Goal: Task Accomplishment & Management: Complete application form

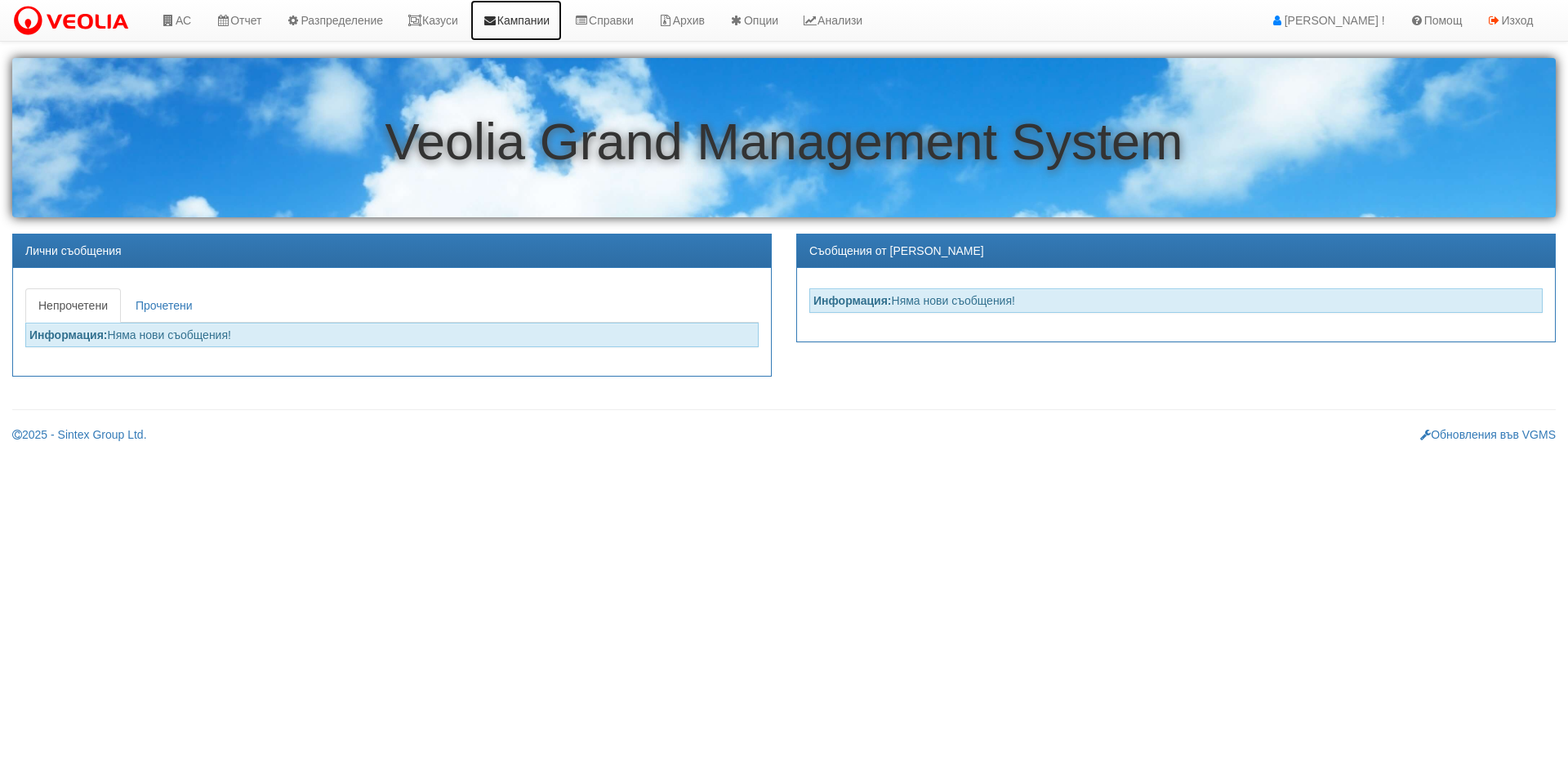
click at [487, 7] on link "Кампании" at bounding box center [516, 20] width 92 height 41
click at [457, 16] on link "Казуси" at bounding box center [432, 20] width 75 height 41
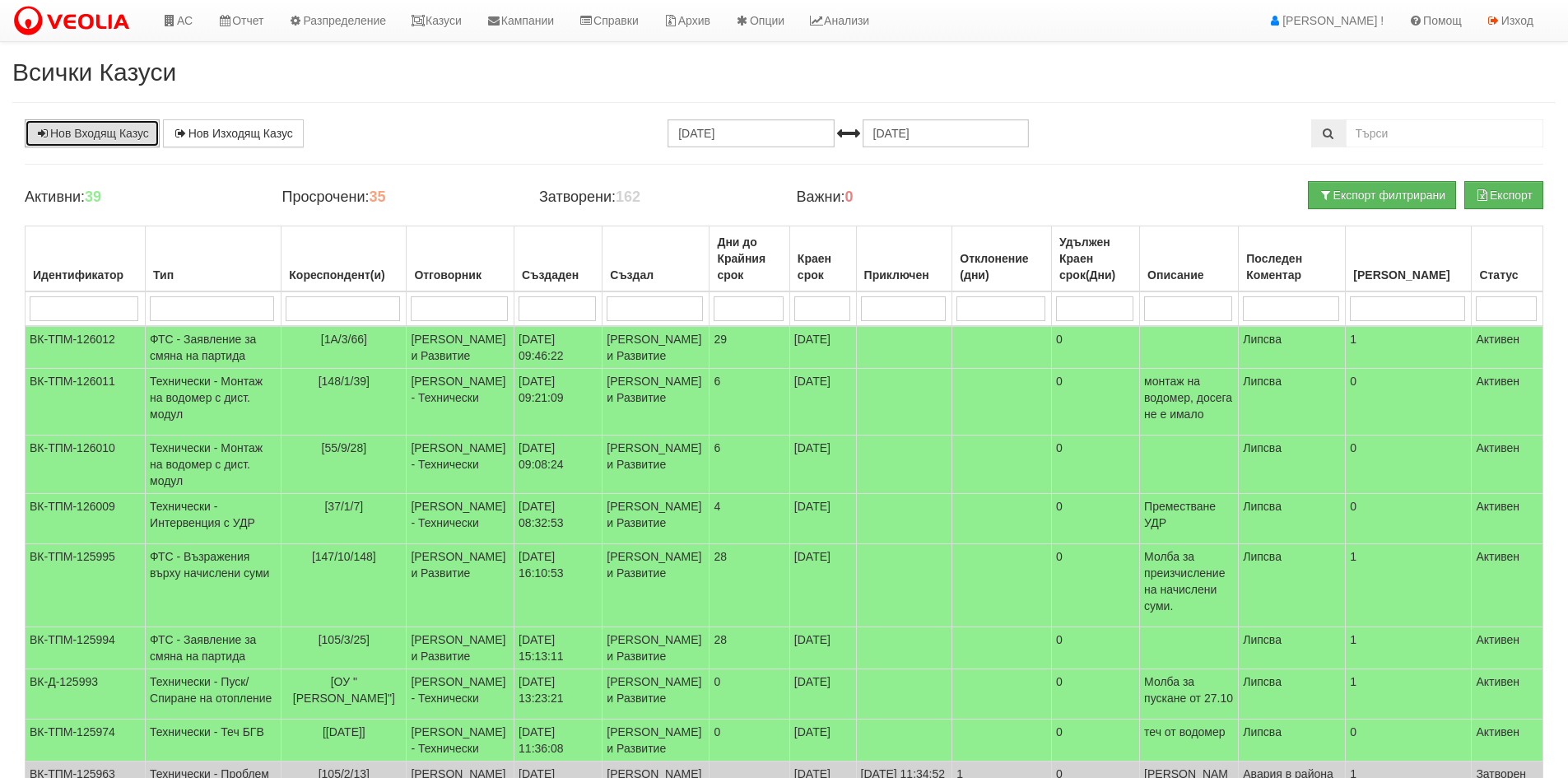
click at [95, 121] on link "Нов Входящ Казус" at bounding box center [92, 133] width 135 height 28
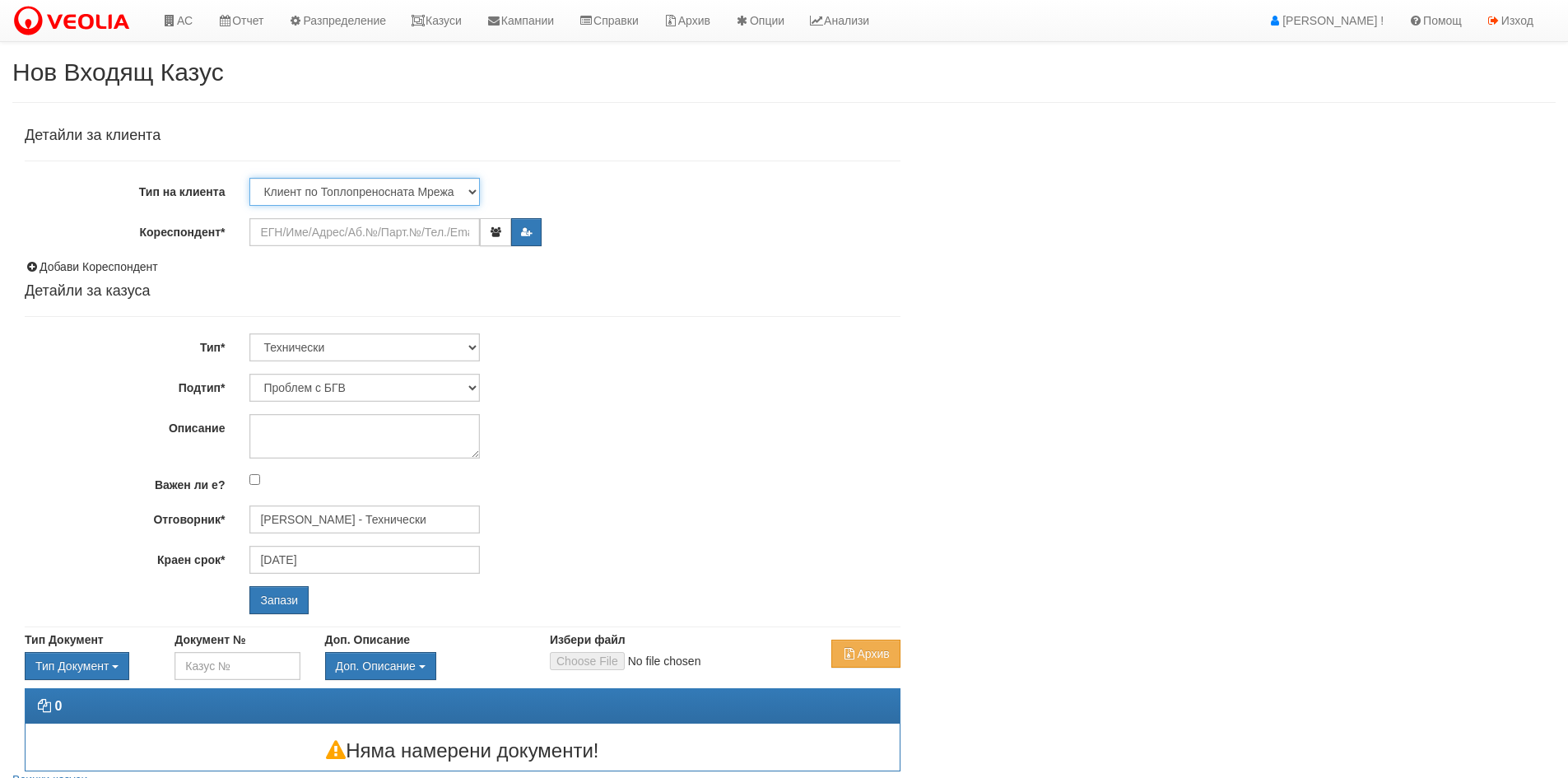
click at [390, 188] on select "Клиент по Топлопреносната Мрежа Институция Партньори Други" at bounding box center [364, 192] width 231 height 28
select select "Other"
click at [249, 177] on select "Клиент по Топлопреносната Мрежа Институция Партньори Други" at bounding box center [364, 192] width 231 height 28
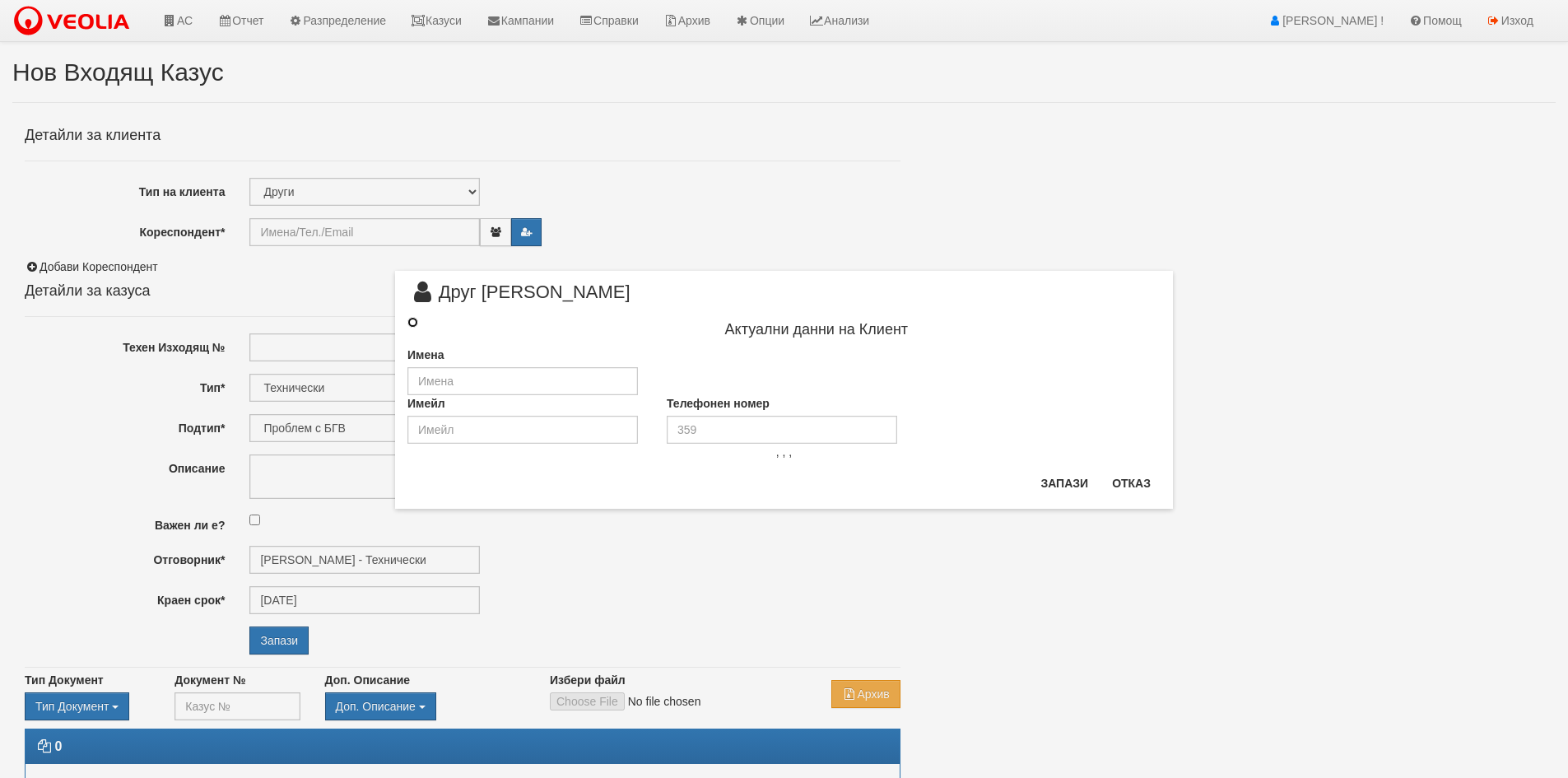
click at [413, 326] on input "radio" at bounding box center [412, 322] width 11 height 11
radio input "true"
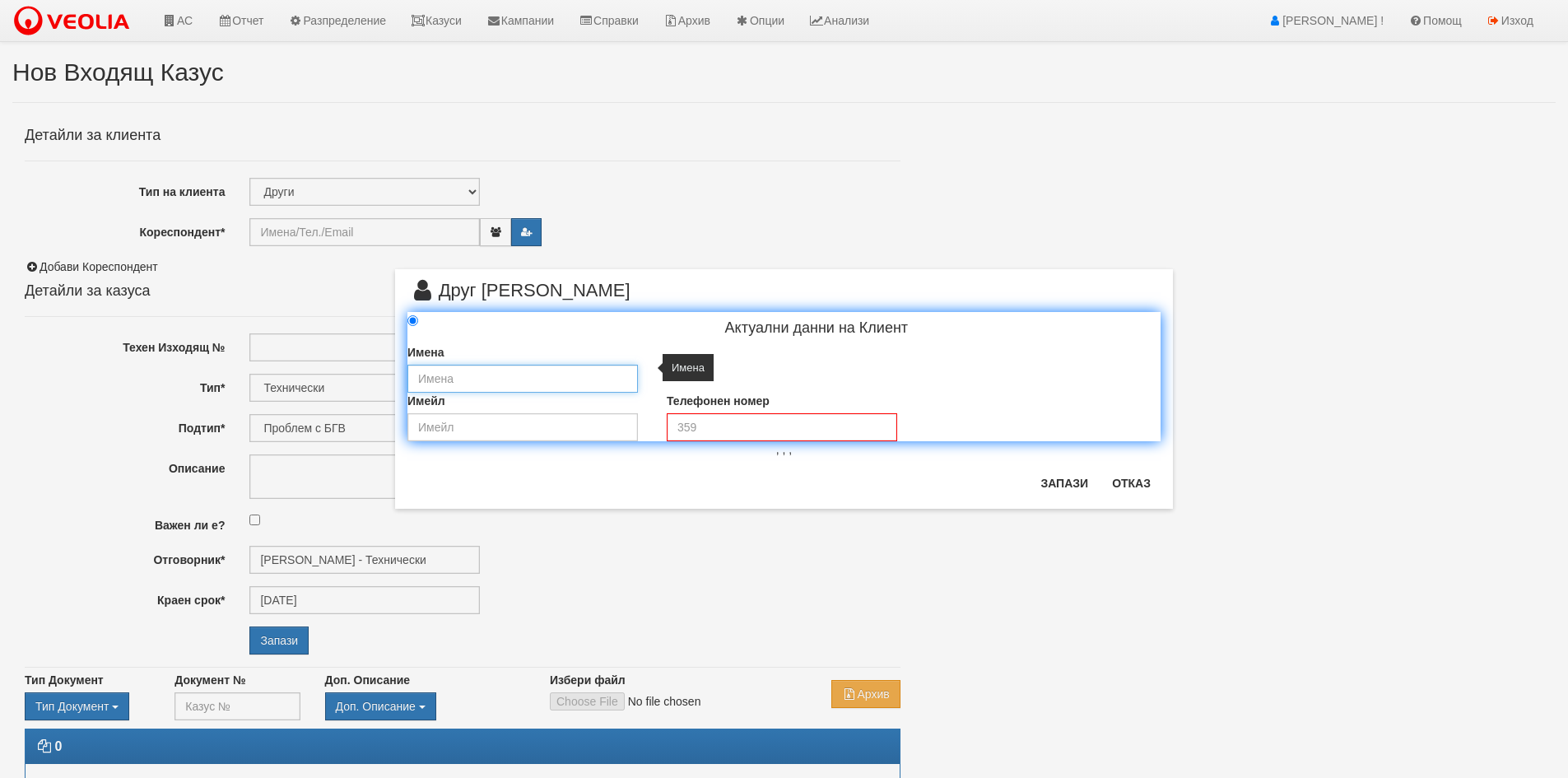
click at [451, 372] on input "text" at bounding box center [522, 379] width 231 height 28
type input "Дг Приказка"
click at [800, 443] on p ", , ," at bounding box center [784, 450] width 753 height 17
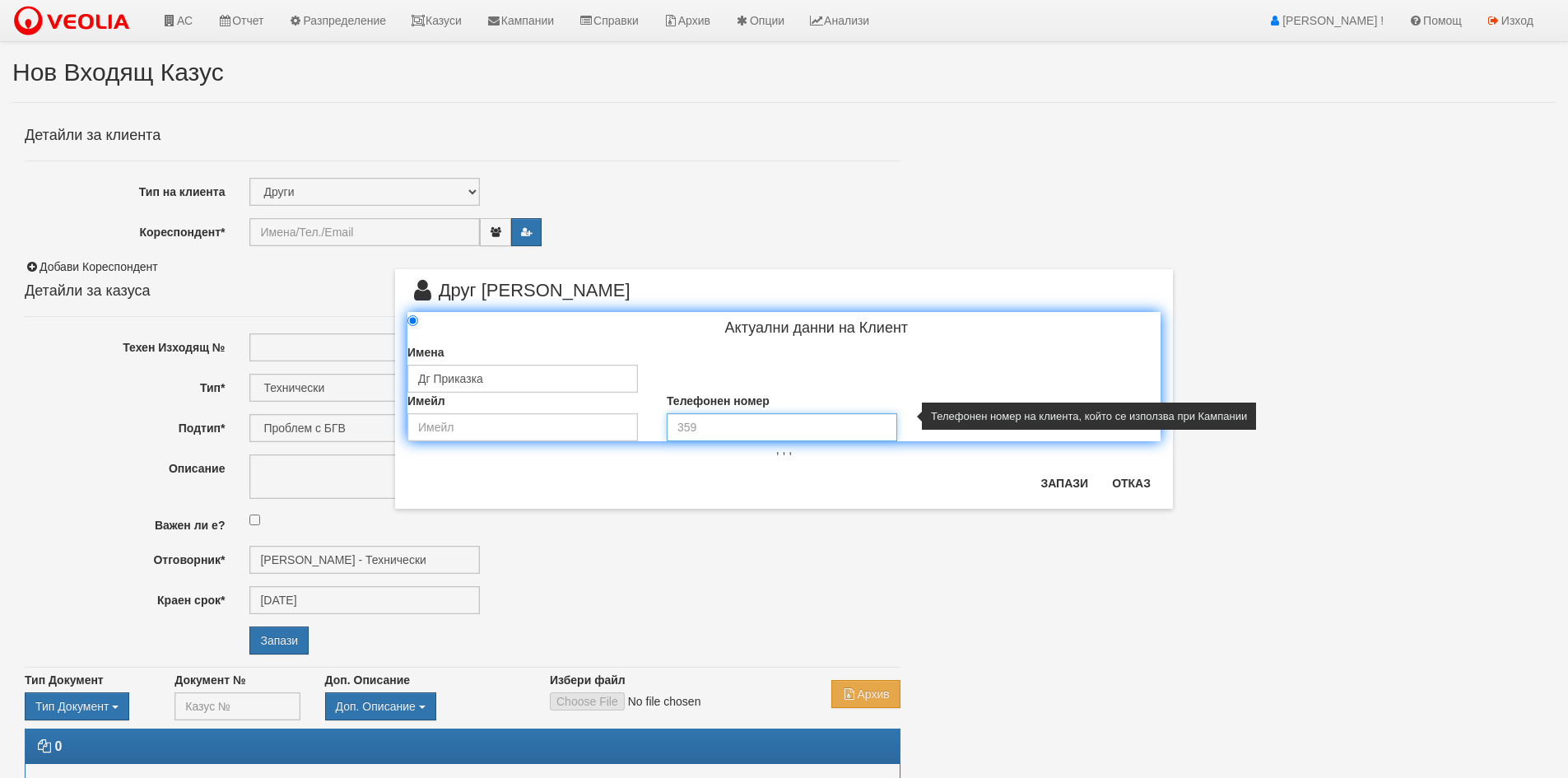
click at [809, 424] on input "tel" at bounding box center [782, 427] width 231 height 28
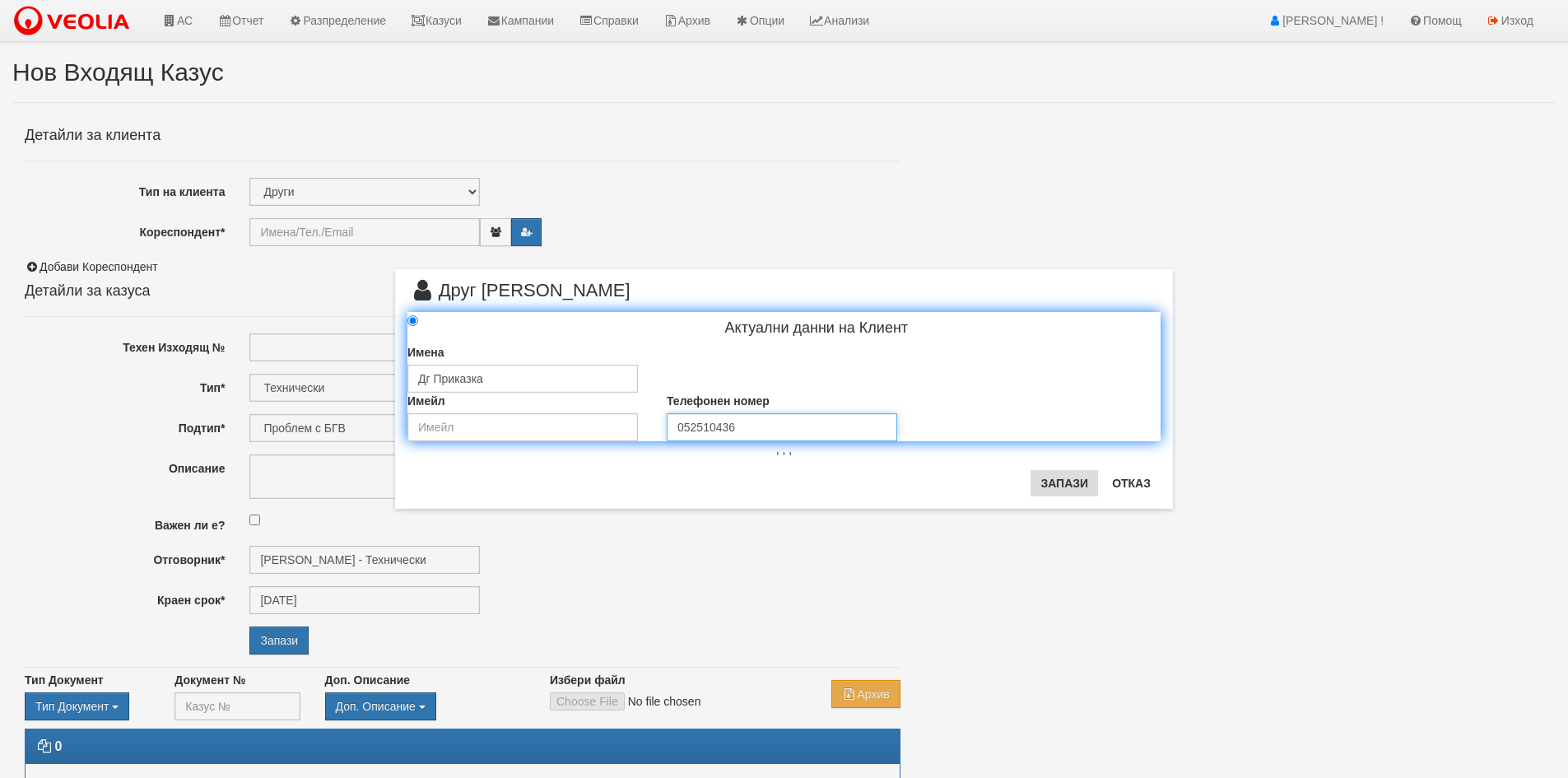
type input "052510436"
click at [1058, 485] on button "Запази" at bounding box center [1064, 483] width 67 height 27
type input "Дг Приказка"
radio input "true"
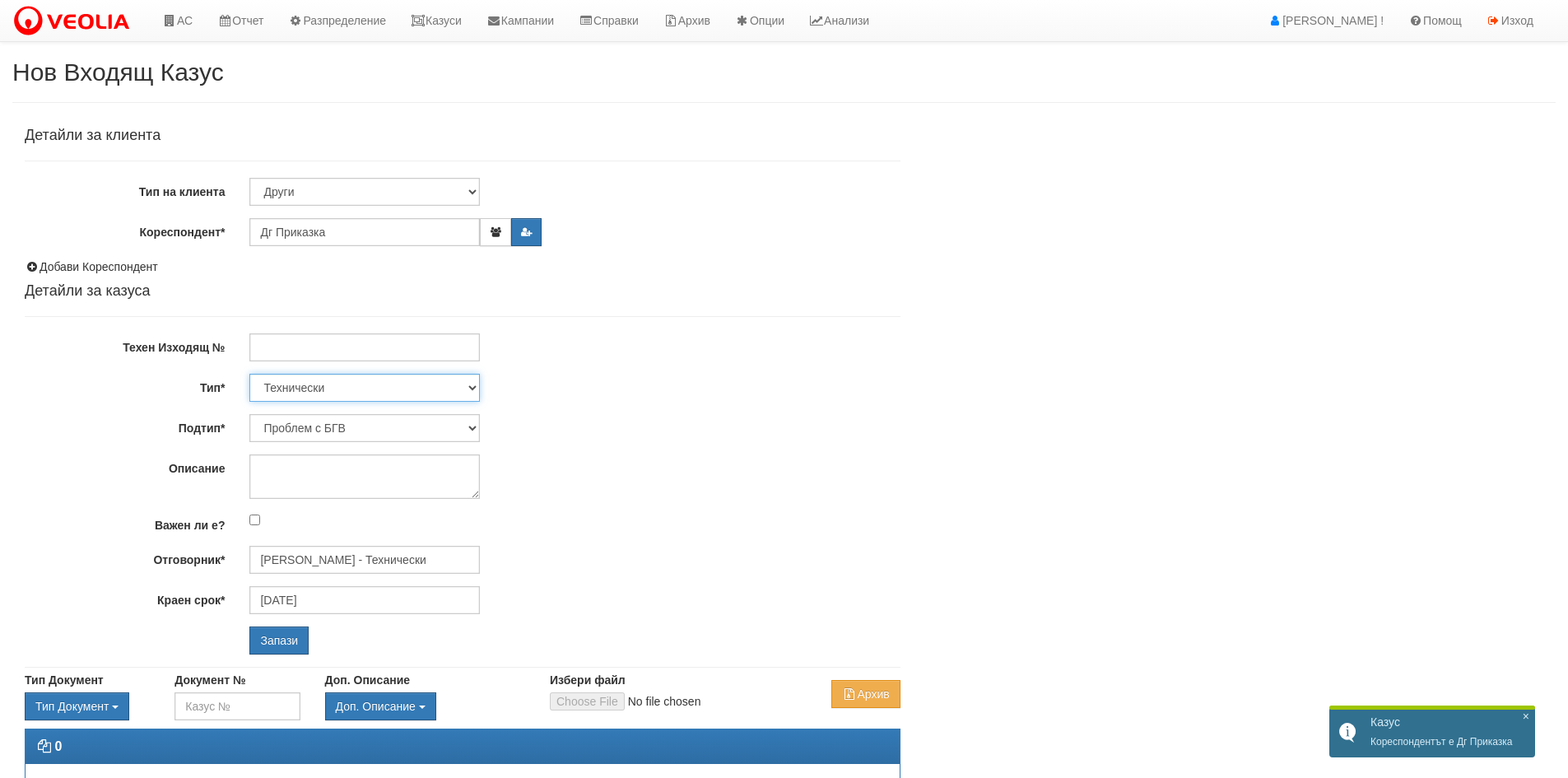
click at [330, 397] on select "Технически ФТС Търговски Административен Производствен Експлоатационен Финансов…" at bounding box center [364, 388] width 231 height 28
select select "1"
click at [249, 374] on select "Технически ФТС Търговски Административен Производствен Експлоатационен Финансов…" at bounding box center [364, 388] width 231 height 28
type input "[DATE]"
type input "Миглена Михова - Клиенти и Развитие"
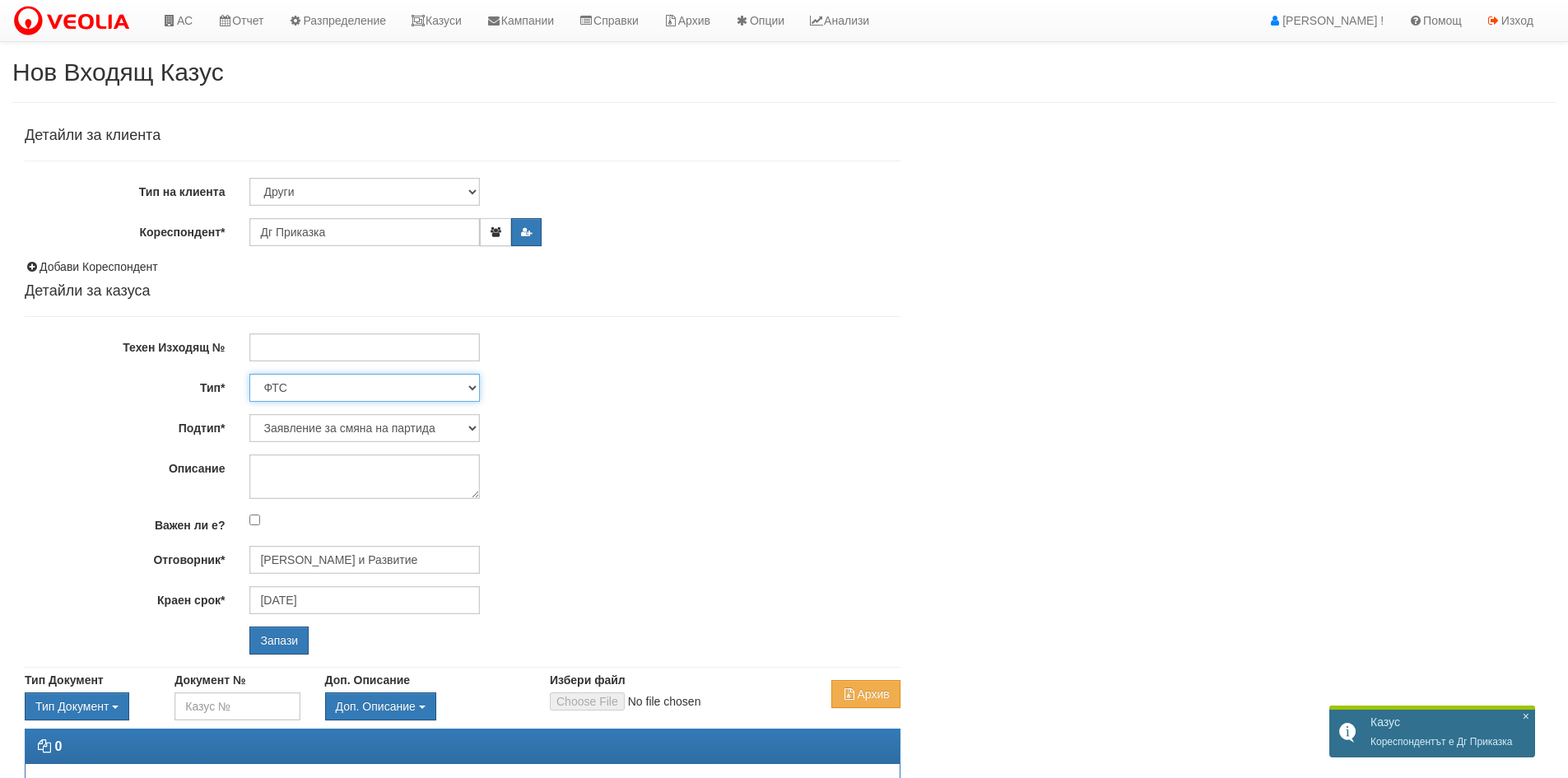
click at [330, 399] on select "Технически ФТС Търговски Административен Производствен Експлоатационен Финансов…" at bounding box center [364, 388] width 231 height 28
click at [249, 374] on select "Технически ФТС Търговски Административен Производствен Експлоатационен Финансов…" at bounding box center [364, 388] width 231 height 28
click at [323, 400] on select "Технически ФТС Търговски Административен Производствен Експлоатационен Финансов…" at bounding box center [364, 388] width 231 height 28
click at [249, 374] on select "Технически ФТС Търговски Административен Производствен Експлоатационен Финансов…" at bounding box center [364, 388] width 231 height 28
click at [317, 387] on select "Технически ФТС Търговски Административен Производствен Експлоатационен Финансов…" at bounding box center [364, 388] width 231 height 28
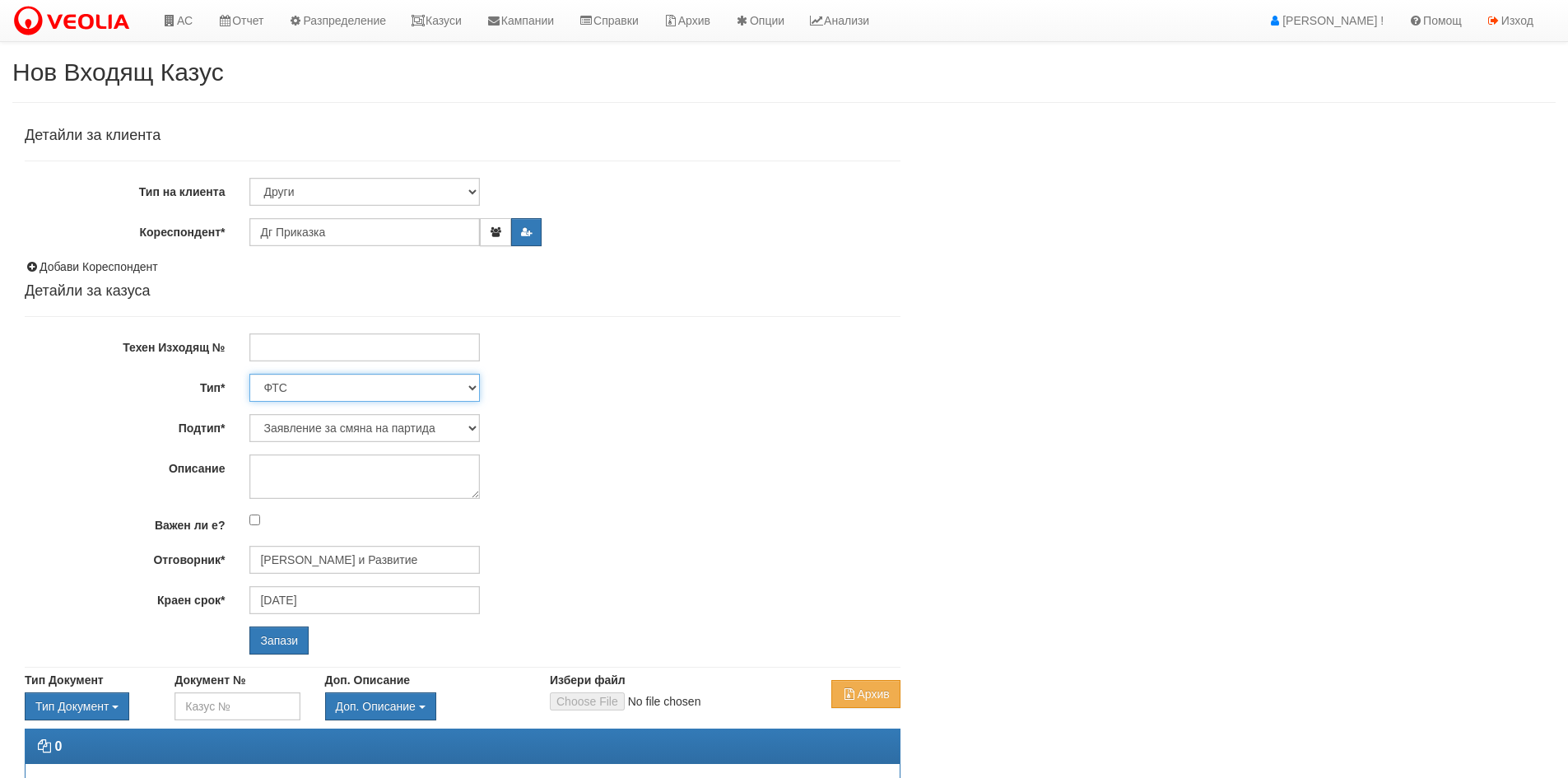
select select "0"
click at [249, 374] on select "Технически ФТС Търговски Административен Производствен Експлоатационен Финансов…" at bounding box center [364, 388] width 231 height 28
type input "16/10/2025"
type input "Дончо Дончев - Технически"
click at [333, 426] on select "Проблем с БГВ Теч ВОИ Теч БГВ Теч в АС Теч от водомер Проблем в АС Интервенция …" at bounding box center [364, 428] width 231 height 28
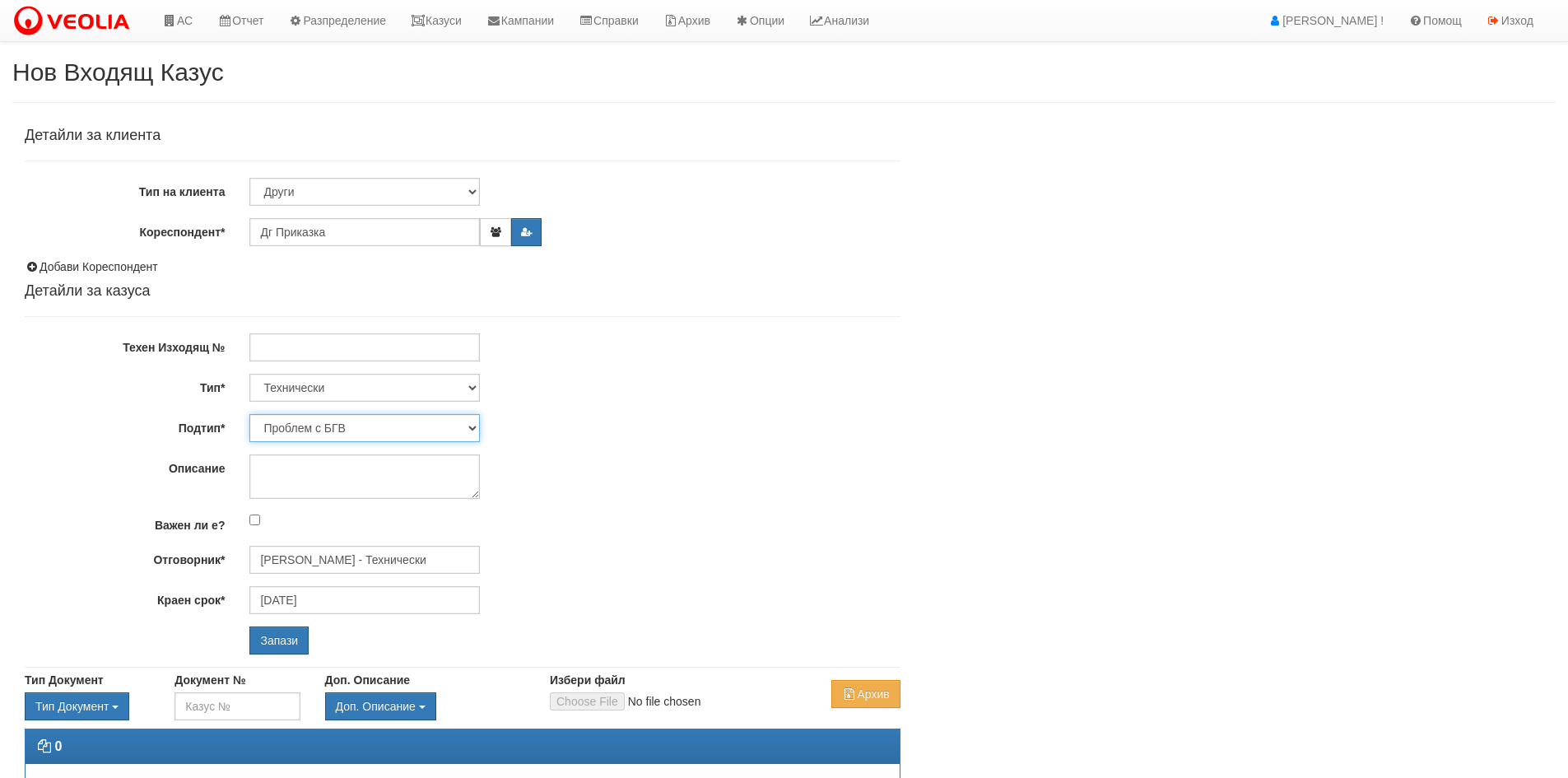
select select "Друго"
click at [249, 414] on select "Проблем с БГВ Теч ВОИ Теч БГВ Теч в АС Теч от водомер Проблем в АС Интервенция …" at bounding box center [364, 428] width 231 height 28
type input "[DATE]"
type input "[PERSON_NAME] - Технически"
click at [340, 475] on textarea "Описание" at bounding box center [364, 476] width 231 height 44
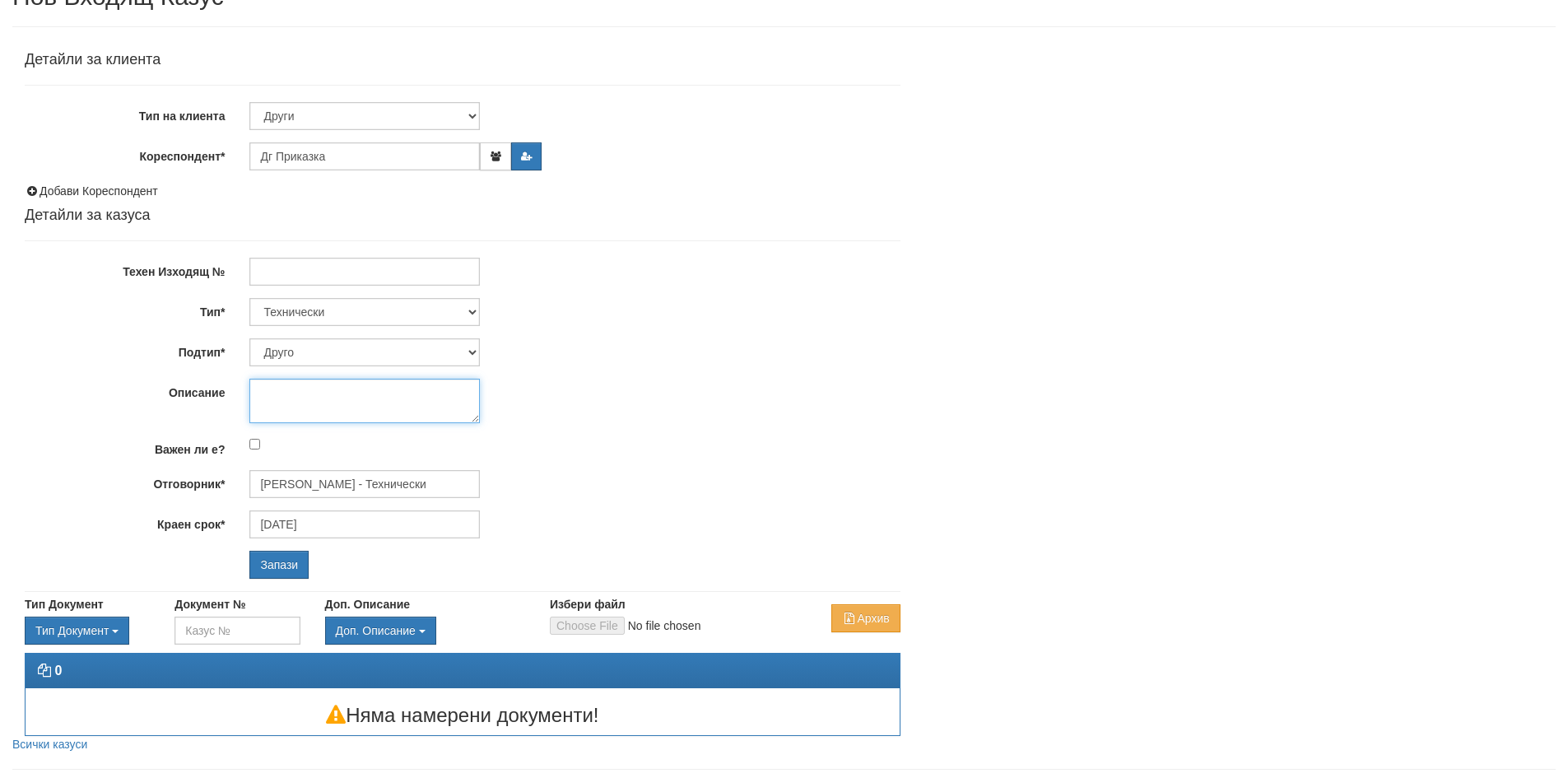
scroll to position [112, 0]
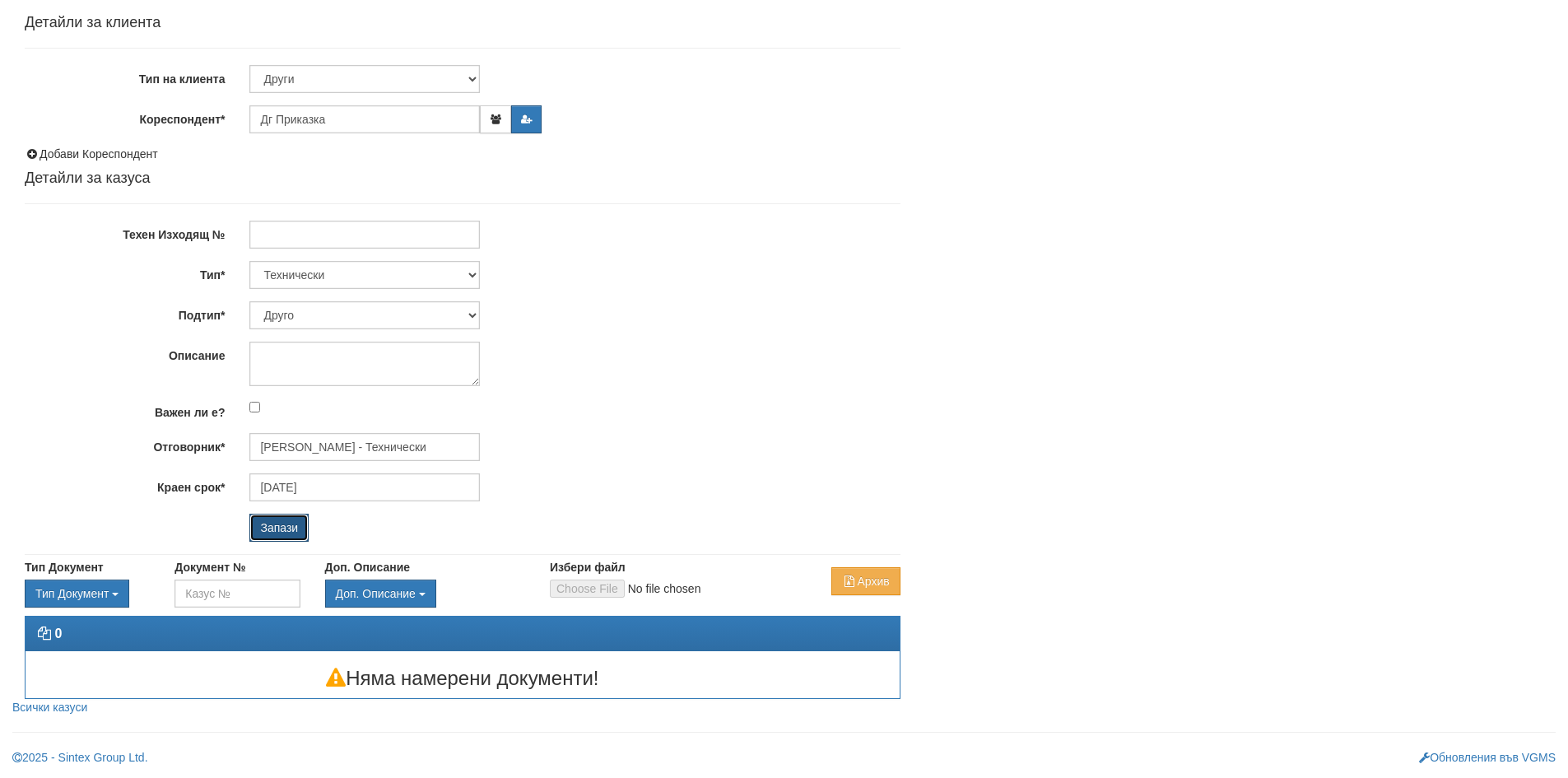
click at [302, 521] on input "Запази" at bounding box center [278, 527] width 59 height 28
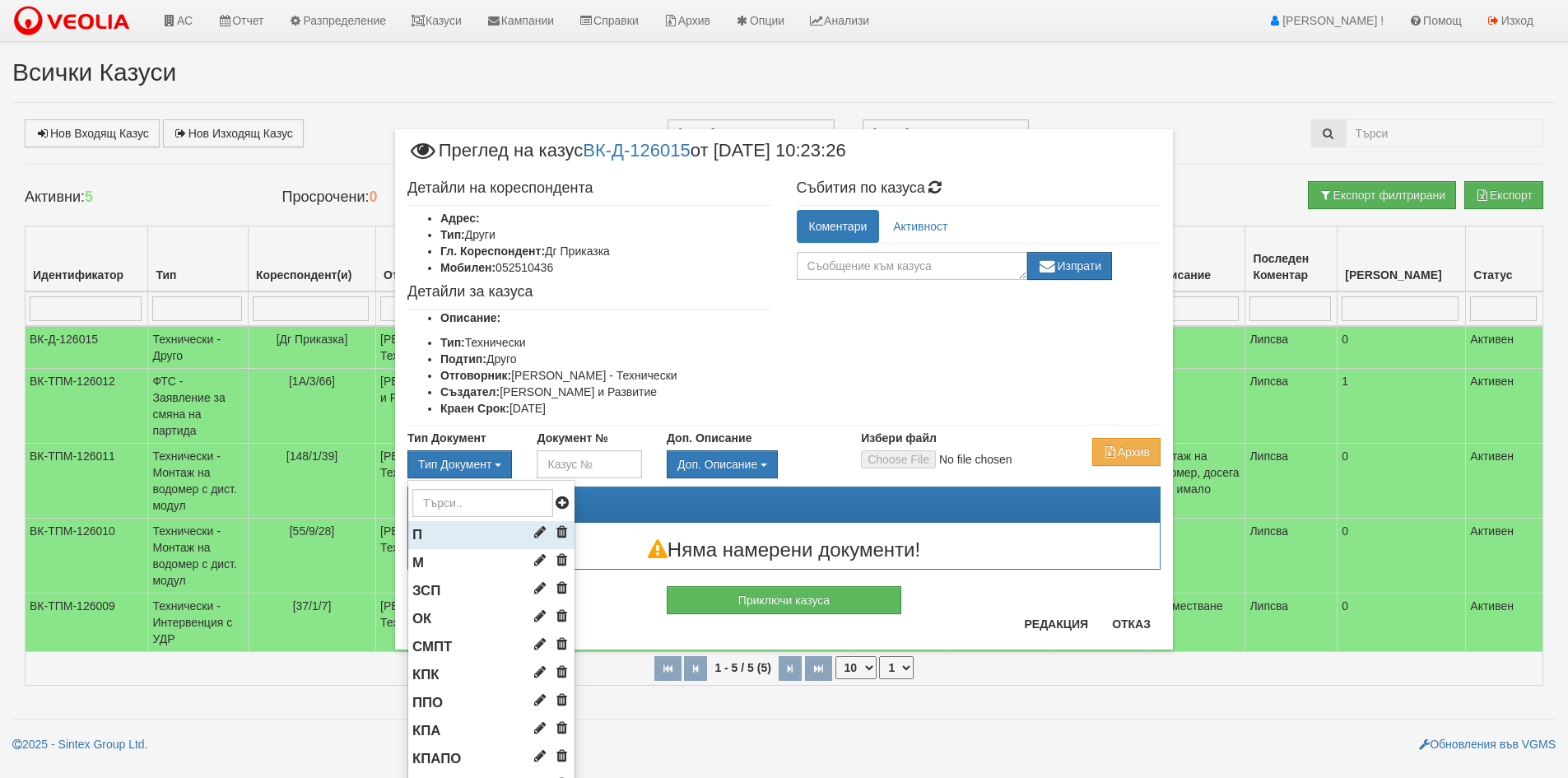
click at [442, 529] on li "П" at bounding box center [492, 535] width 167 height 28
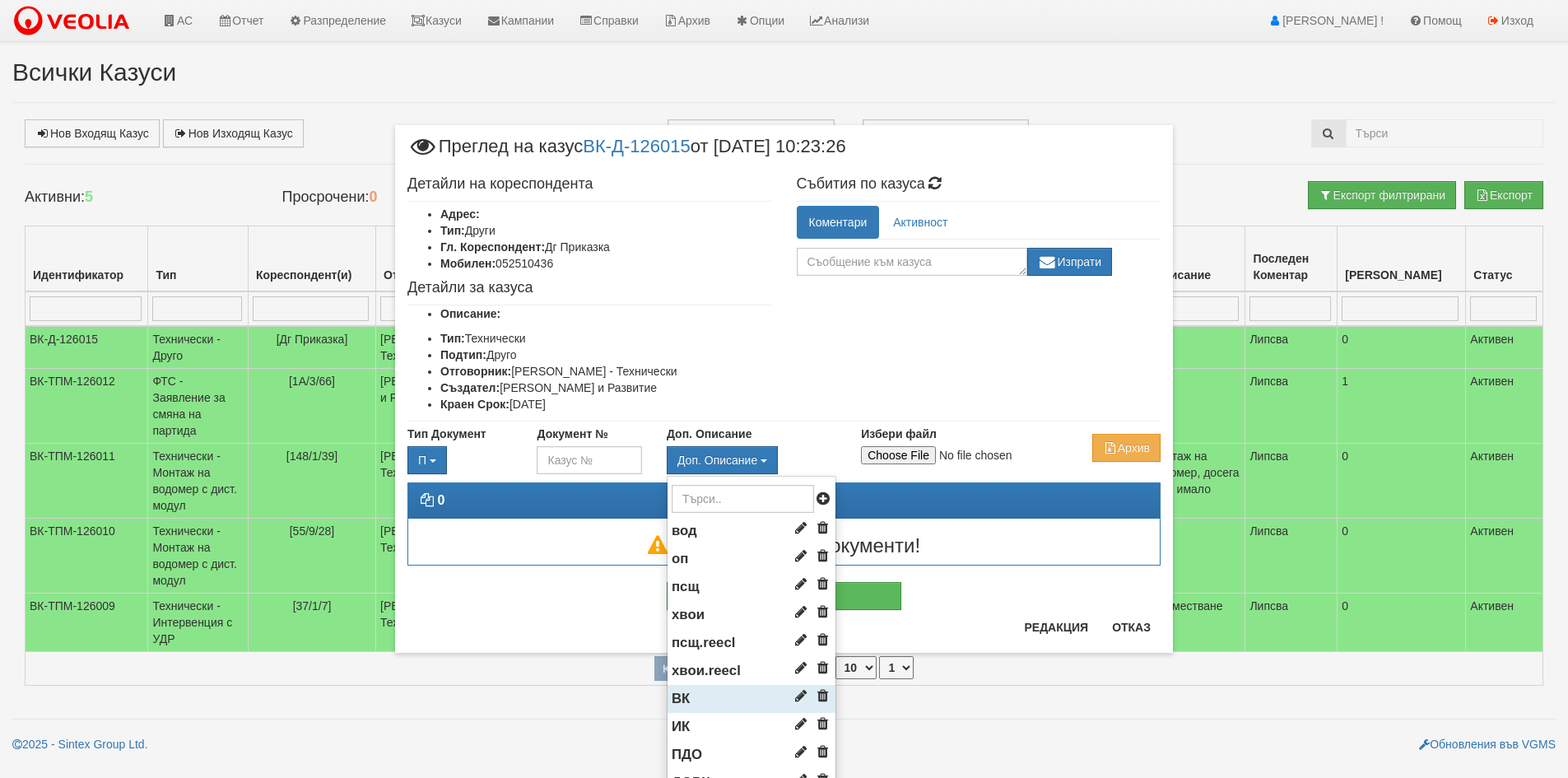
click at [701, 691] on li "ВК" at bounding box center [752, 699] width 168 height 28
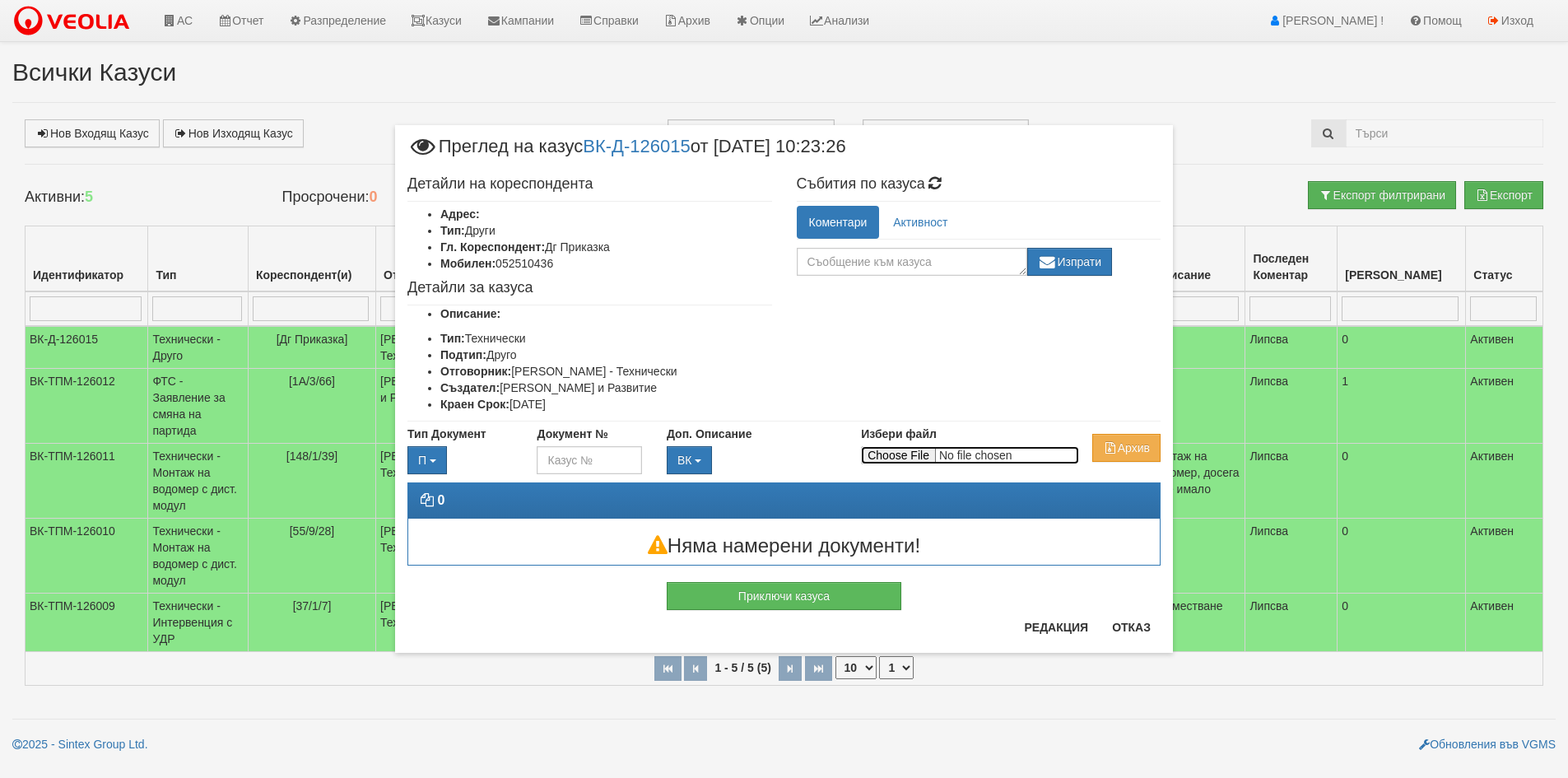
click at [881, 456] on input "Избери файл" at bounding box center [970, 455] width 218 height 18
type input "C:\fakepath\DOC025.pdf"
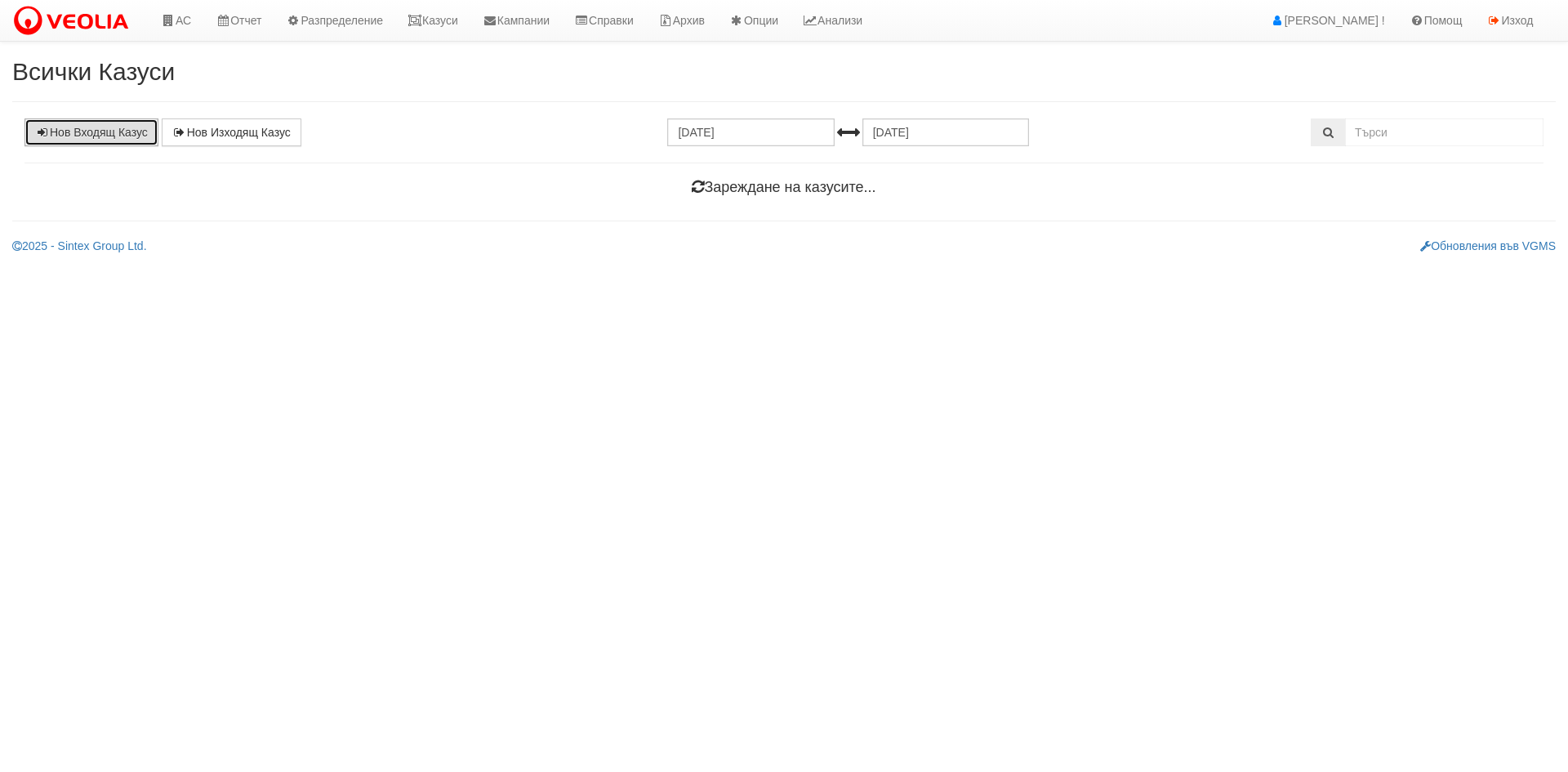
click at [118, 131] on link "Нов Входящ Казус" at bounding box center [92, 132] width 134 height 28
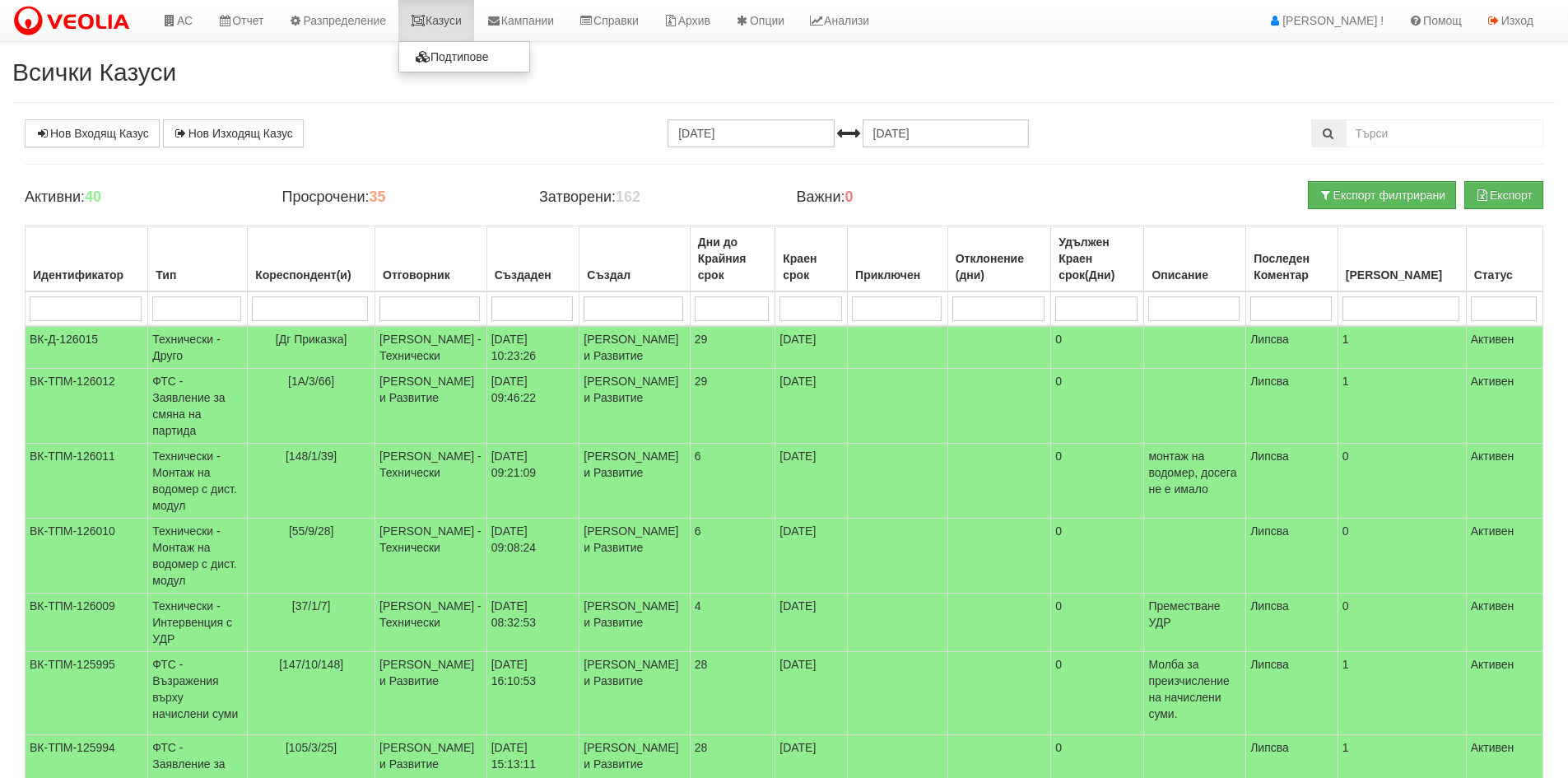
click at [470, 12] on link "Казуси" at bounding box center [436, 20] width 76 height 41
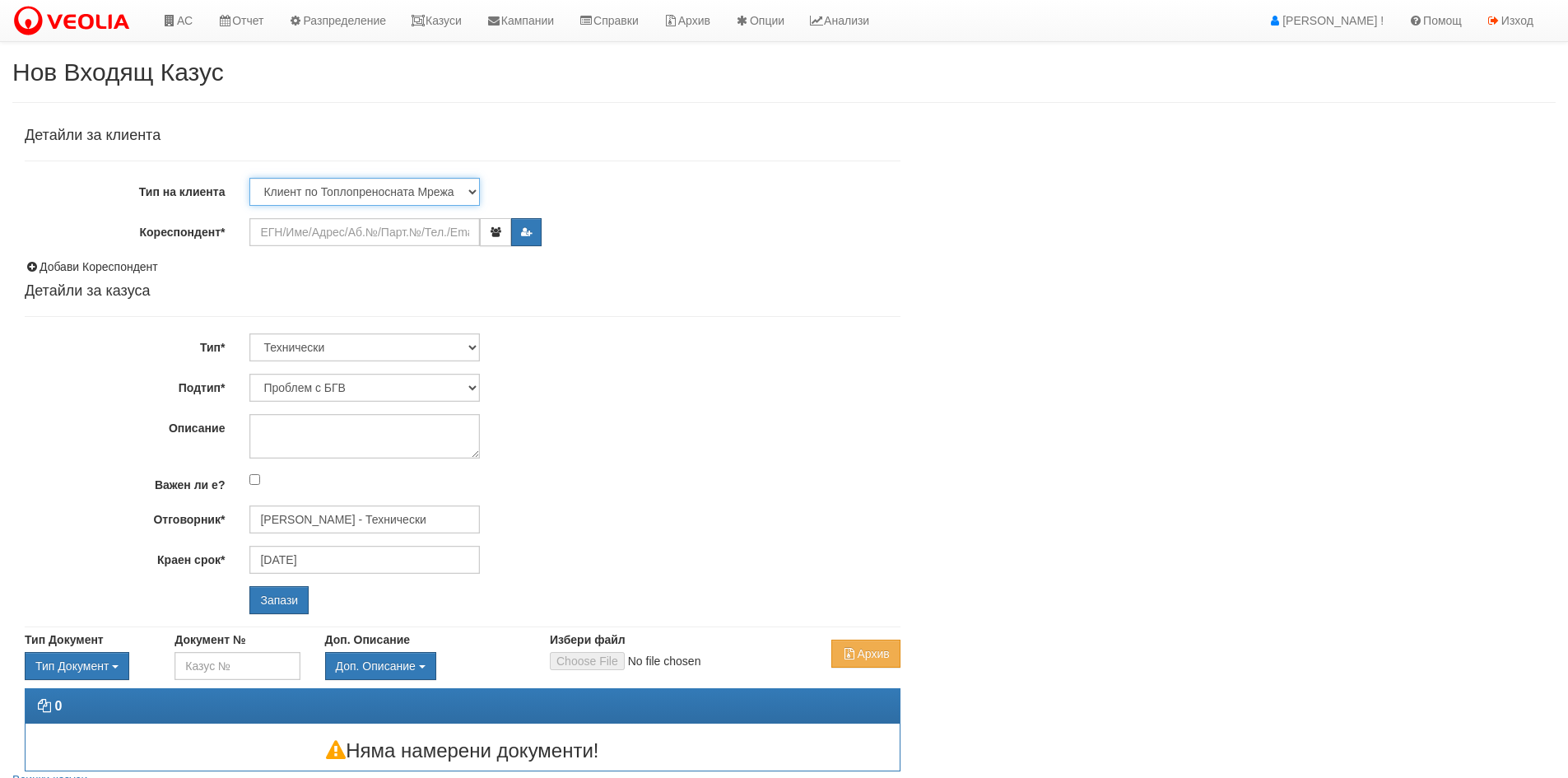
drag, startPoint x: 362, startPoint y: 190, endPoint x: 351, endPoint y: 203, distance: 17.0
click at [360, 190] on select "Клиент по Топлопреносната Мрежа Институция Партньори Други" at bounding box center [364, 192] width 231 height 28
select select "Other"
click at [249, 177] on select "Клиент по Топлопреносната Мрежа Институция Партньори Други" at bounding box center [364, 192] width 231 height 28
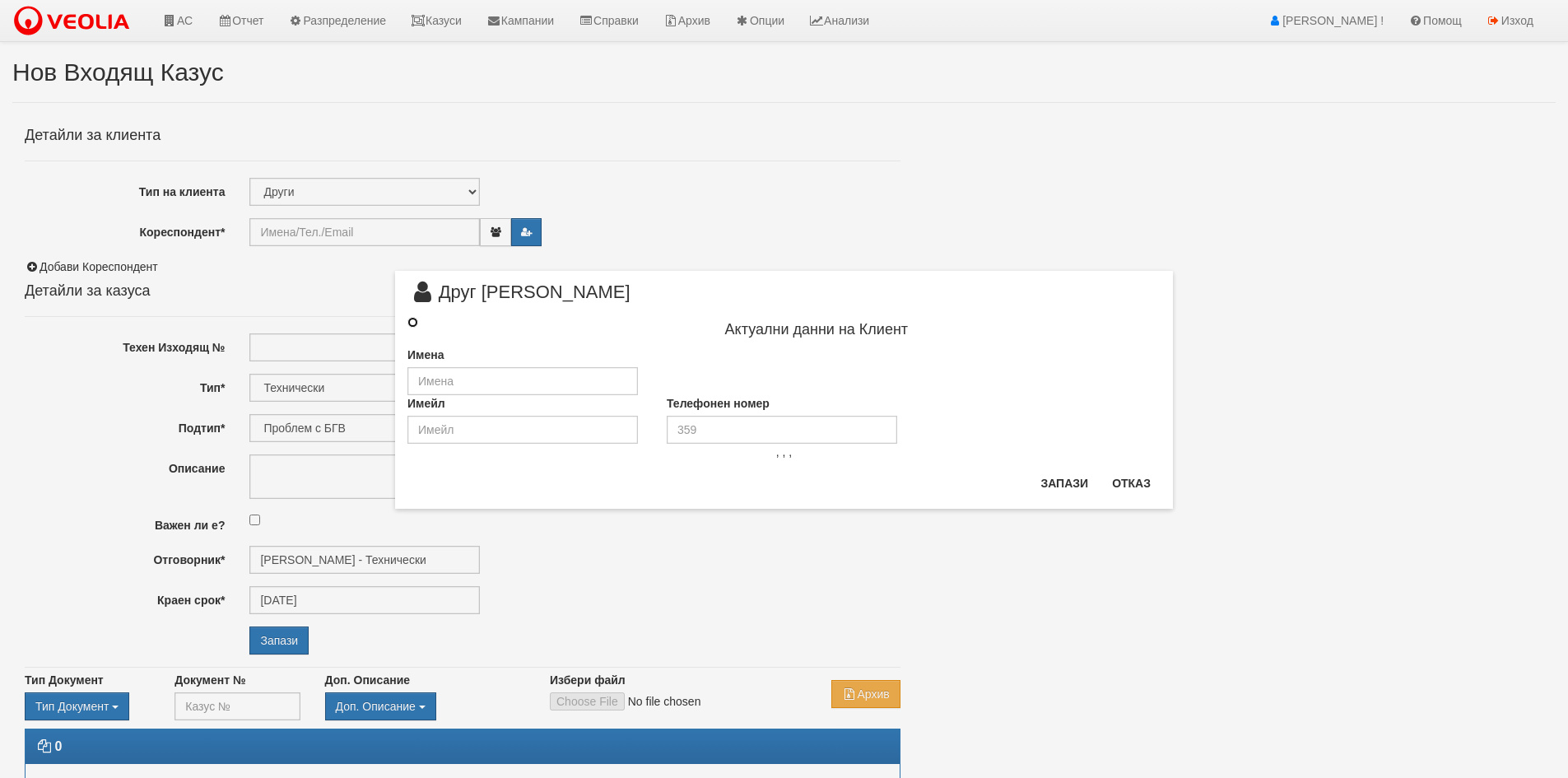
click at [414, 322] on input "radio" at bounding box center [412, 322] width 11 height 11
radio input "true"
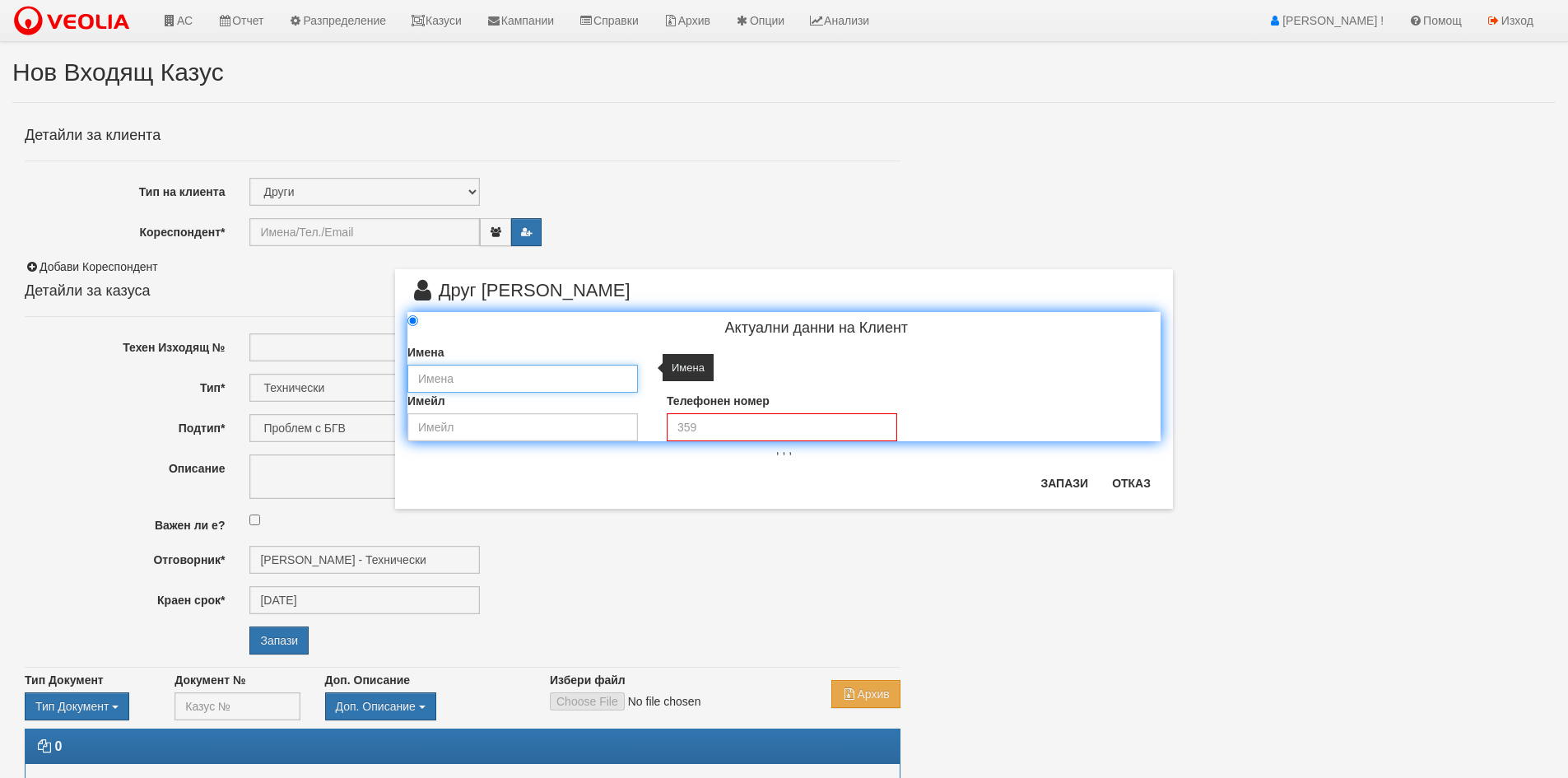
click at [436, 367] on input "text" at bounding box center [522, 379] width 231 height 28
click at [442, 375] on input "text" at bounding box center [522, 379] width 231 height 28
type input "ДГ Златно Зрънце"
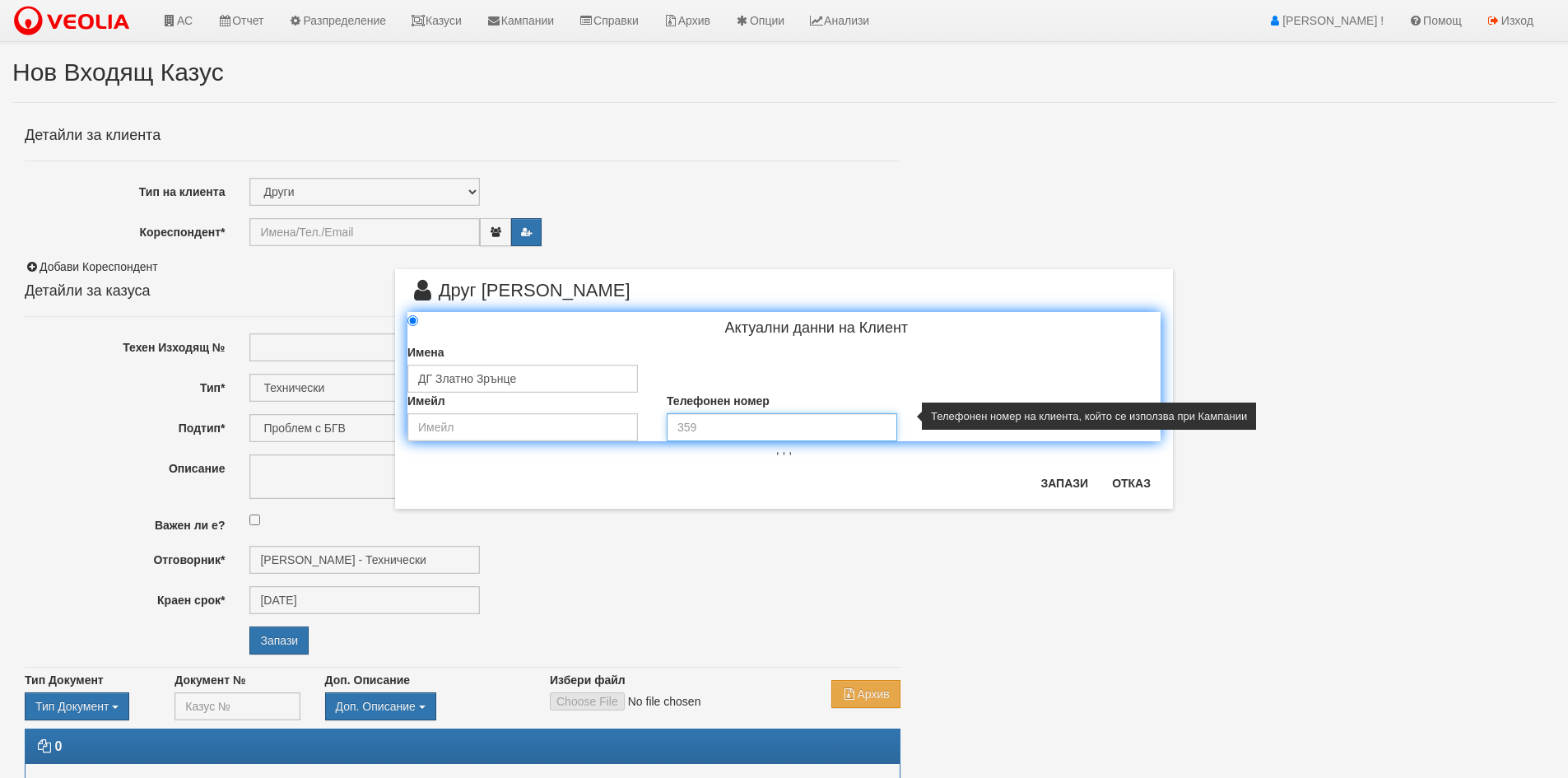
click at [688, 426] on input "tel" at bounding box center [782, 427] width 231 height 28
paste input "052 750 516"
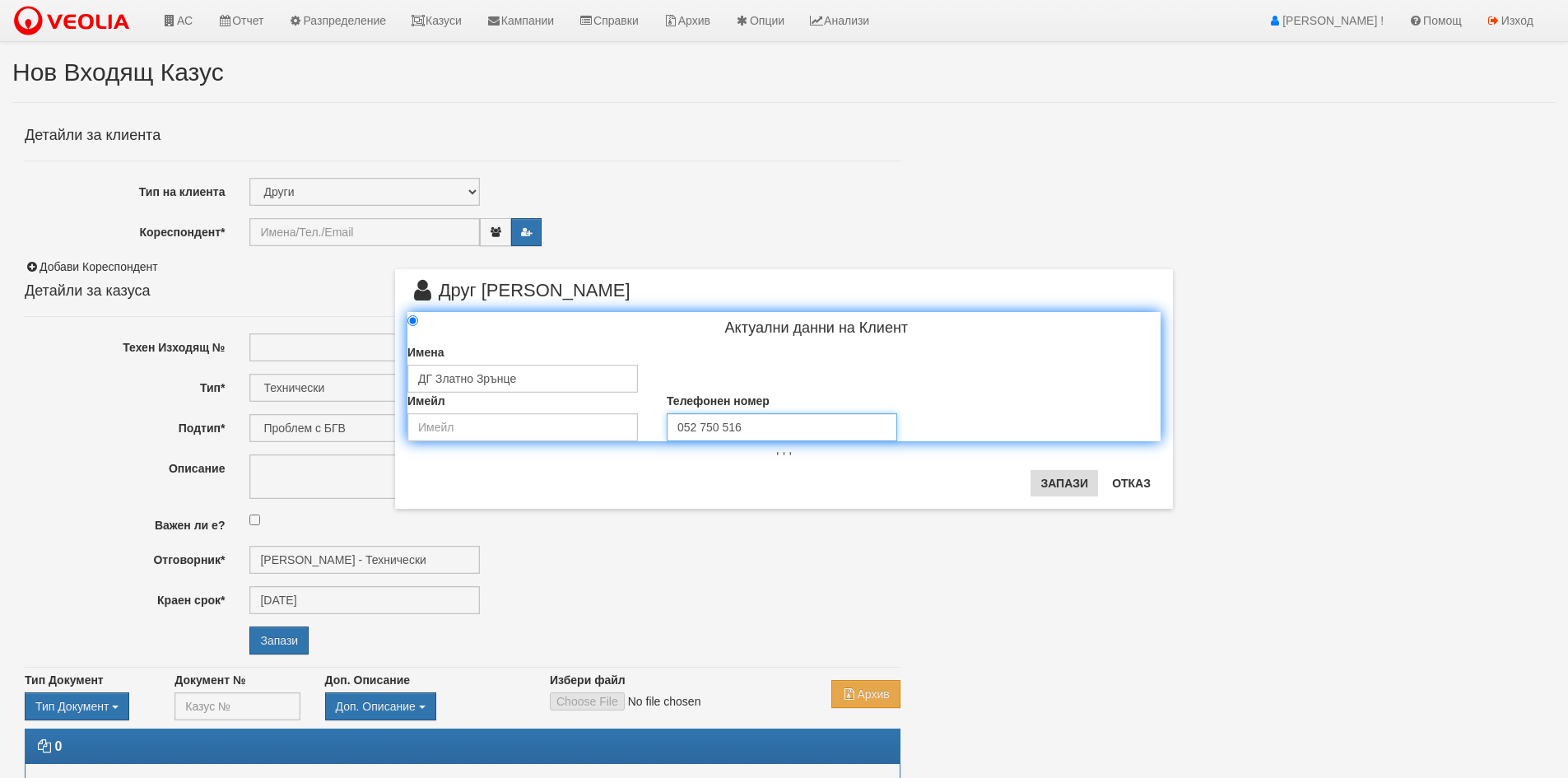
type input "052 750 516"
click at [1054, 475] on button "Запази" at bounding box center [1064, 483] width 67 height 27
type input "ДГ Златно Зрънце"
radio input "true"
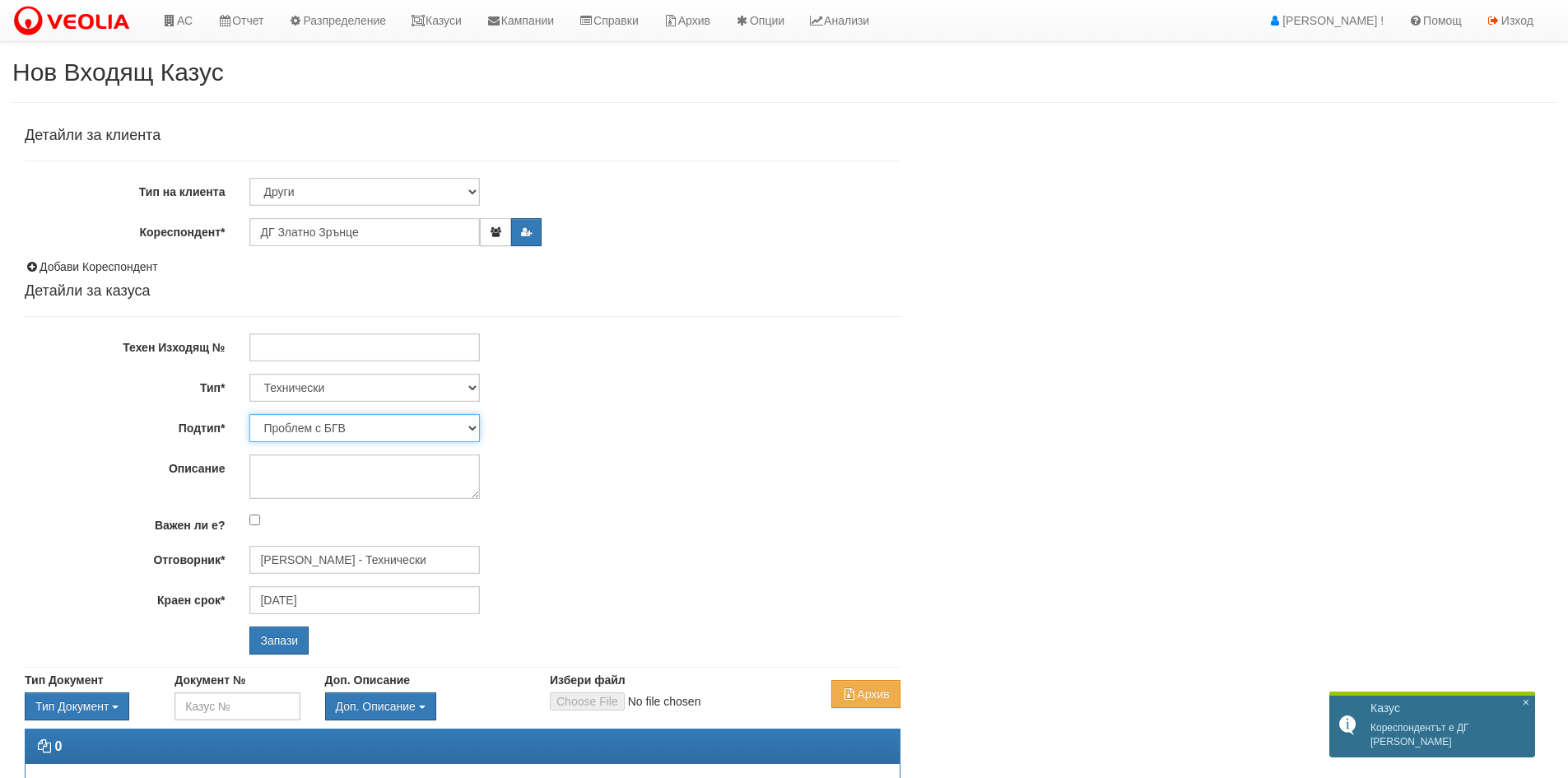
click at [352, 424] on select "Проблем с БГВ Теч ВОИ Теч БГВ Теч в АС Теч от водомер Проблем в АС Интервенция …" at bounding box center [364, 428] width 231 height 28
select select "Друго"
click at [249, 414] on select "Проблем с БГВ Теч ВОИ Теч БГВ Теч в АС Теч от водомер Проблем в АС Интервенция …" at bounding box center [364, 428] width 231 height 28
type input "[DATE]"
type input "[PERSON_NAME] - Технически"
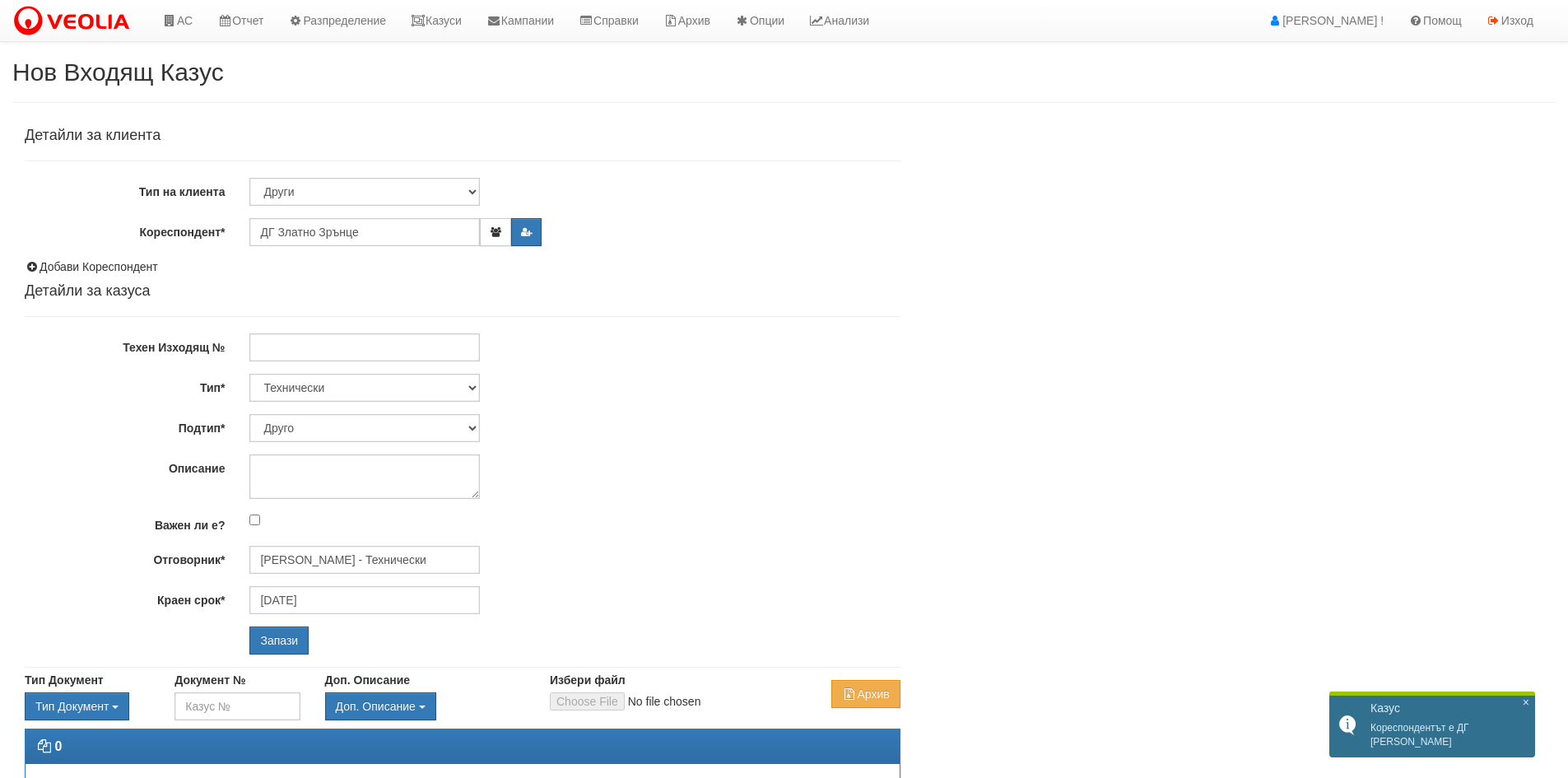
click at [296, 444] on div "Детайли за клиента Тип на клиента Клиент по Топлопреносната Мрежа Институция Па…" at bounding box center [462, 391] width 876 height 526
click at [297, 457] on textarea "Описание" at bounding box center [364, 476] width 231 height 44
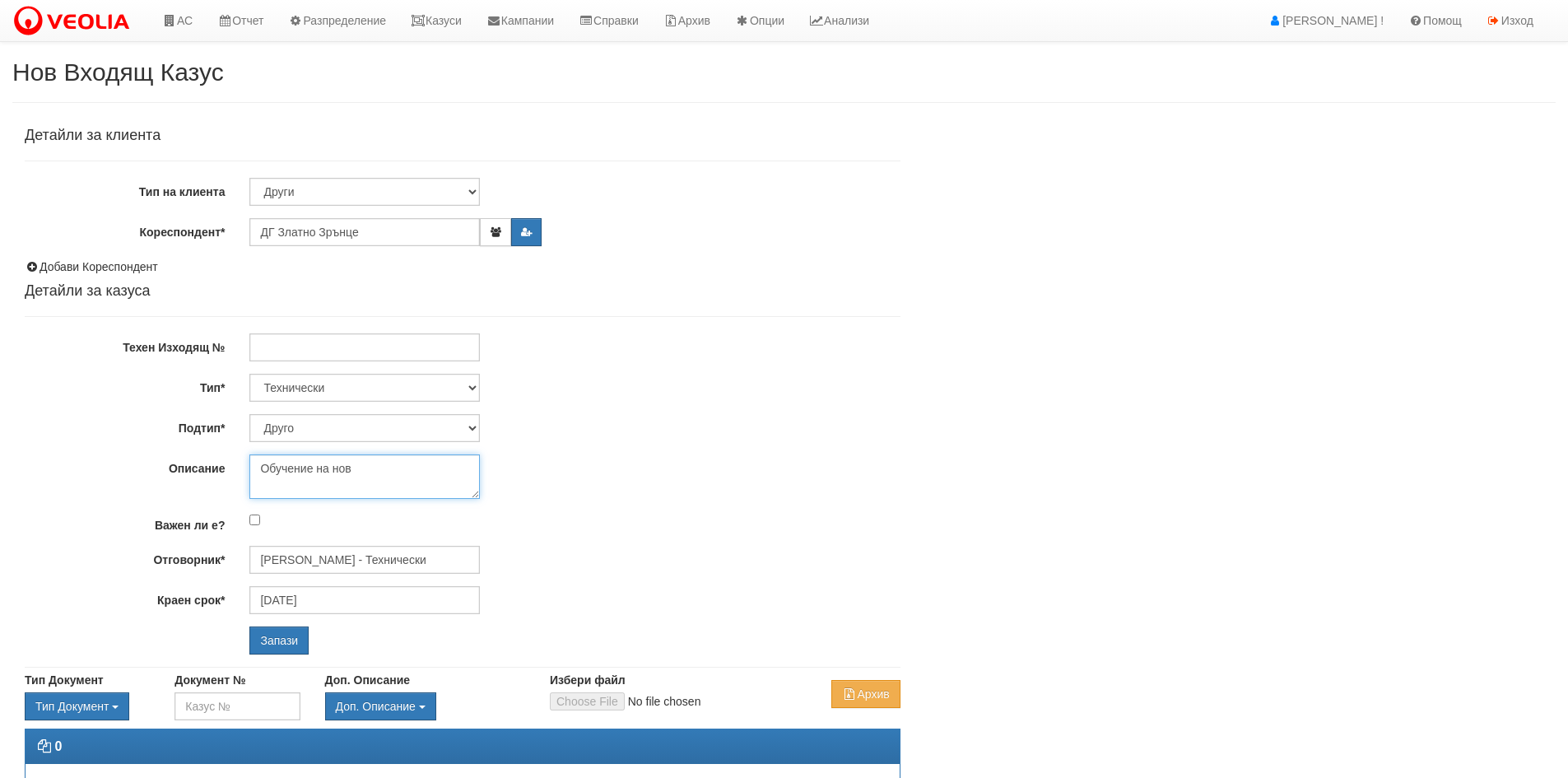
drag, startPoint x: 382, startPoint y: 476, endPoint x: 71, endPoint y: 471, distance: 311.0
click at [71, 471] on div "Описание Обучение на нов" at bounding box center [462, 476] width 901 height 44
click at [397, 482] on textarea "Във връзка с назначението на нов служител в дг молят за съдейсвие при подготовк…" at bounding box center [364, 476] width 231 height 44
click at [393, 482] on textarea "Във връзка с назначението на нов служител в дг молят за съдейсвие при подготовк…" at bounding box center [364, 476] width 231 height 44
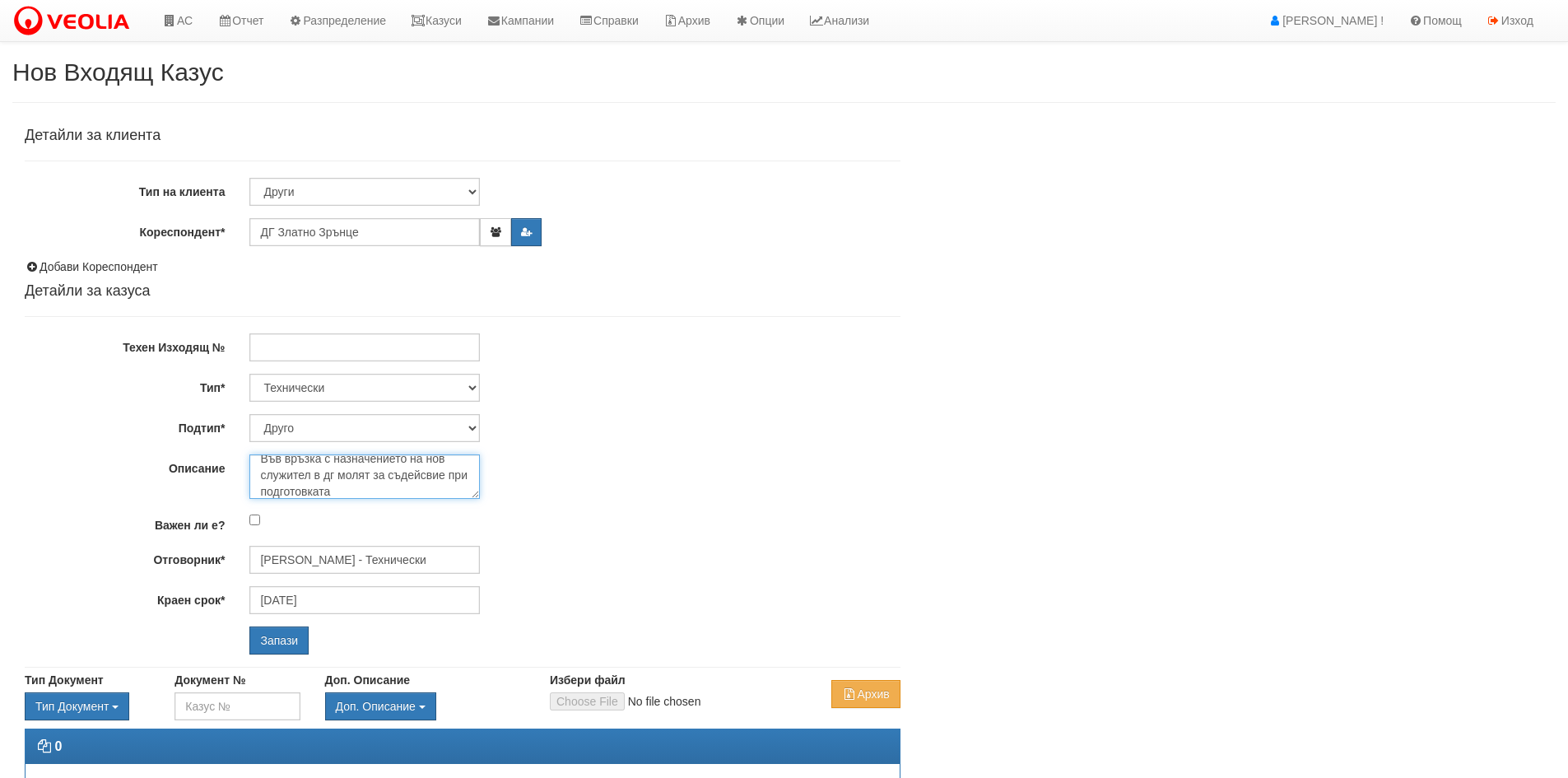
click at [386, 488] on textarea "Във връзка с назначението на нов служител в дг молят за съдейсвие при подготовк…" at bounding box center [364, 476] width 231 height 44
type textarea "Във връзка с назначението на нов служител в дг молят за съдейсвие при подготовк…"
click at [275, 639] on input "Запази" at bounding box center [278, 641] width 59 height 28
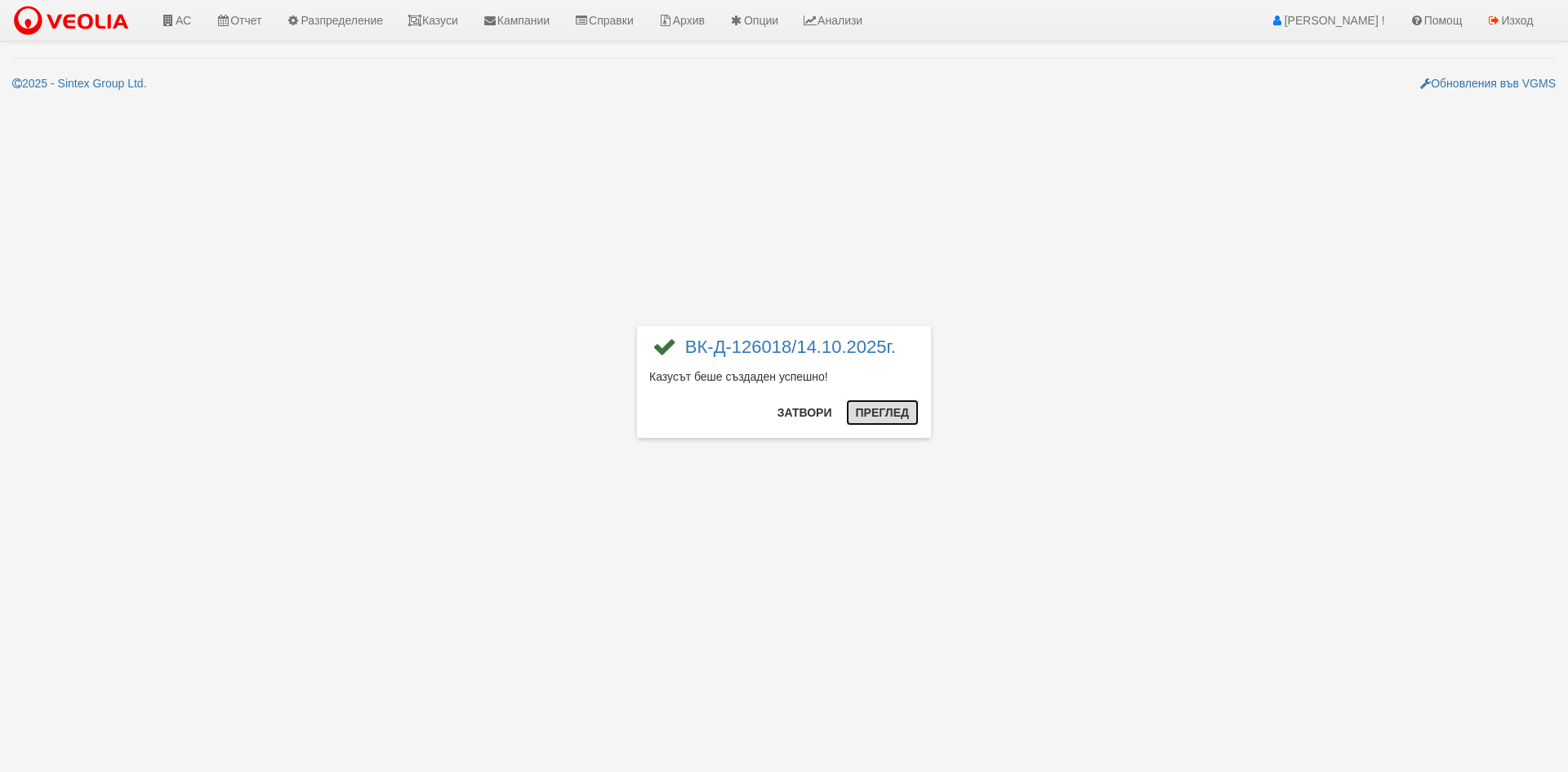
click at [861, 406] on button "Преглед" at bounding box center [882, 412] width 73 height 26
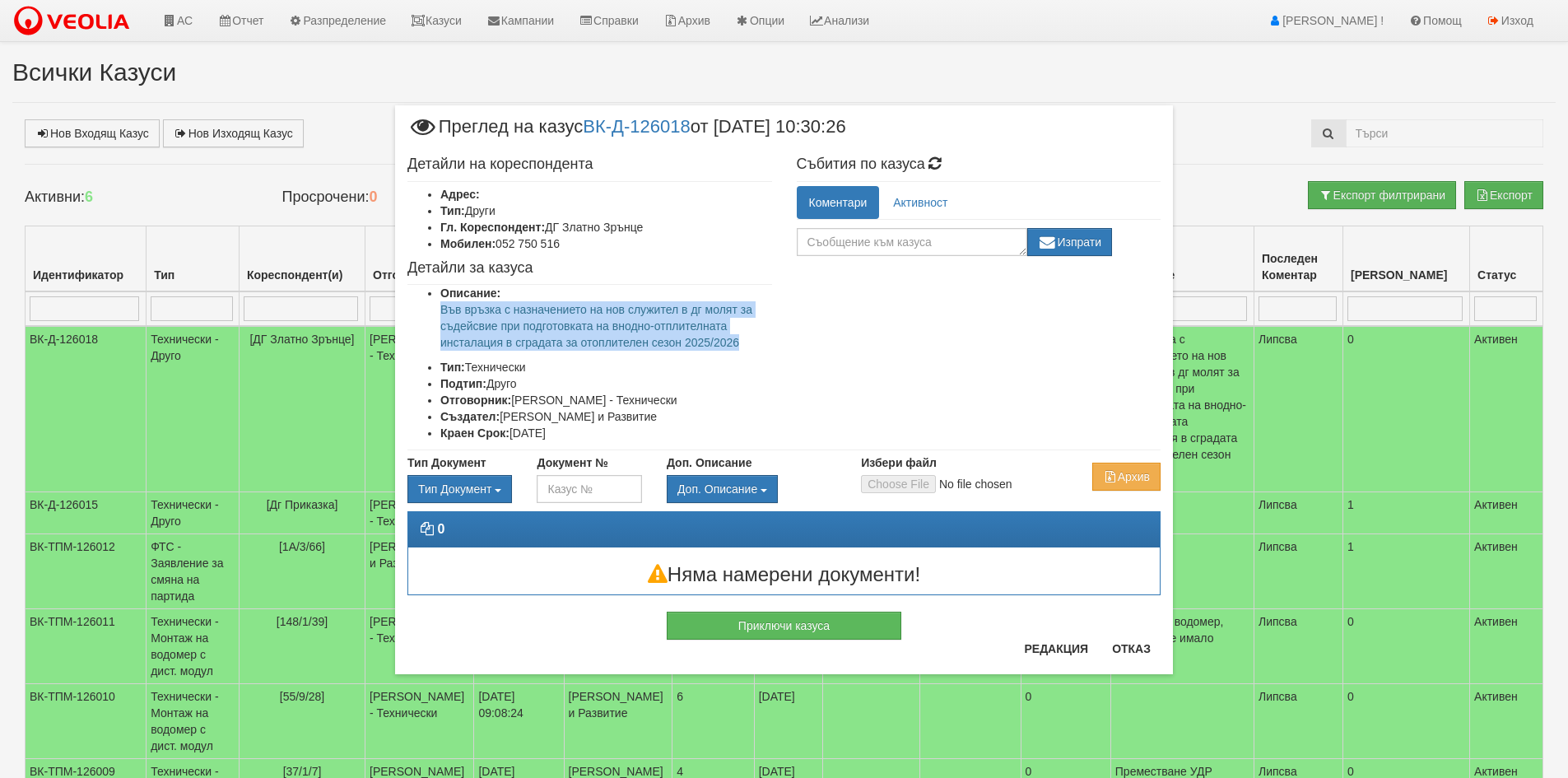
drag, startPoint x: 751, startPoint y: 338, endPoint x: 439, endPoint y: 317, distance: 312.7
click at [439, 317] on div "Детайли на кореспондента Адрес: Тип: Други Гл. Кореспондент: ДГ [PERSON_NAME]: …" at bounding box center [784, 299] width 778 height 302
copy p "Във връзка с назначението на нов служител в дг молят за съдейсвие при подготовк…"
click at [1066, 646] on button "Редакция" at bounding box center [1056, 649] width 84 height 27
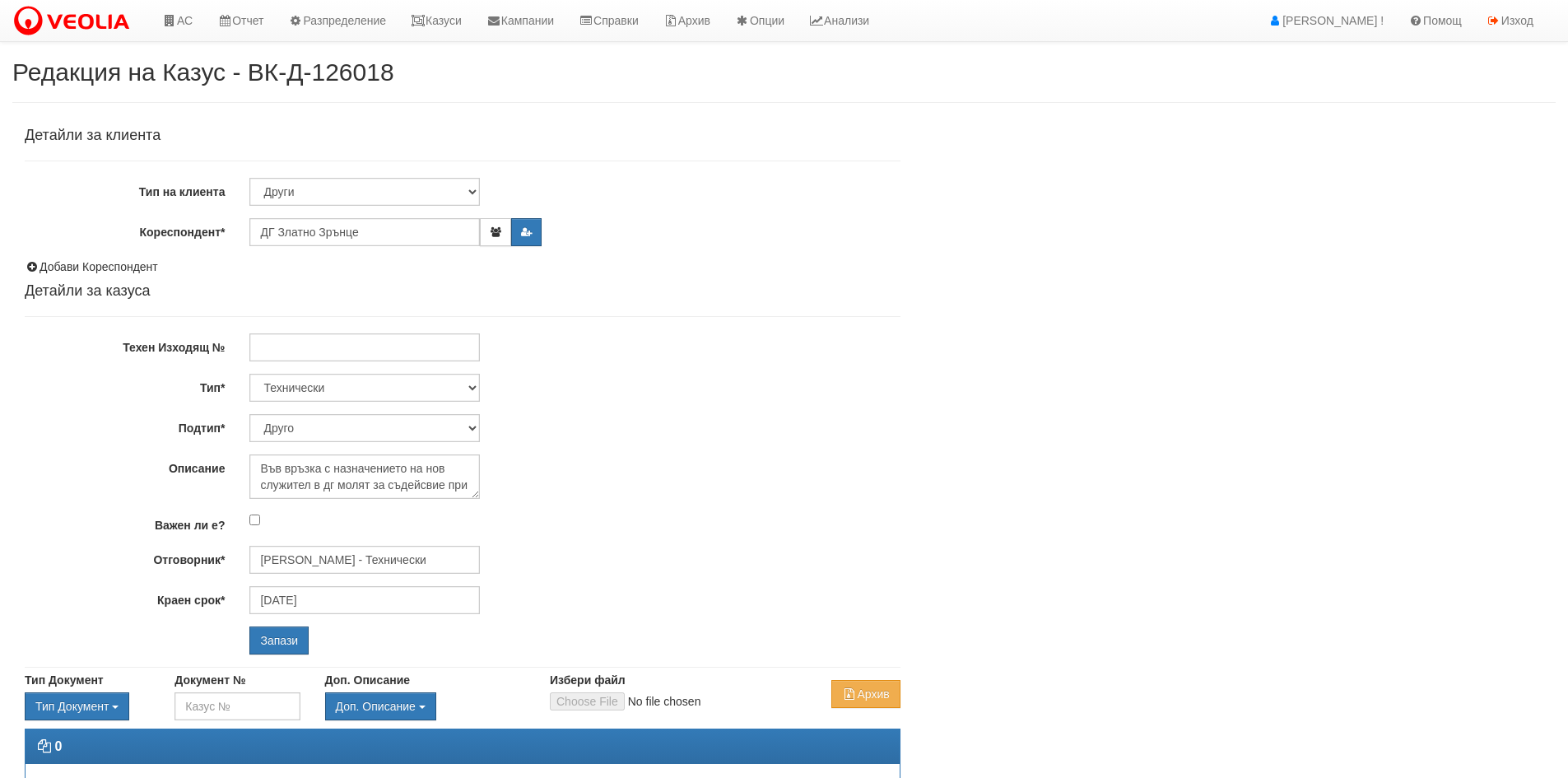
select select "Друго"
drag, startPoint x: 257, startPoint y: 463, endPoint x: 528, endPoint y: 585, distance: 297.2
click at [528, 585] on div "Детайли за клиента Тип на клиента Клиент по Топлопреносната Мрежа Институция Па…" at bounding box center [462, 391] width 876 height 526
paste textarea "твие при подготовката на водно-ото"
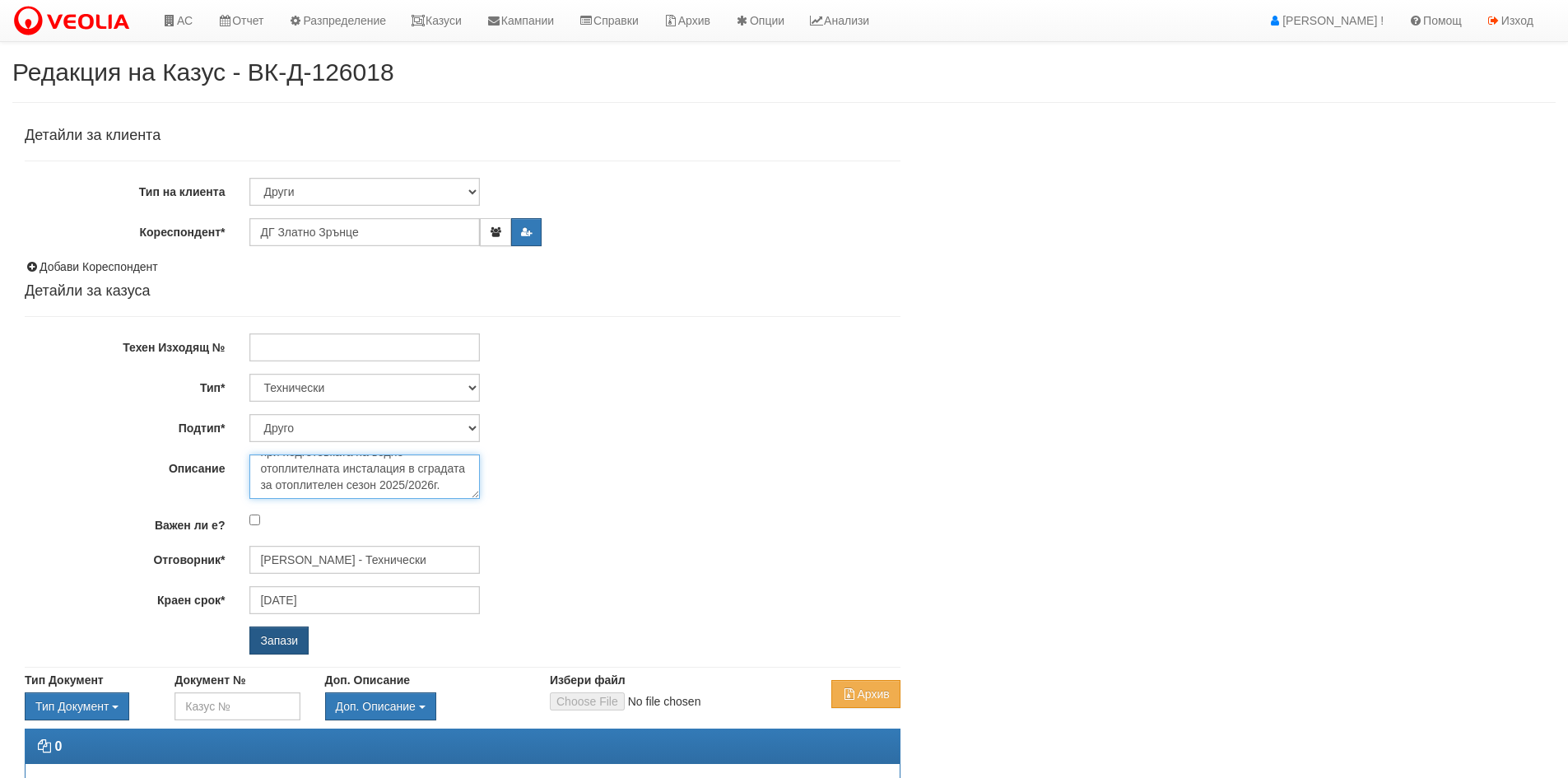
type textarea "Във връзка с назначението на нов служител в дг молят за съдействие при подготов…"
drag, startPoint x: 289, startPoint y: 632, endPoint x: 502, endPoint y: 622, distance: 213.2
click at [362, 634] on div "Запази" at bounding box center [425, 641] width 375 height 28
click at [260, 646] on input "Запази" at bounding box center [278, 641] width 59 height 28
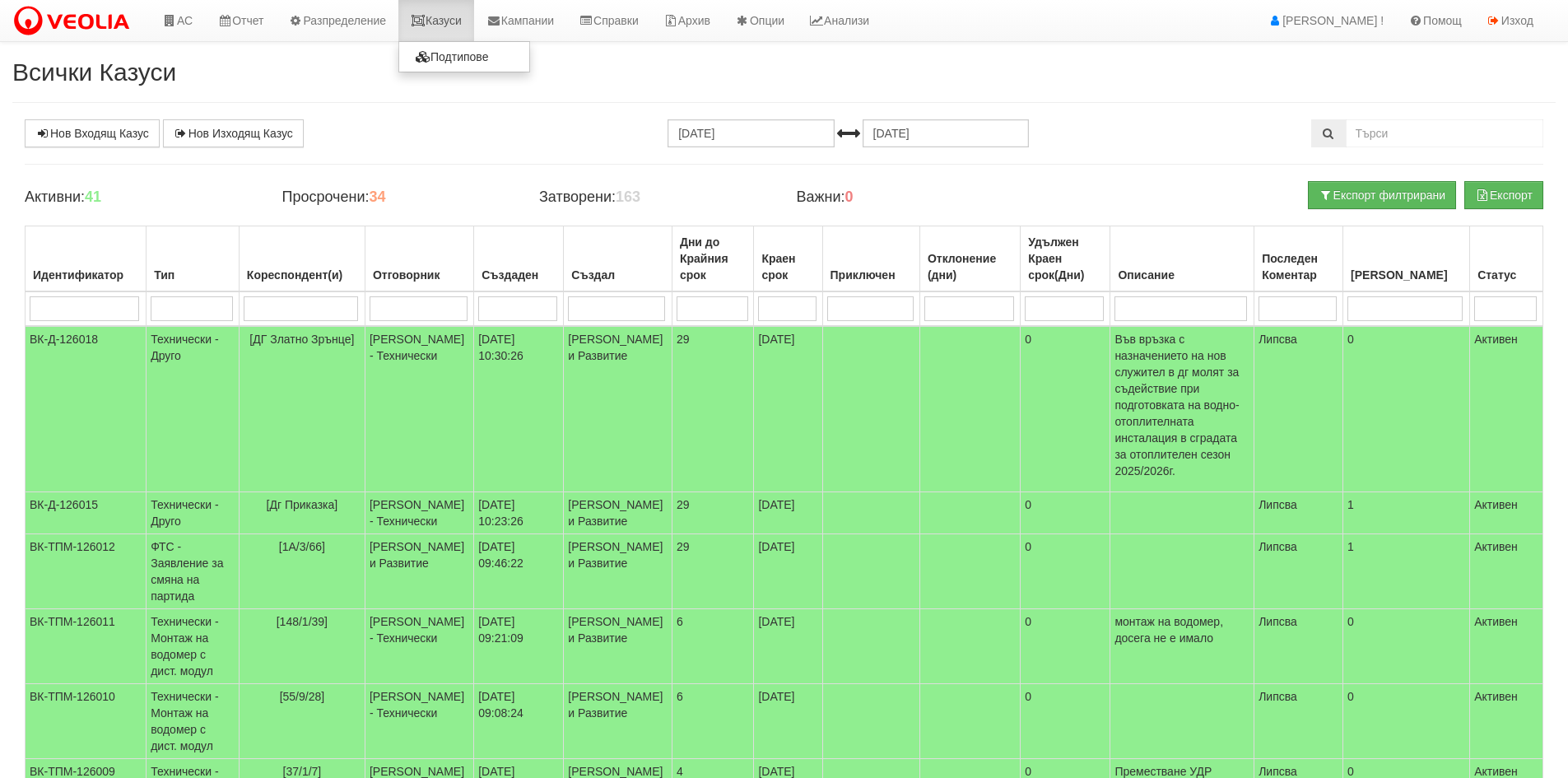
click at [454, 7] on link "Казуси" at bounding box center [436, 20] width 76 height 41
click at [169, 29] on link "АС" at bounding box center [177, 20] width 55 height 41
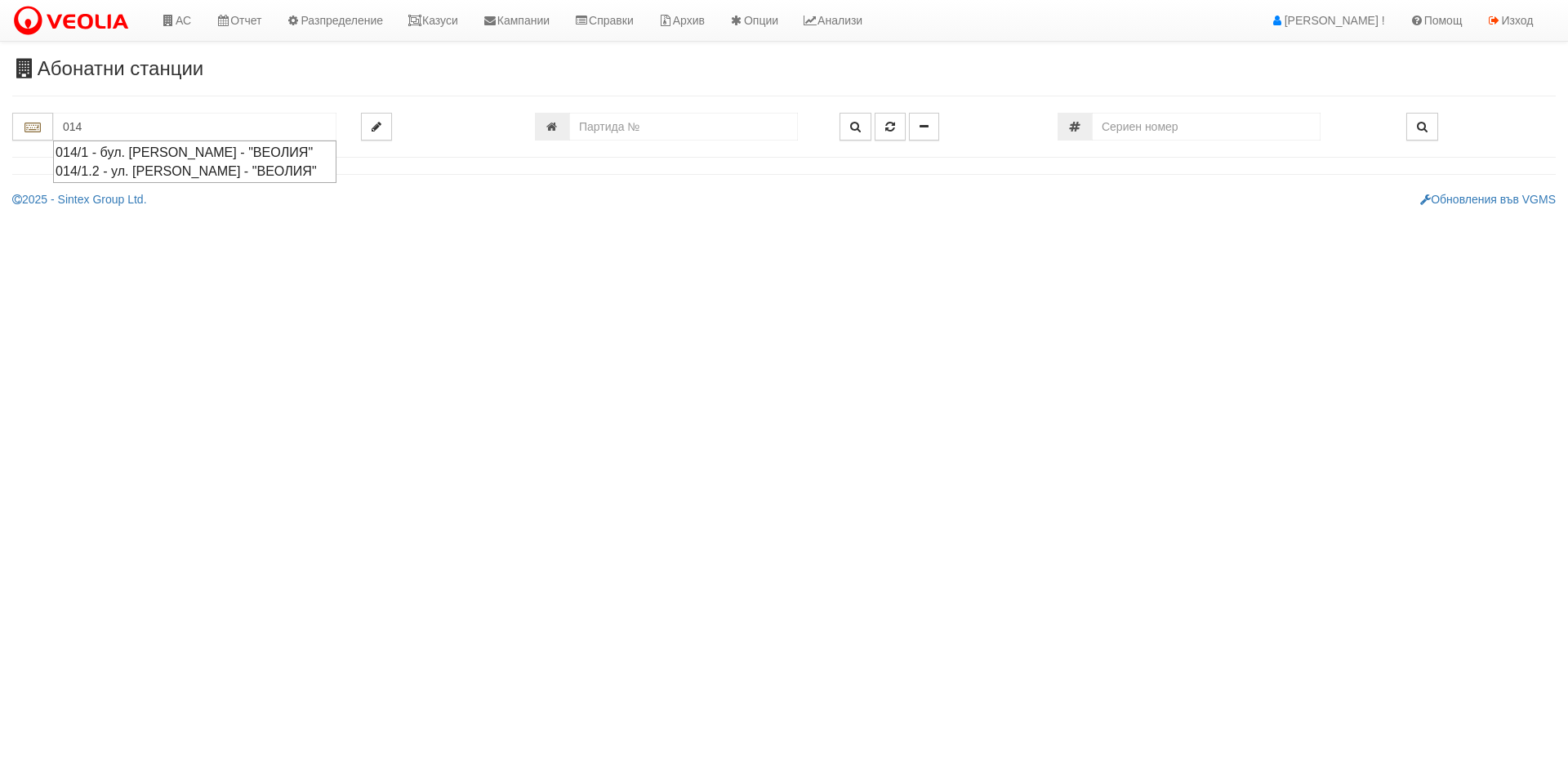
click at [87, 180] on div "014/1.2 - ул. [PERSON_NAME] - "ВЕОЛИЯ"" at bounding box center [194, 171] width 279 height 19
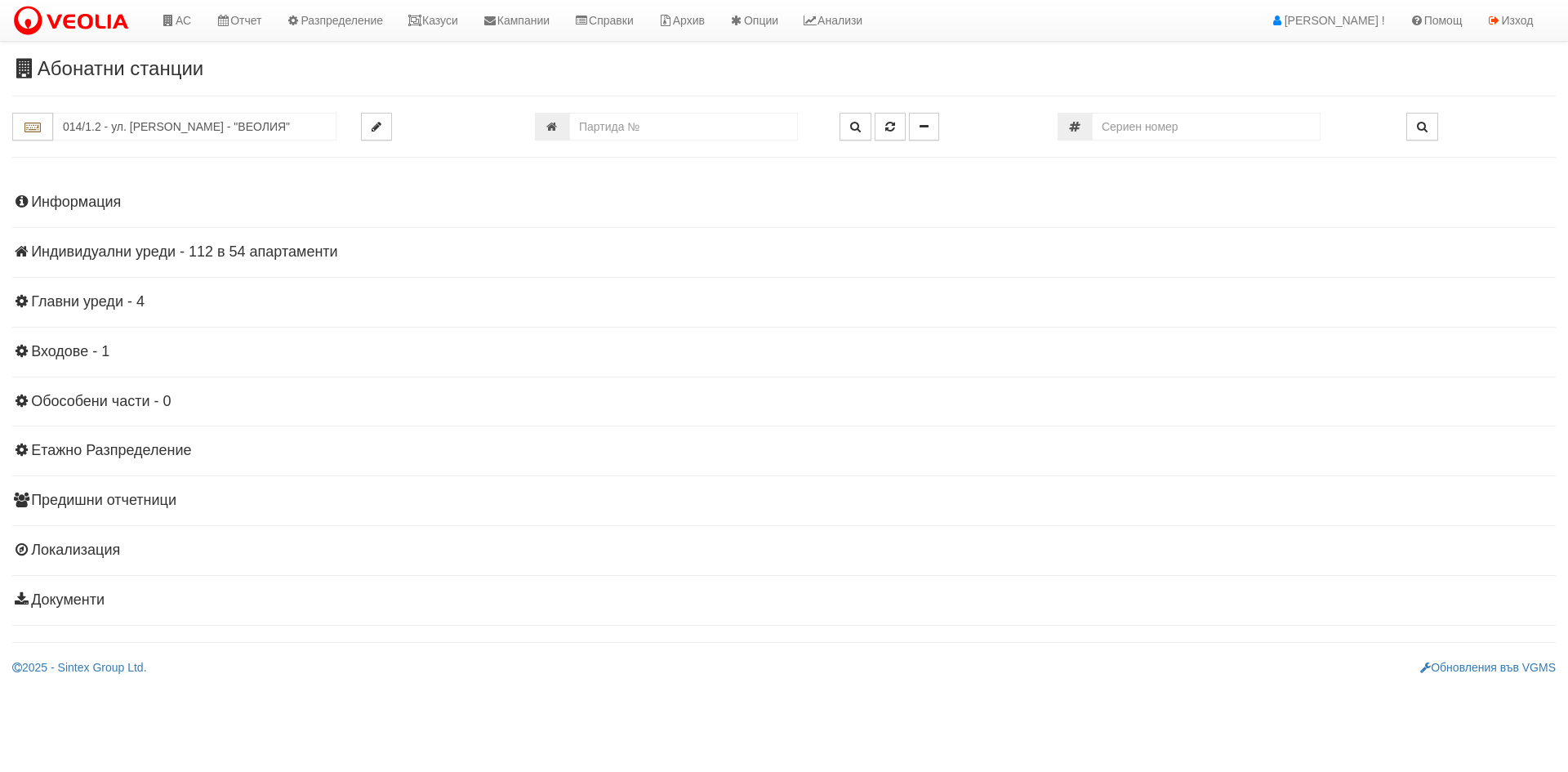
click at [265, 249] on h4 "Индивидуални уреди - 112 в 54 апартаменти" at bounding box center [784, 252] width 1543 height 17
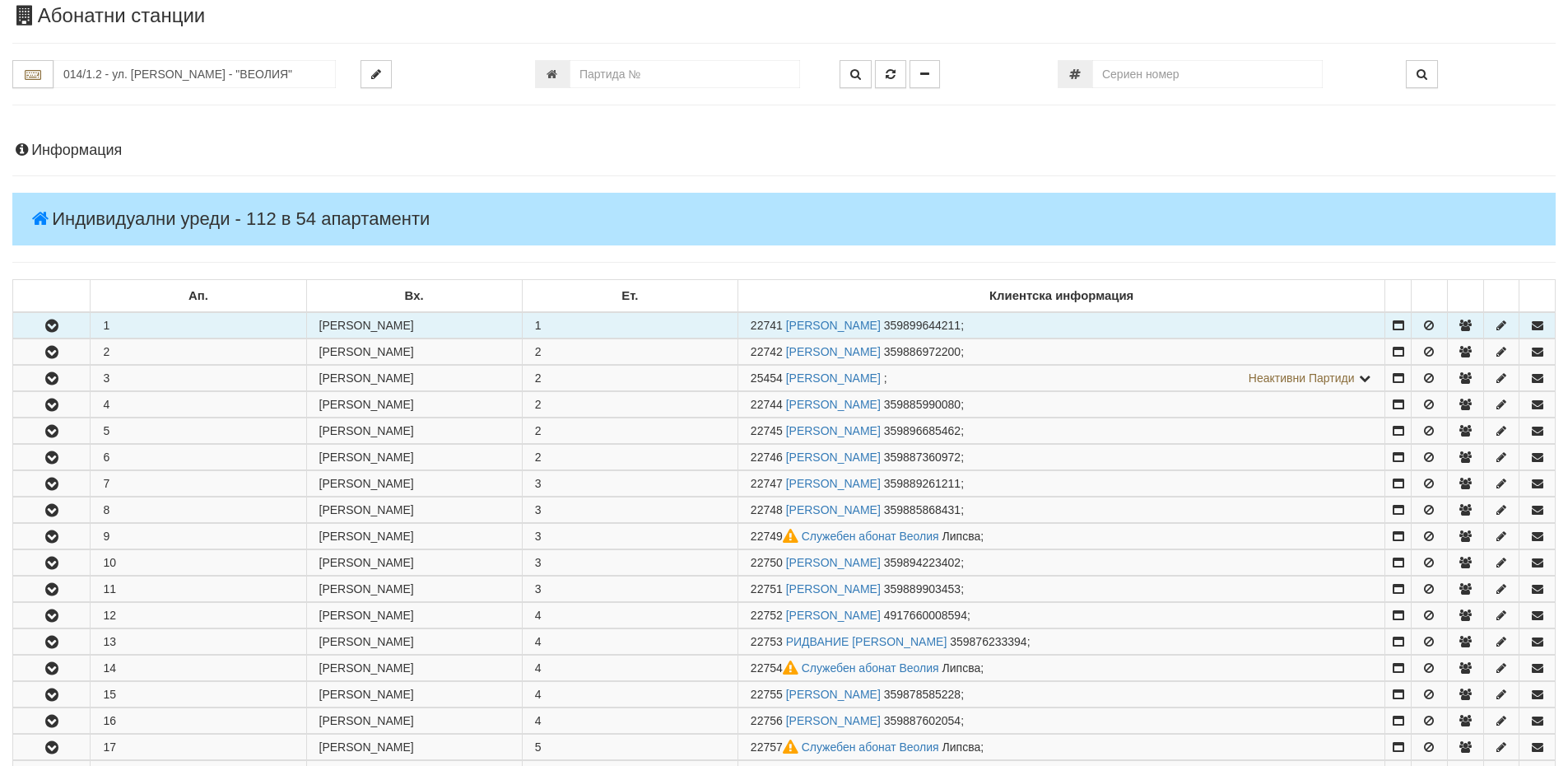
scroll to position [83, 0]
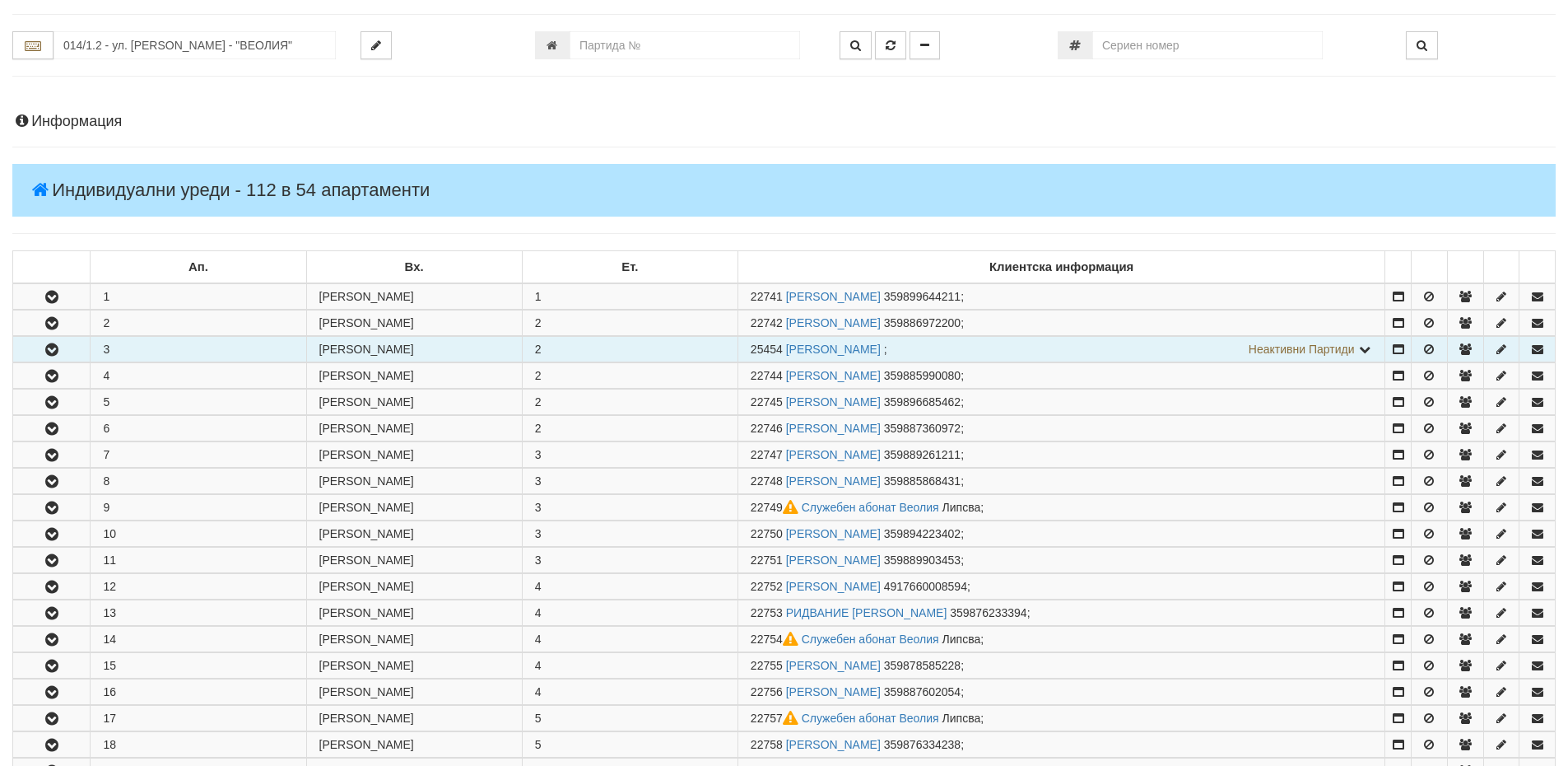
click at [30, 350] on button "button" at bounding box center [52, 349] width 77 height 25
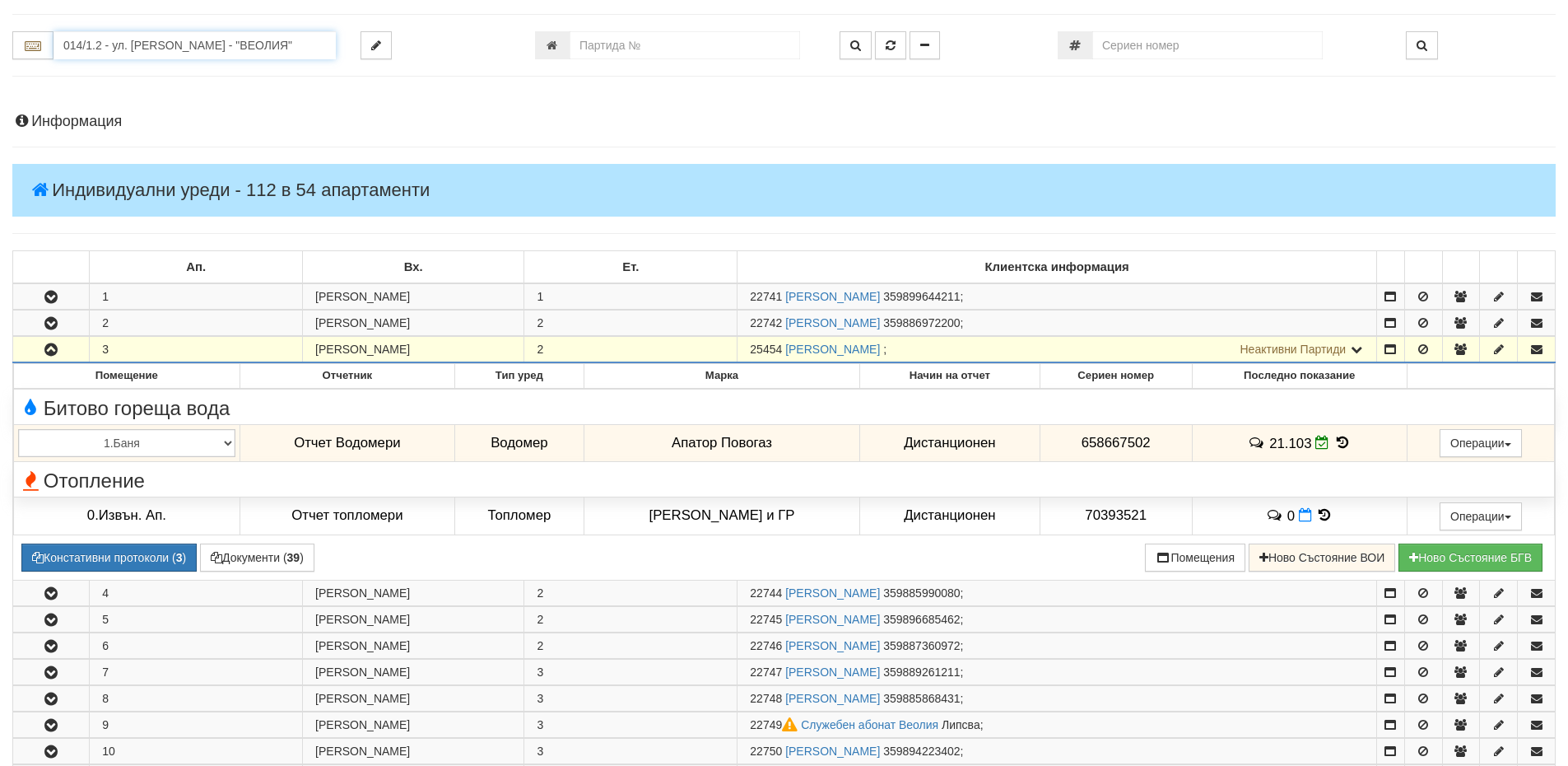
click at [154, 34] on input "014/1.2 - ул. Васил Чекаларов - "ВЕОЛИЯ"" at bounding box center [194, 46] width 282 height 28
type input "0"
click at [632, 43] on input "number" at bounding box center [685, 46] width 231 height 28
type input "22767"
type input "014/1.2 - "ВЕОЛИЯ ЕНЕРДЖИ ВАРНА " ЕАД"
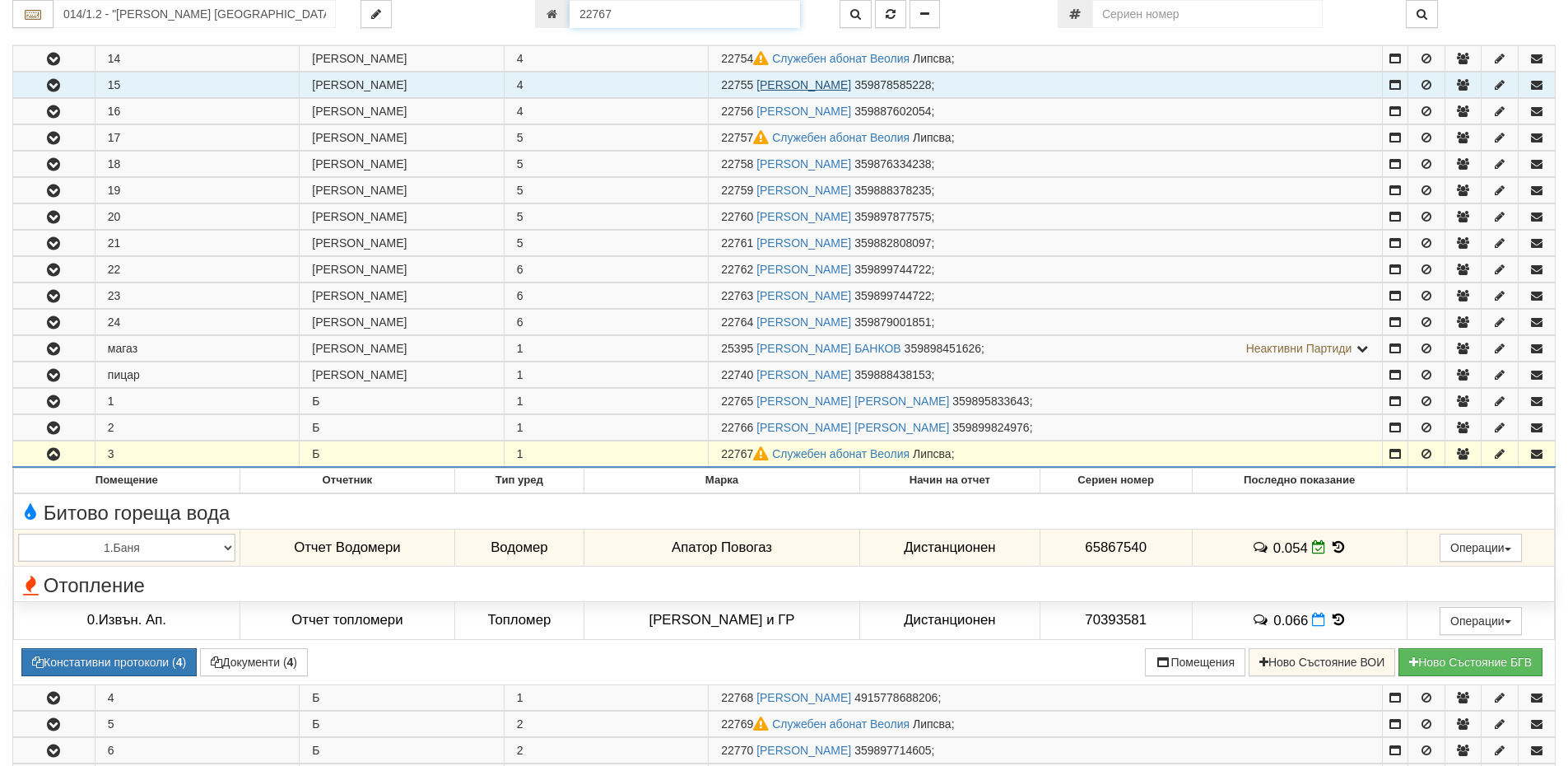
scroll to position [824, 0]
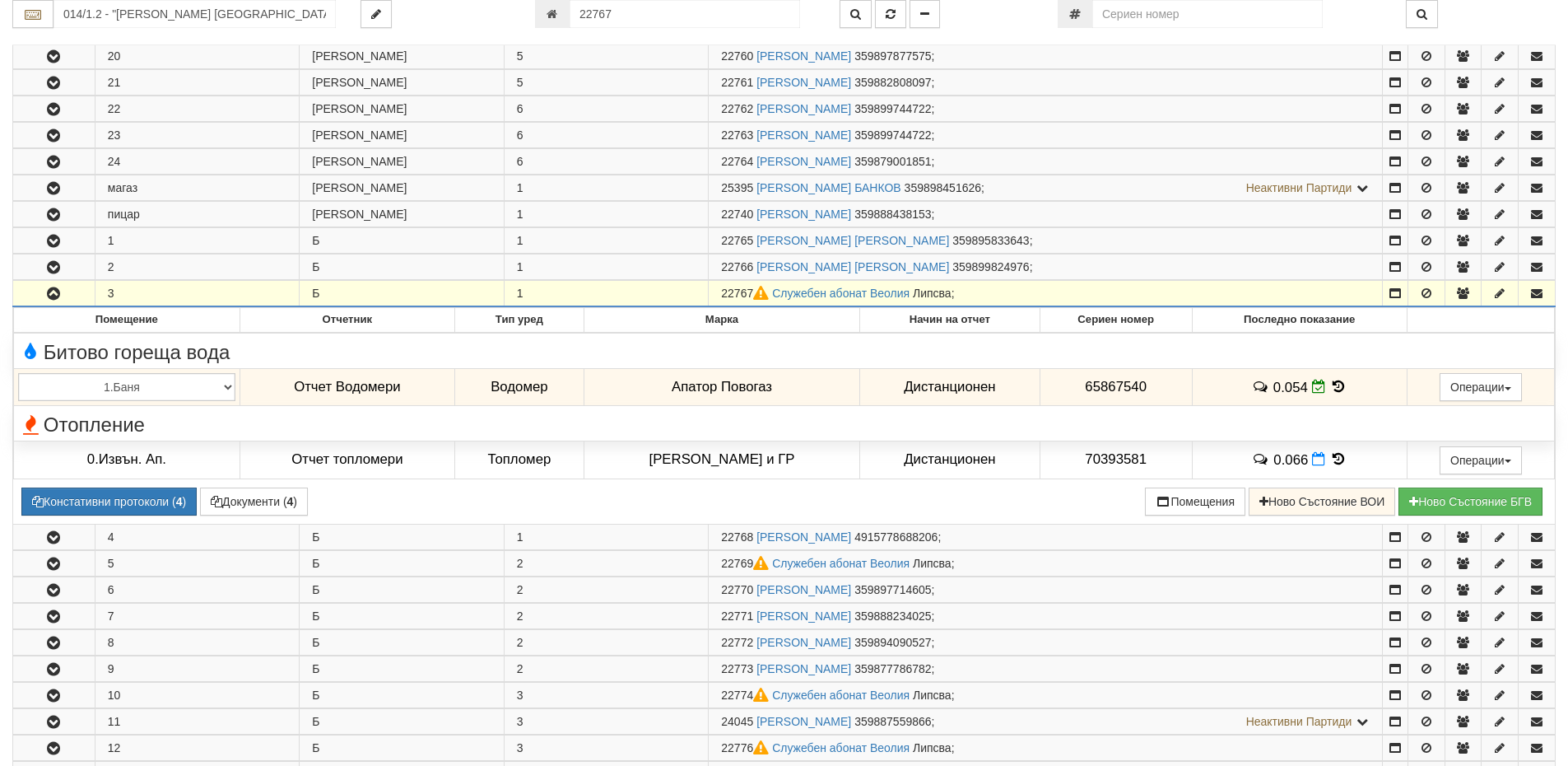
drag, startPoint x: 751, startPoint y: 292, endPoint x: 697, endPoint y: 296, distance: 54.1
click at [697, 296] on tr "3 Б 1 22767 Служебен абонат Веолия Липсва ;" at bounding box center [784, 294] width 1542 height 27
copy tr "22767"
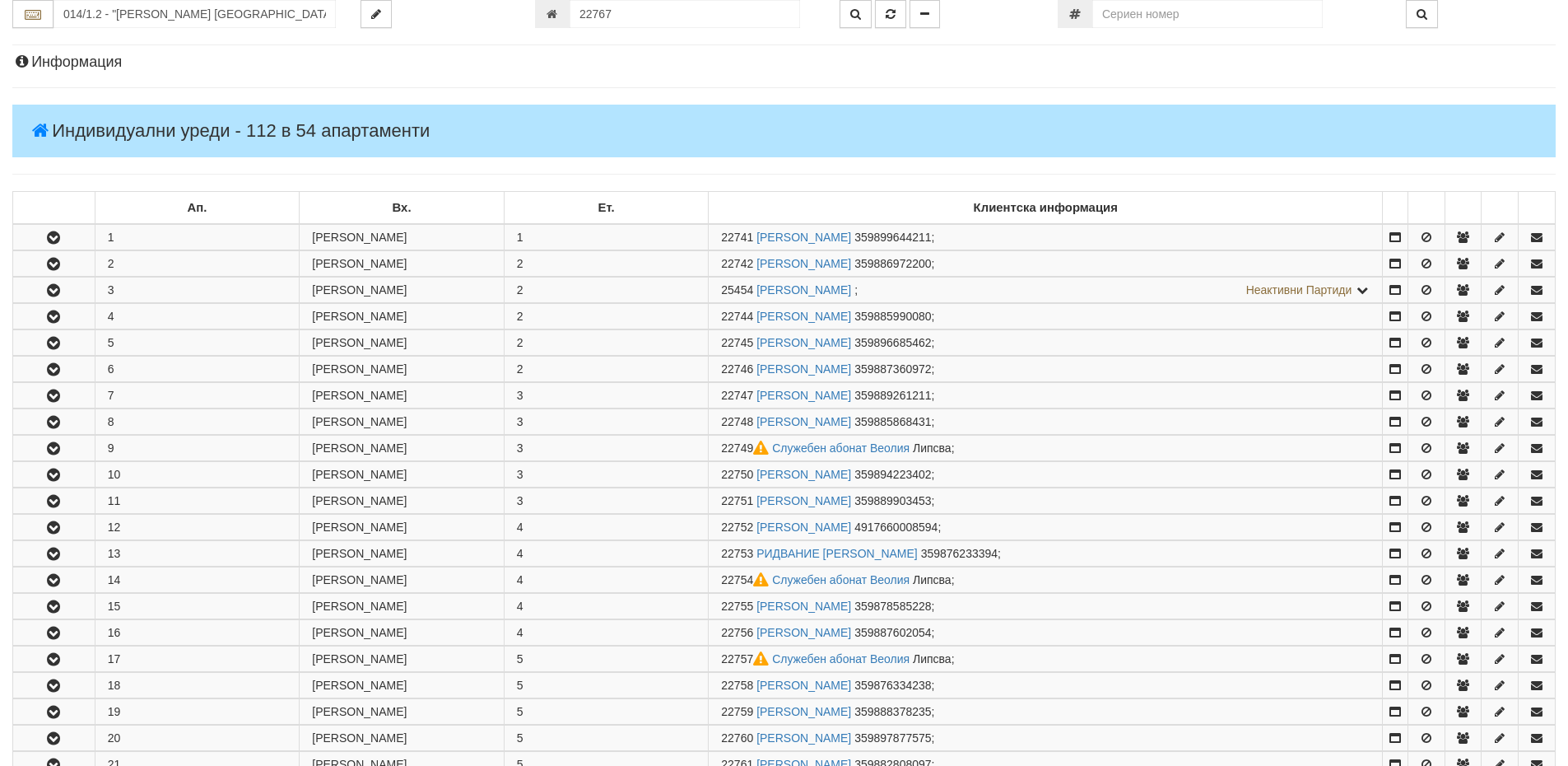
scroll to position [0, 0]
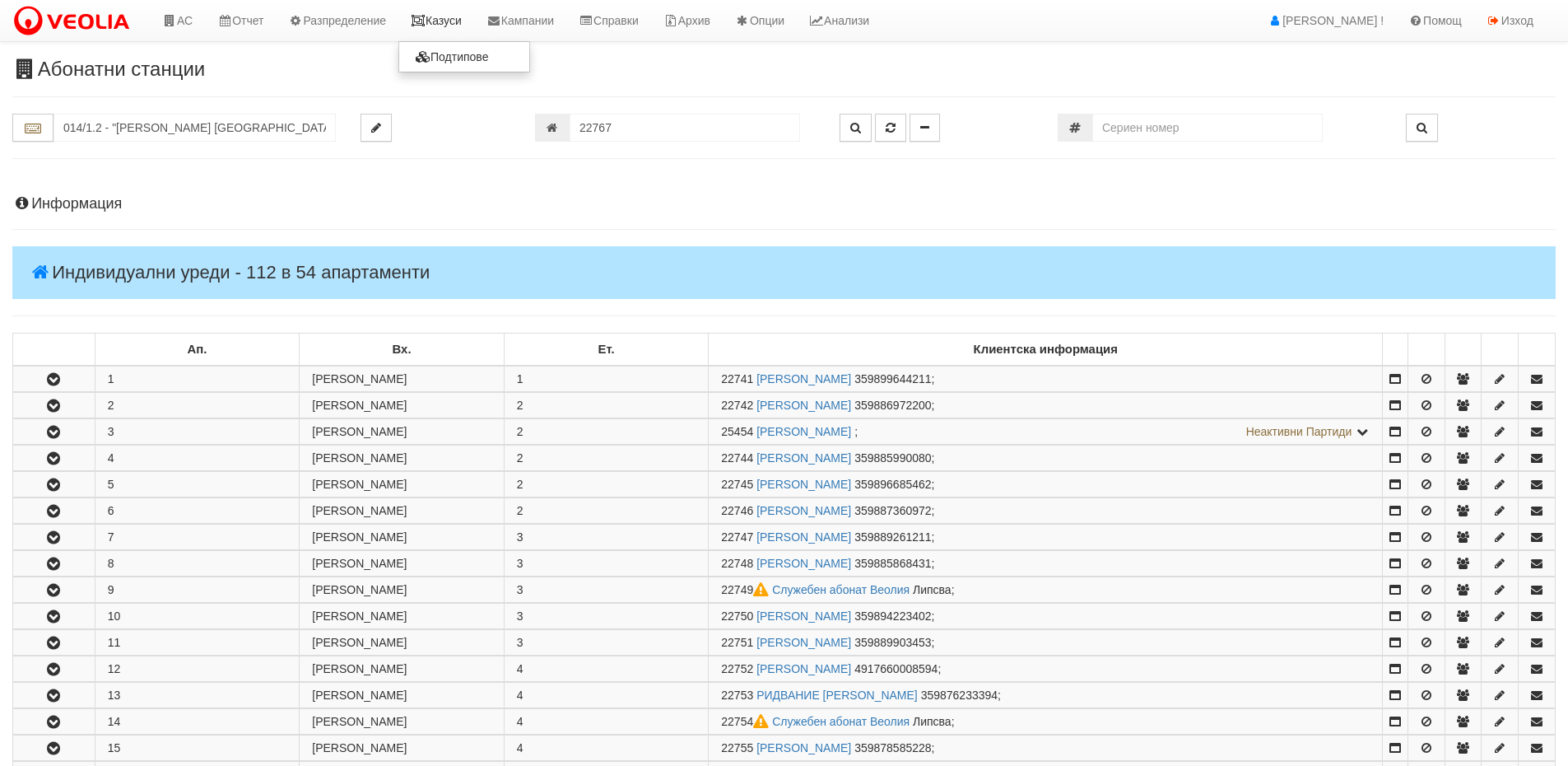
click at [442, 23] on link "Казуси" at bounding box center [436, 20] width 76 height 41
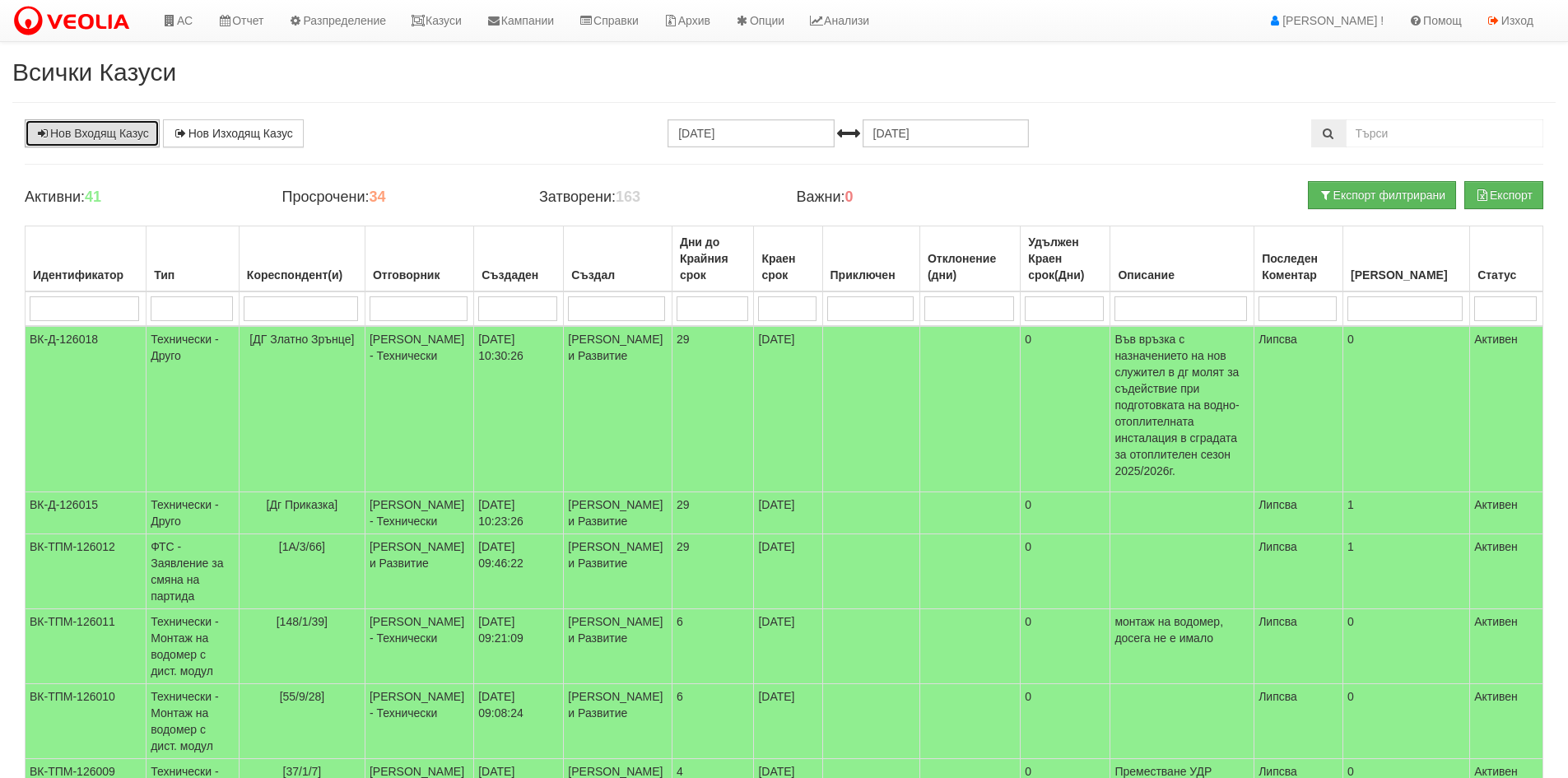
click at [142, 129] on link "Нов Входящ Казус" at bounding box center [92, 133] width 135 height 28
click at [398, 32] on link "Разпределение" at bounding box center [337, 20] width 122 height 41
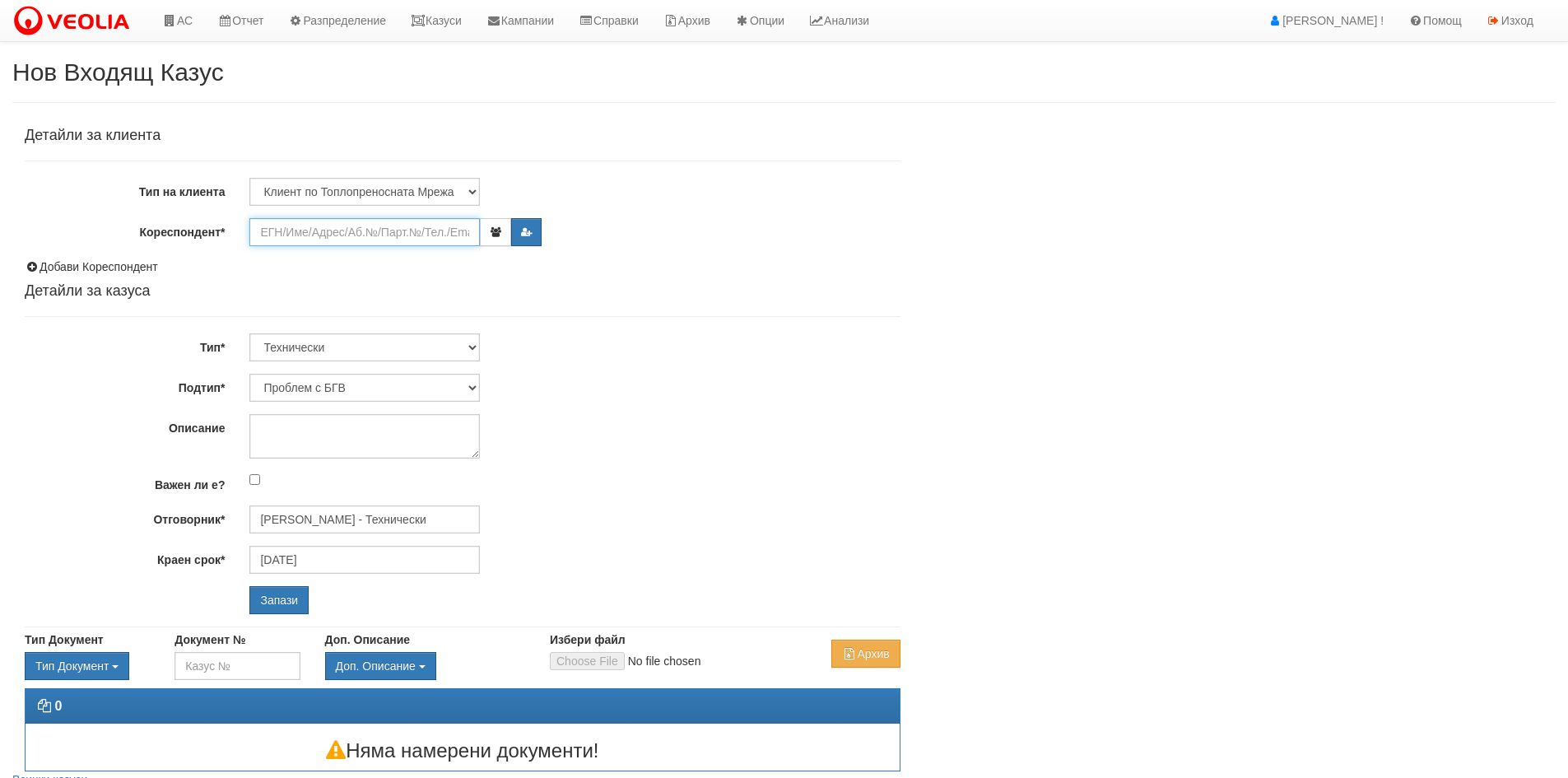
click at [307, 226] on input "Кореспондент*" at bounding box center [364, 232] width 231 height 28
paste input "22767"
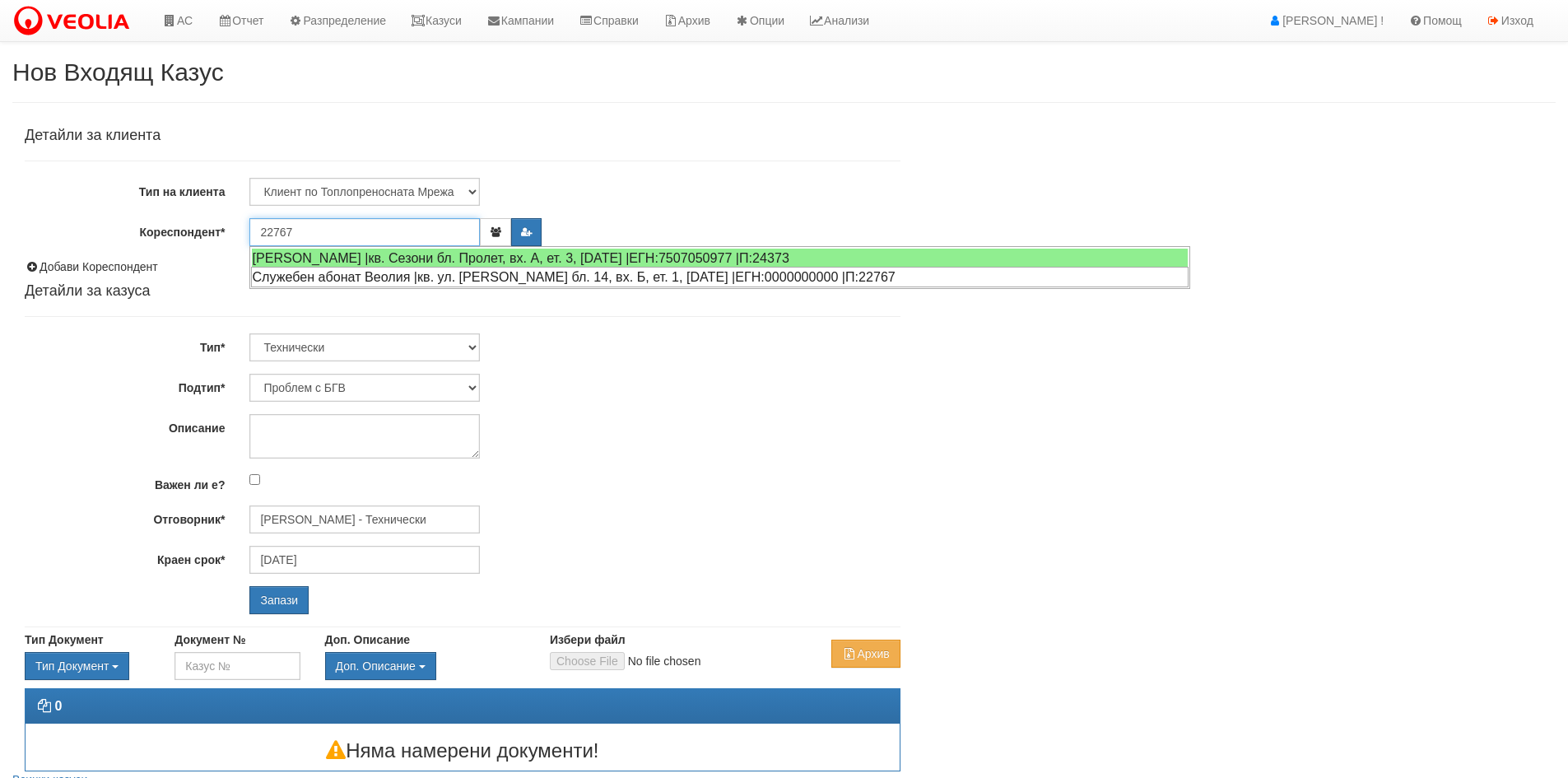
click at [362, 283] on div "Служебен абонат Веолия |кв. ул. [PERSON_NAME] бл. 14, вх. Б, ет. 1, [DATE] |ЕГН…" at bounding box center [719, 277] width 937 height 21
type input "Служебен абонат Веолия"
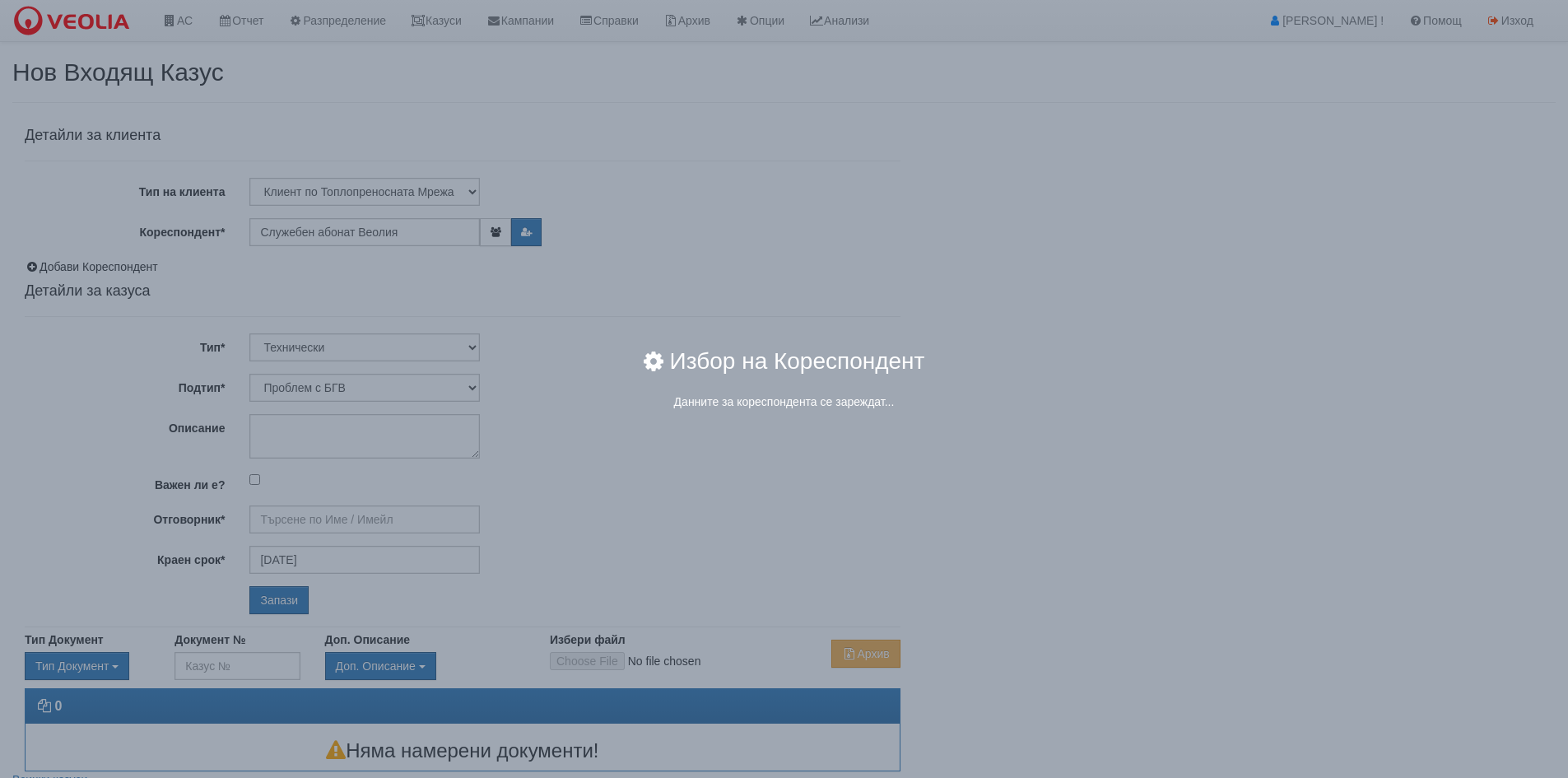
type input "[PERSON_NAME] - Технически"
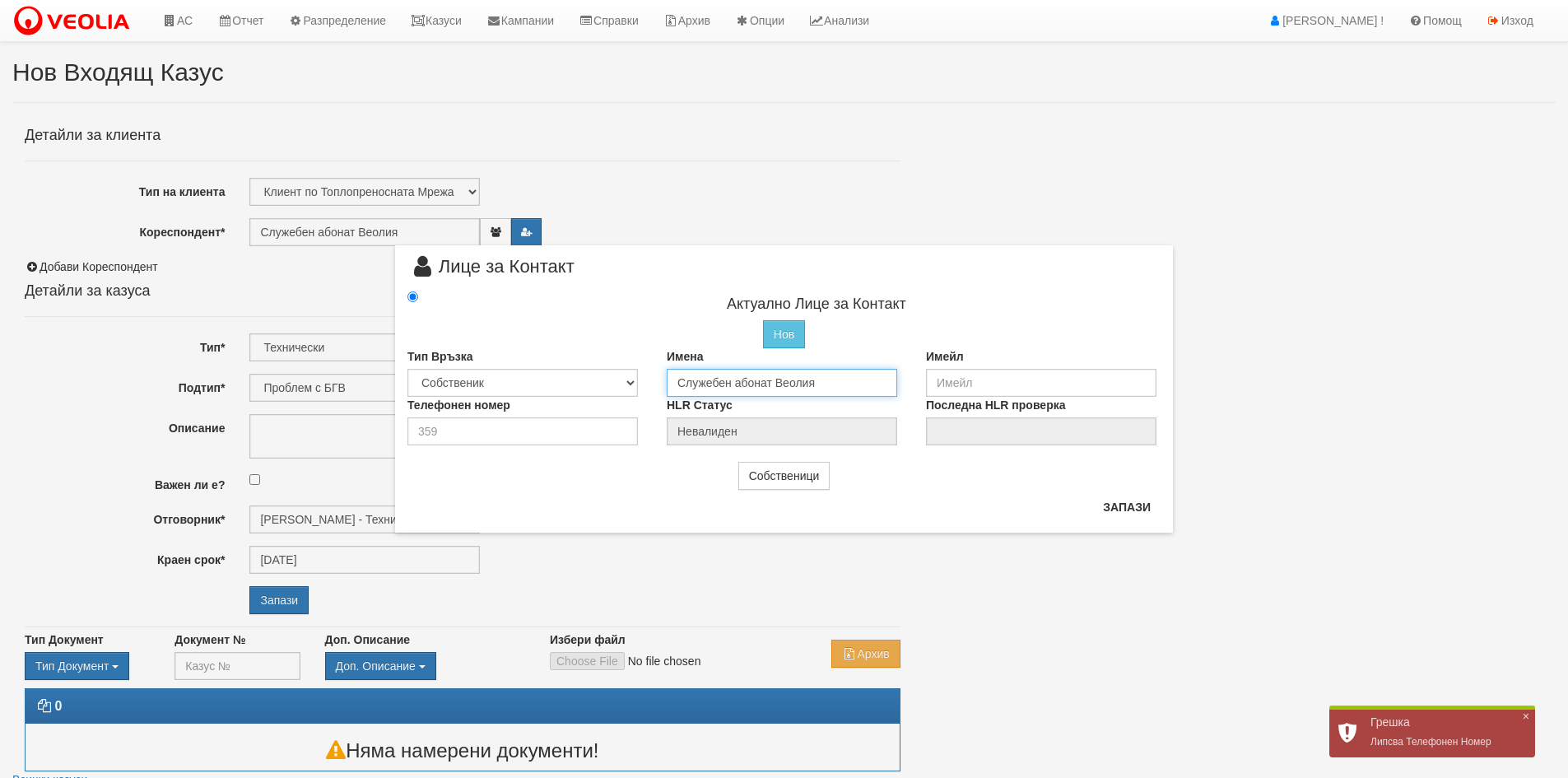
drag, startPoint x: 857, startPoint y: 381, endPoint x: 554, endPoint y: 379, distance: 303.0
click at [504, 372] on div "Тип Връзка Собственик Наемател Роднина Съсед Приятел Имена Служебен абонат Веол…" at bounding box center [784, 372] width 778 height 48
type input "Янка Николова Раева"
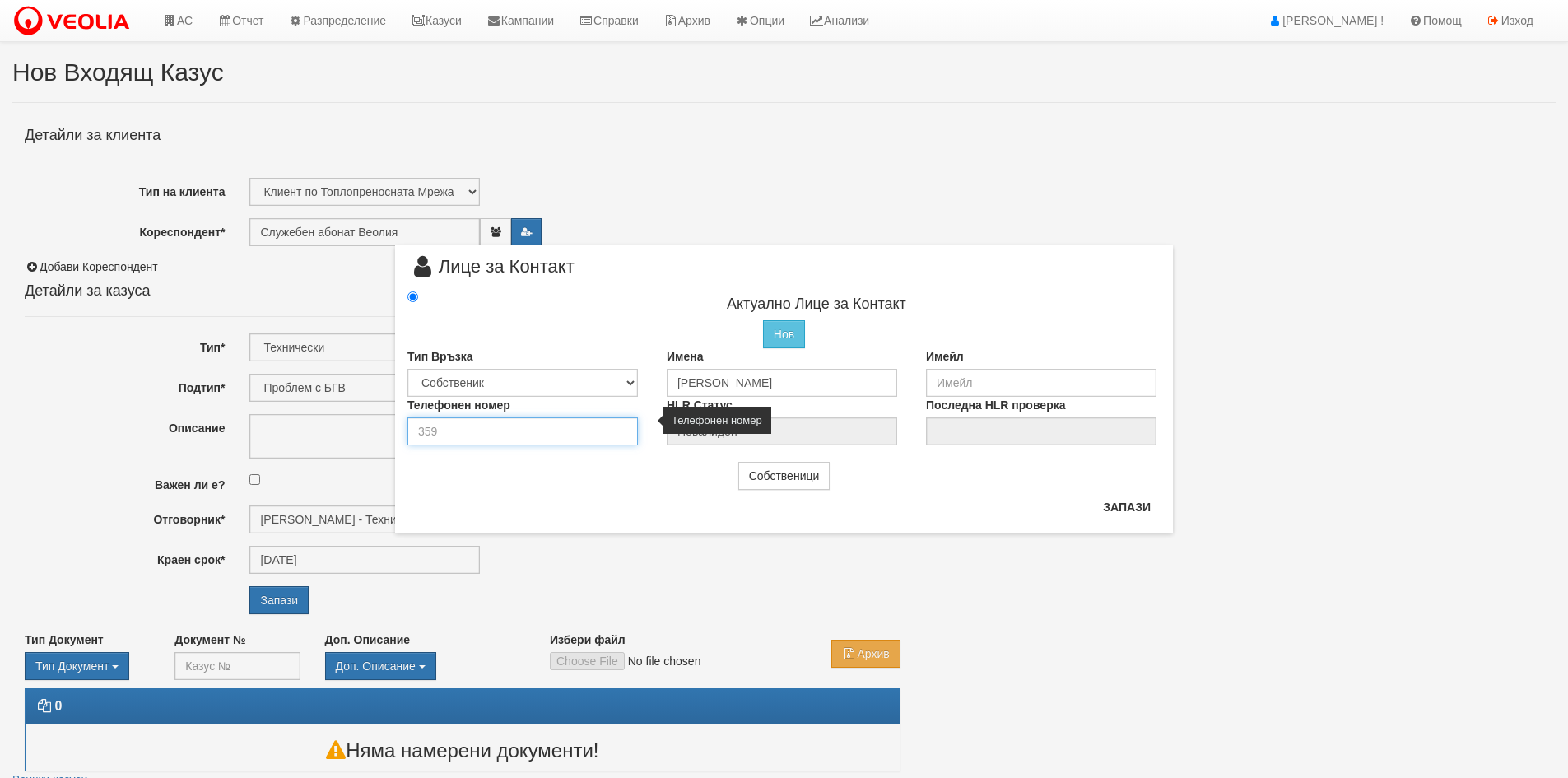
click at [454, 431] on input "number" at bounding box center [522, 431] width 231 height 28
type input "0899732311"
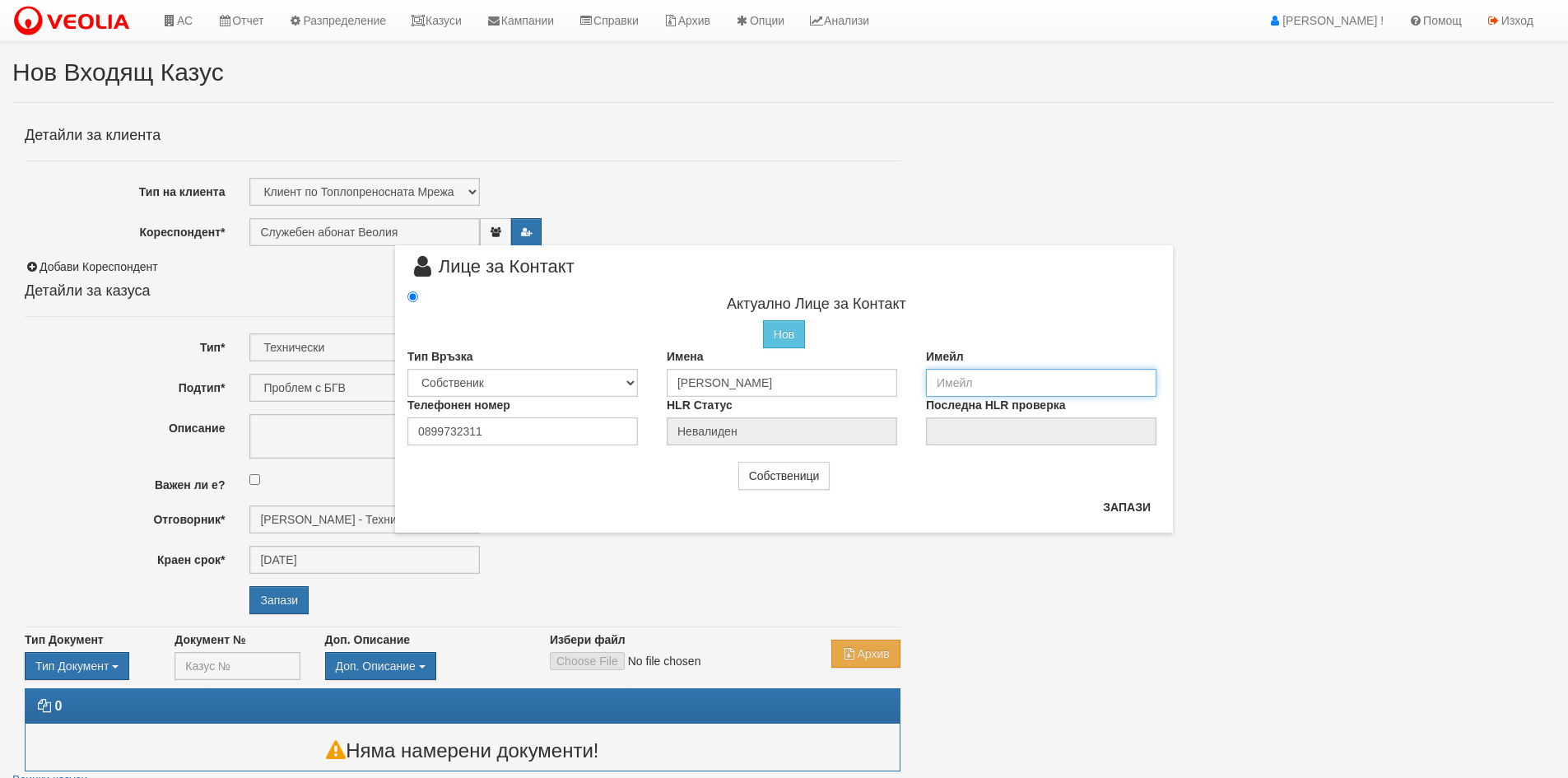
drag, startPoint x: 976, startPoint y: 374, endPoint x: 986, endPoint y: 377, distance: 10.4
click at [976, 374] on input "email" at bounding box center [1041, 383] width 231 height 28
type input "[EMAIL_ADDRESS][DOMAIN_NAME]"
click at [1120, 513] on button "Запази" at bounding box center [1126, 507] width 67 height 27
type input "[PERSON_NAME]"
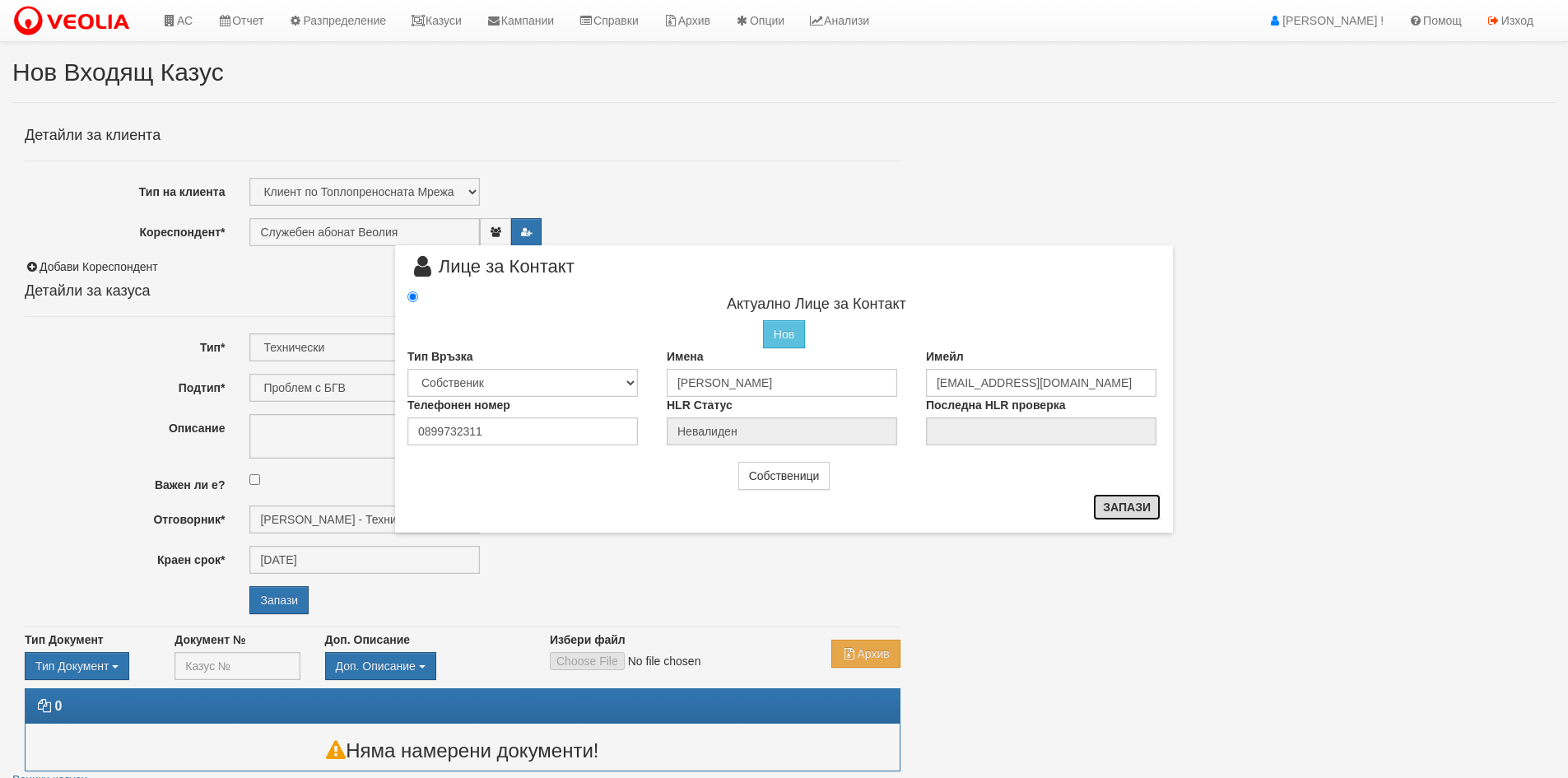
radio input "true"
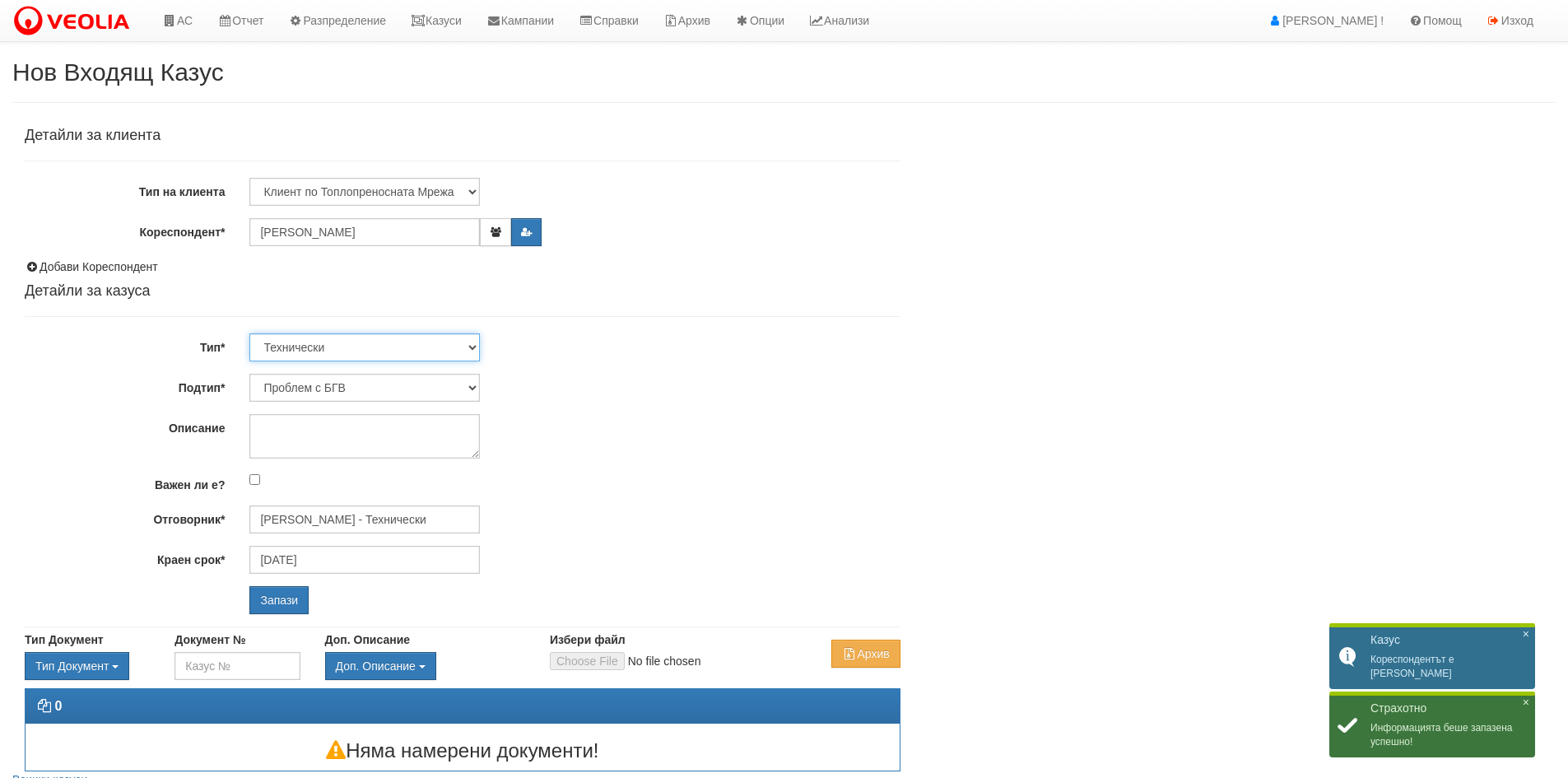
click at [375, 344] on select "Технически ФТС Търговски Административен Производствен Експлоатационен Финансов…" at bounding box center [364, 347] width 231 height 28
select select "1"
click at [249, 333] on select "Технически ФТС Търговски Административен Производствен Експлоатационен Финансов…" at bounding box center [364, 347] width 231 height 28
type input "13/11/2025"
type input "Миглена Михова - Клиенти и Развитие"
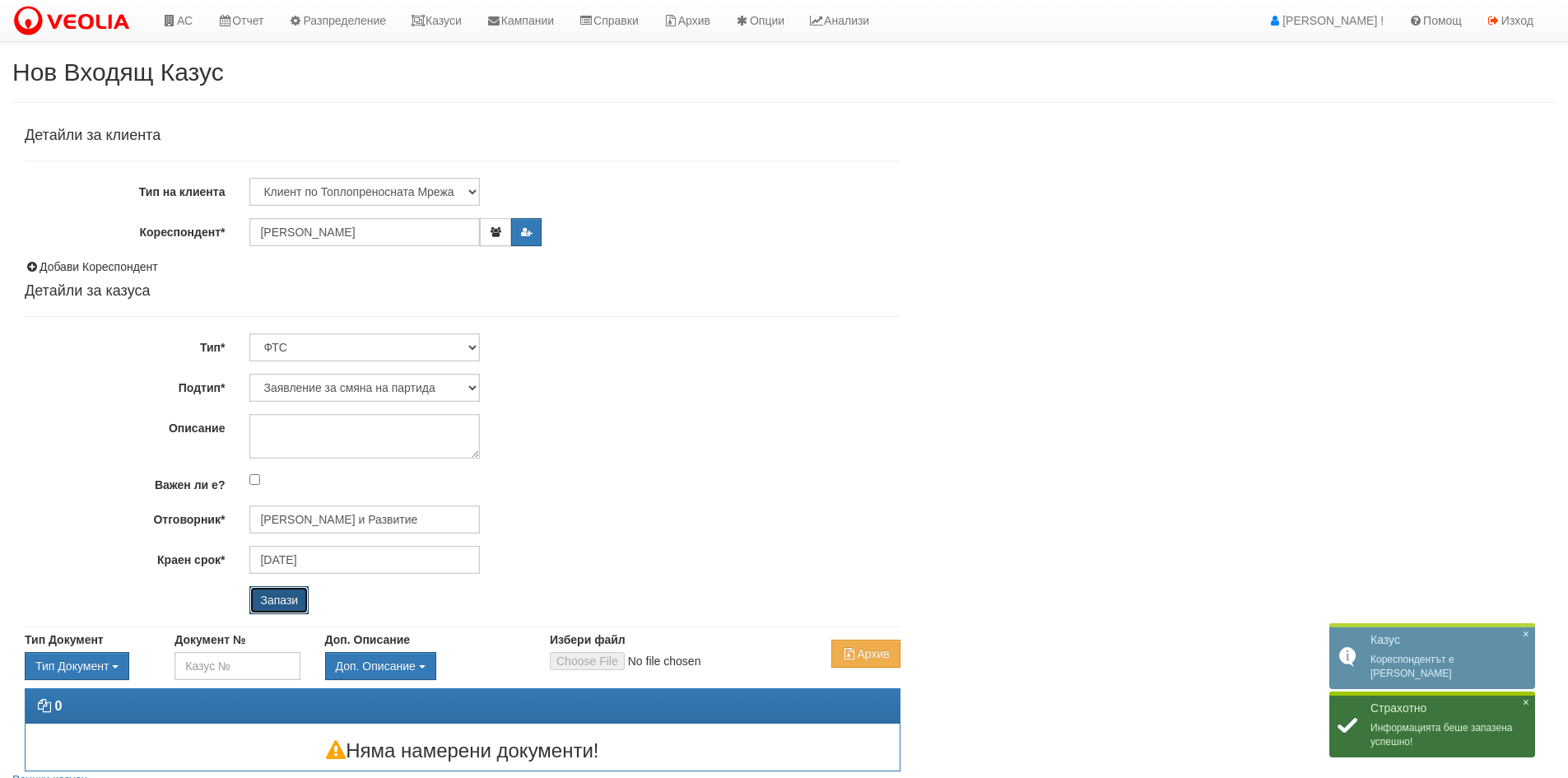
click at [282, 602] on input "Запази" at bounding box center [278, 600] width 59 height 28
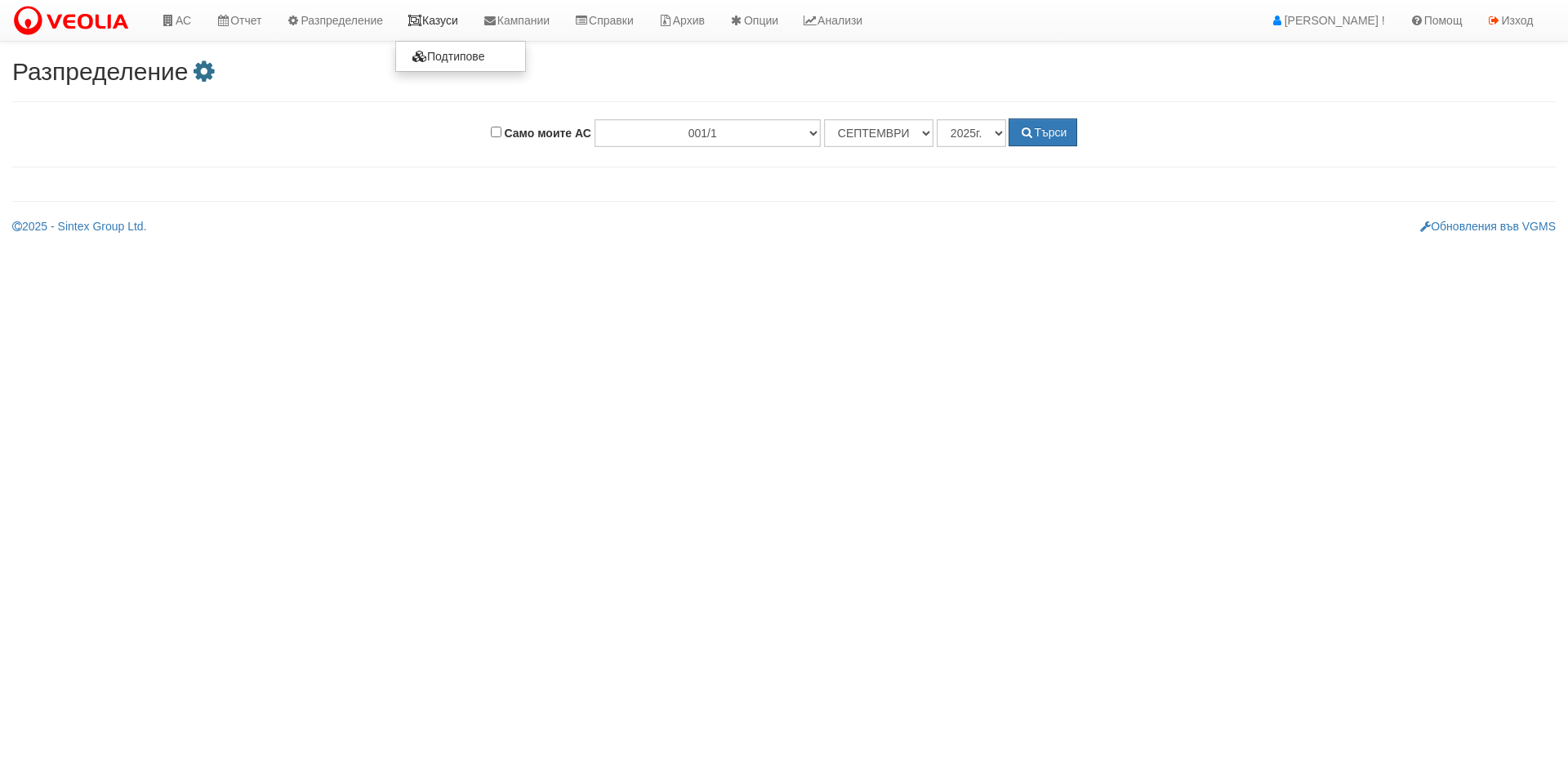
click at [460, 13] on link "Казуси" at bounding box center [432, 20] width 75 height 41
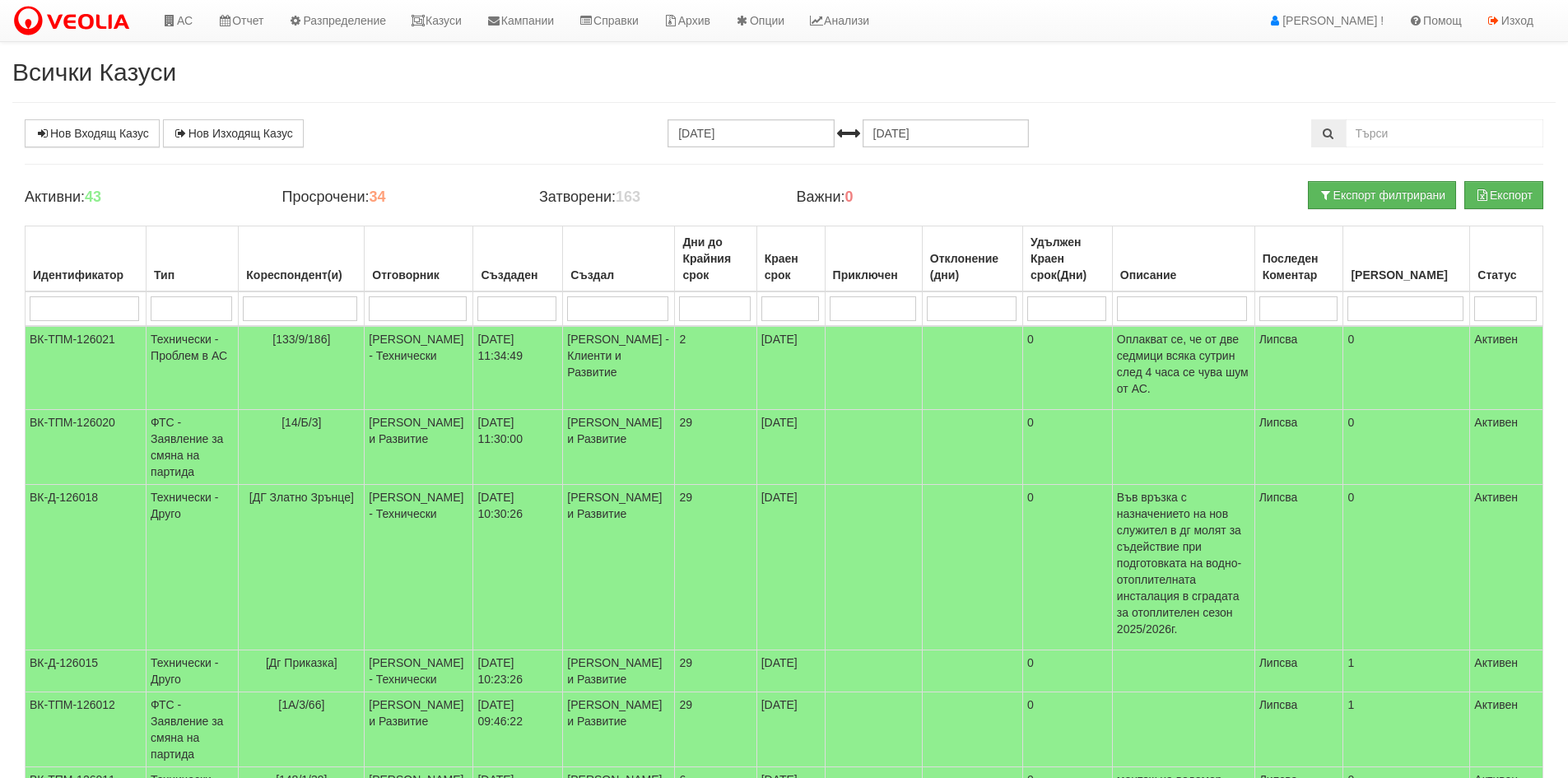
scroll to position [165, 0]
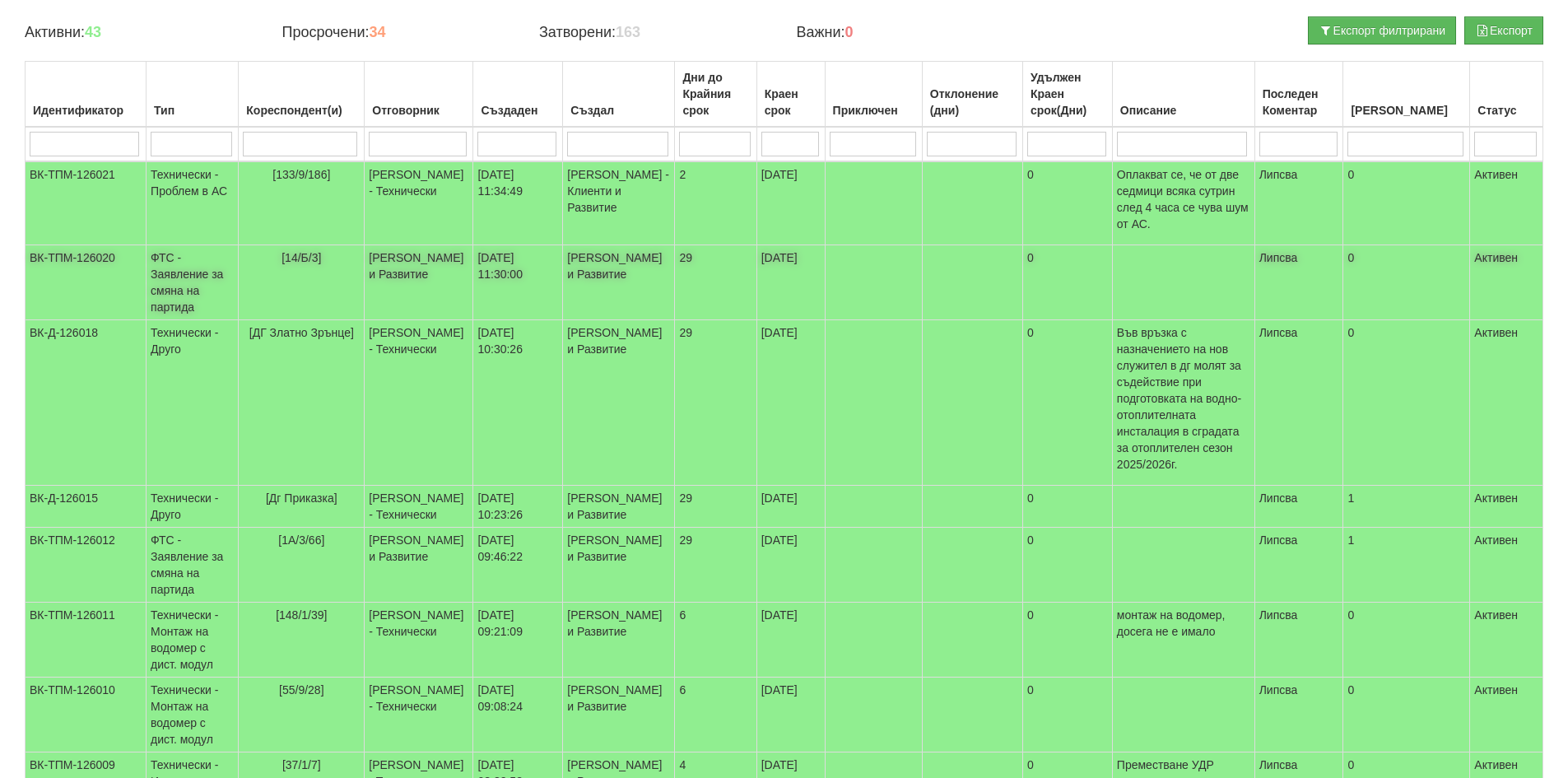
click at [496, 249] on td "14/10/2025 11:30:00" at bounding box center [518, 282] width 90 height 75
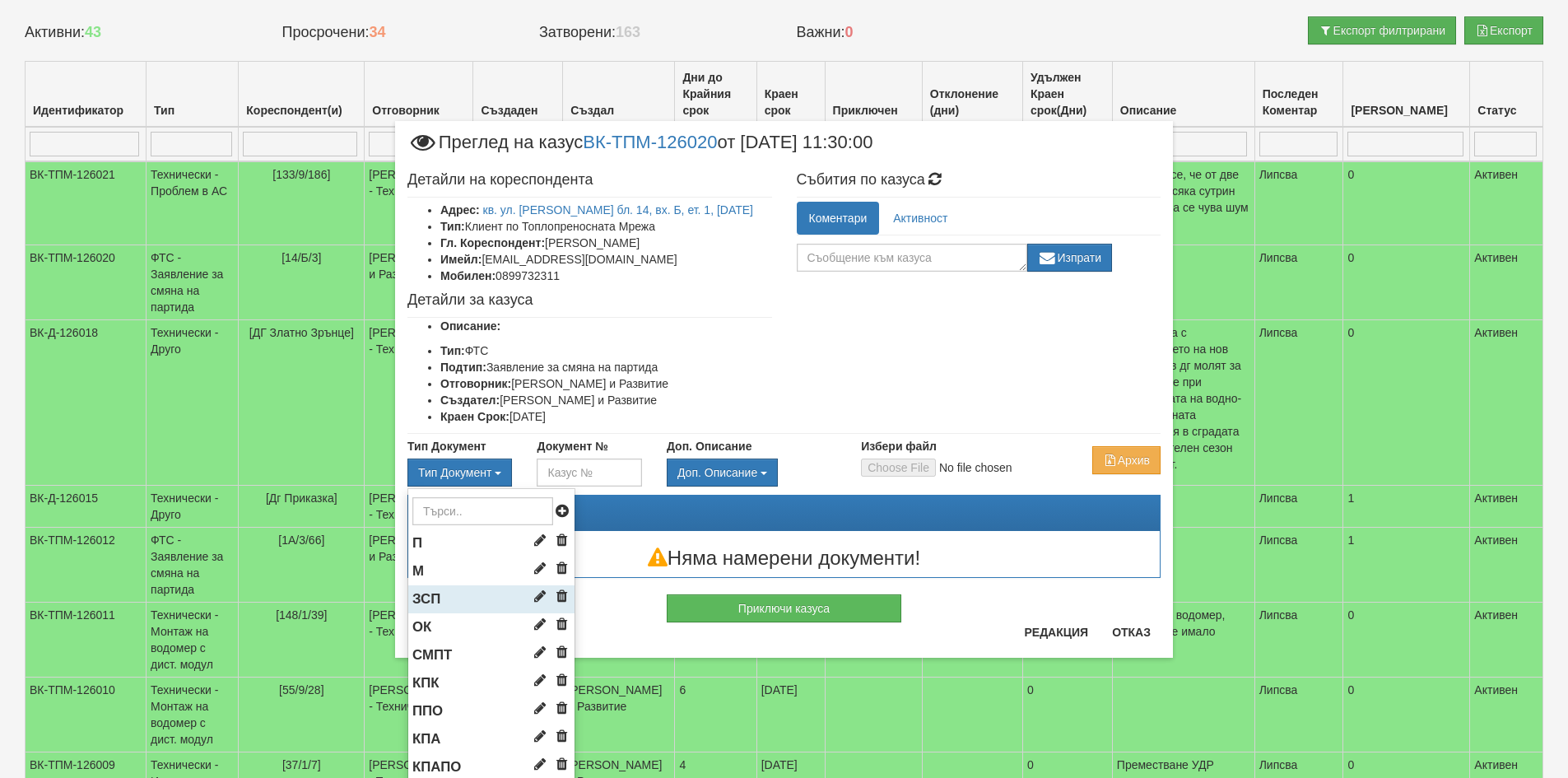
click at [429, 595] on span "ЗСП" at bounding box center [427, 598] width 28 height 16
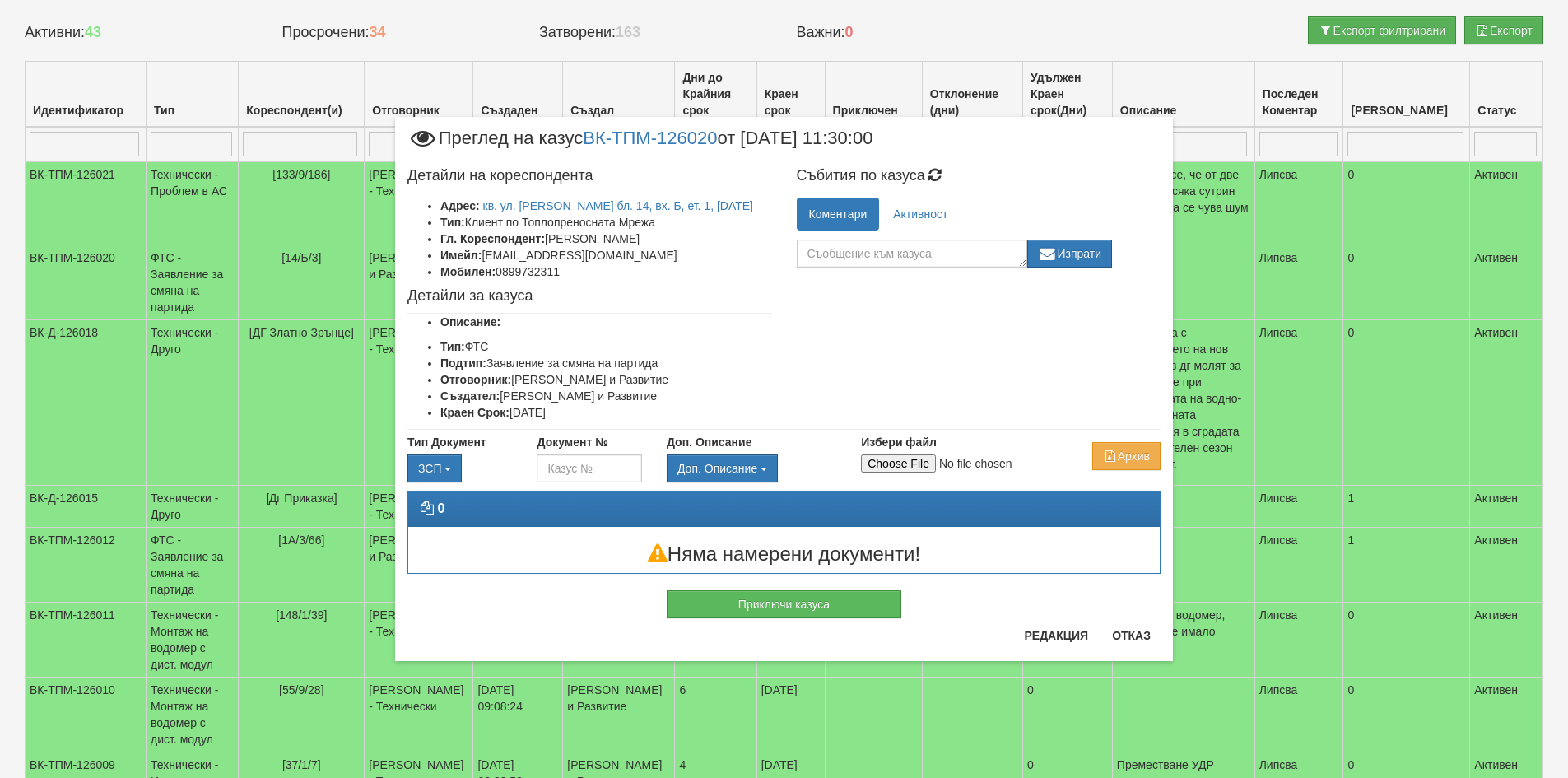
click at [883, 472] on div "Тип Документ ЗСП П М ЗСП ОК СМПТ КПК ППО Д" at bounding box center [784, 458] width 778 height 48
click at [883, 461] on input "Избери файл" at bounding box center [970, 463] width 218 height 18
type input "C:\fakepath\DOC026.pdf"
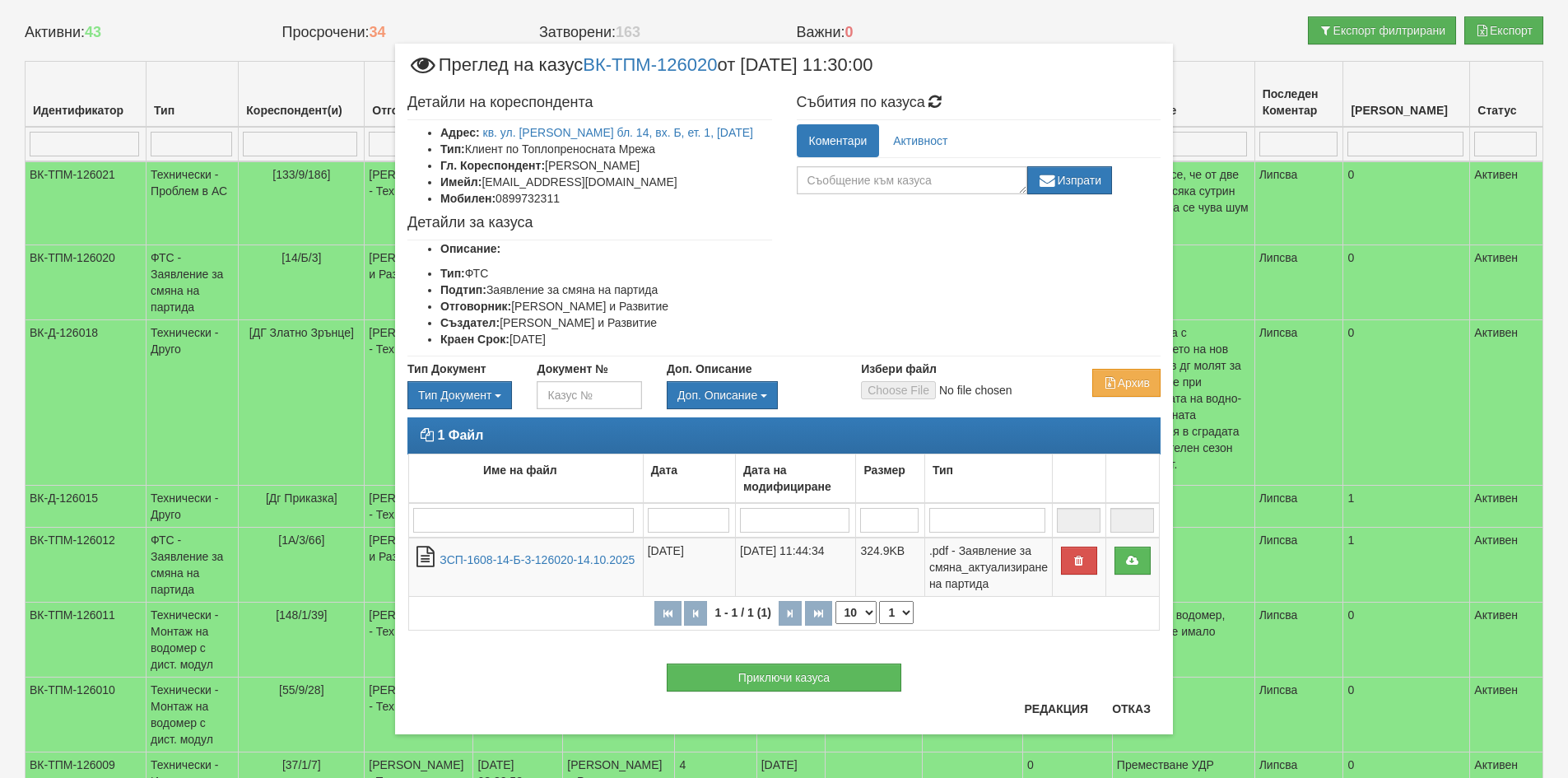
click at [1119, 721] on div "Редакция Отказ" at bounding box center [1087, 715] width 147 height 38
click at [1121, 707] on button "Отказ" at bounding box center [1131, 709] width 58 height 27
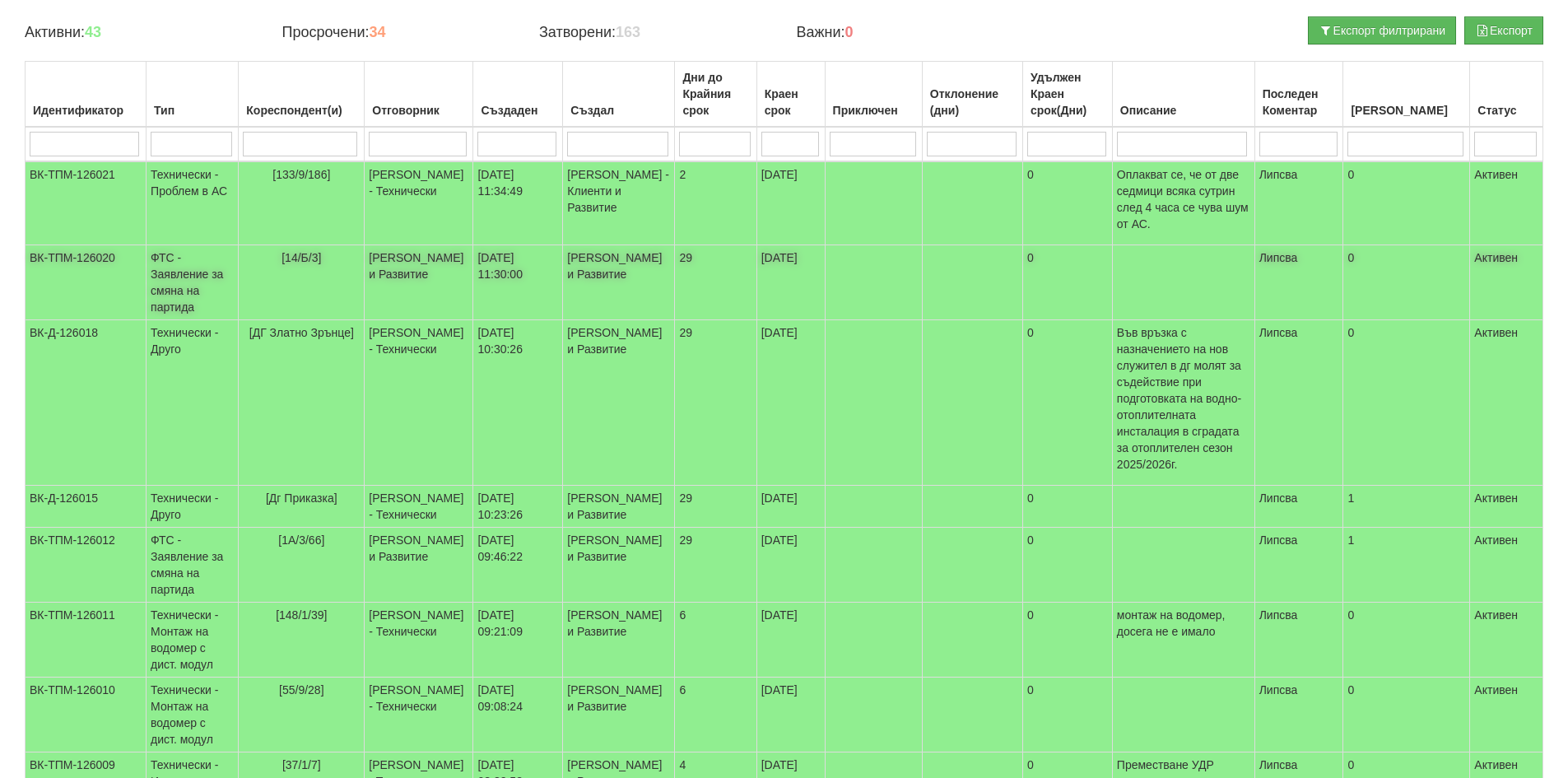
click at [473, 247] on td "Миглена Михова - Клиенти и Развитие" at bounding box center [419, 282] width 108 height 75
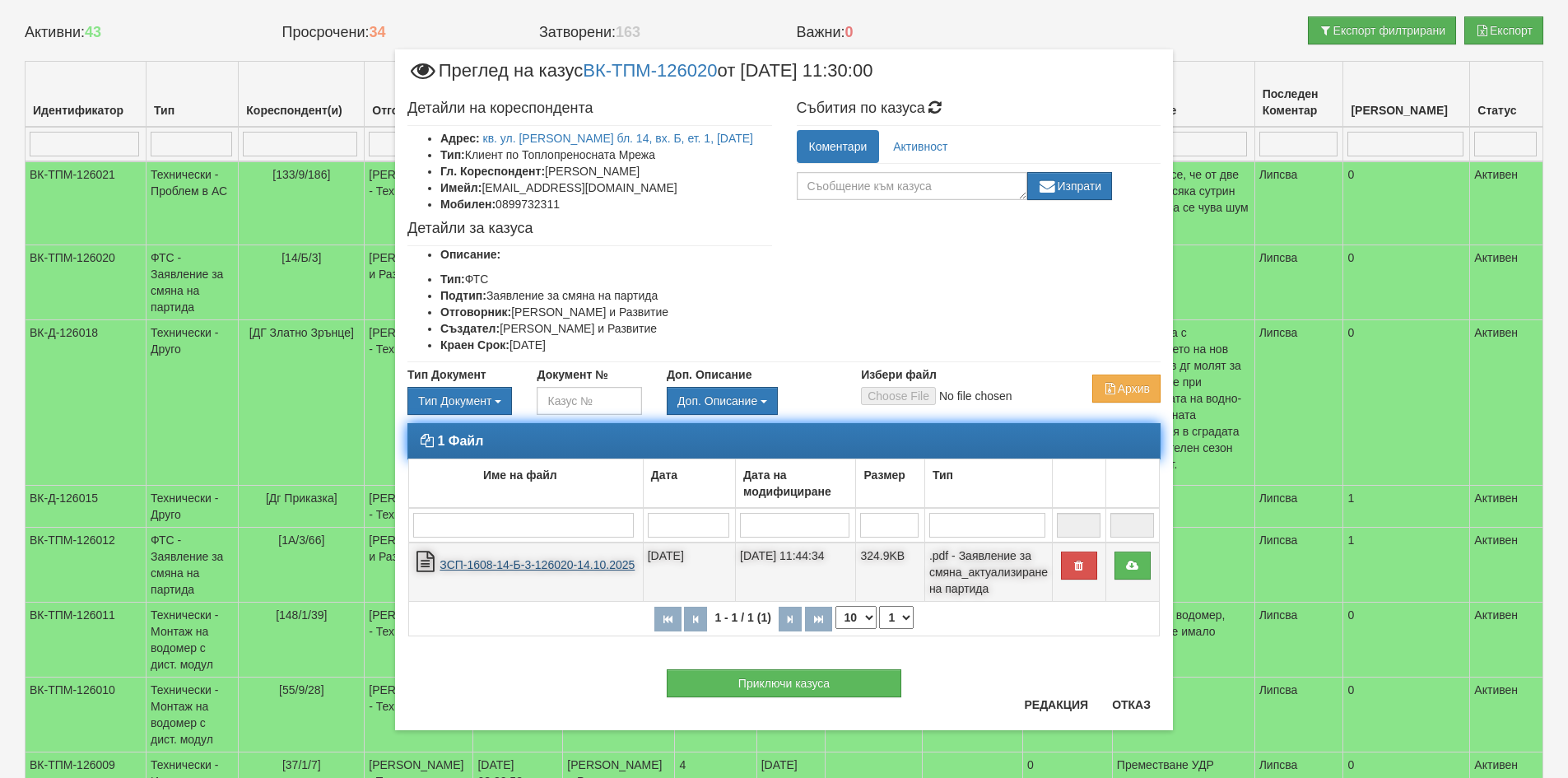
click at [568, 565] on link "ЗСП-1608-14-Б-3-126020-14.10.2025" at bounding box center [537, 565] width 195 height 13
click at [530, 569] on link "ЗСП-1608-14-Б-3-126020-14.10.2025" at bounding box center [537, 565] width 195 height 13
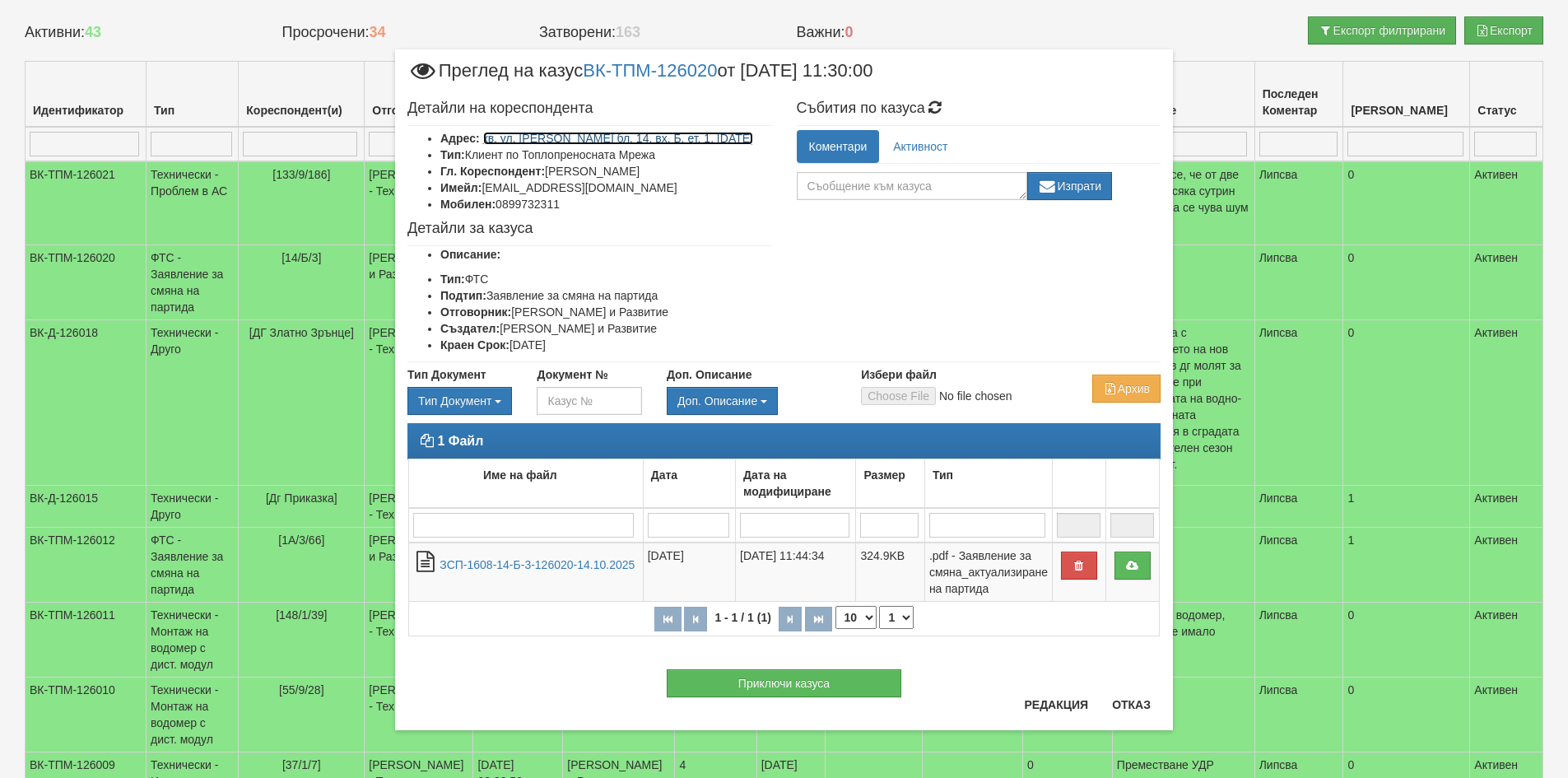
click at [627, 137] on link "кв. ул. Васил Комцаров бл. 14, вх. Б, ет. 1, ап. 3" at bounding box center [618, 138] width 271 height 13
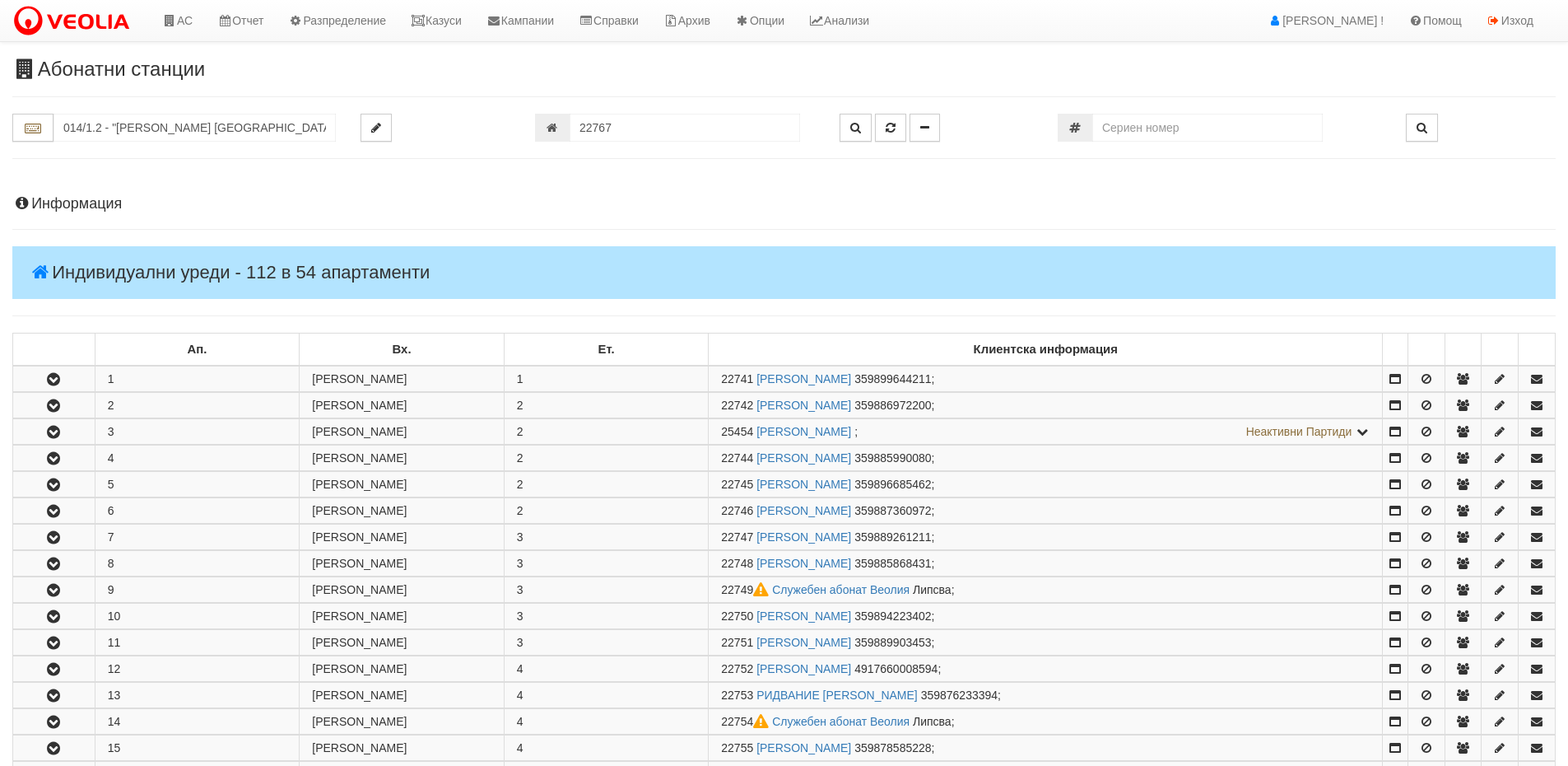
click at [104, 198] on h4 "Информация" at bounding box center [784, 204] width 1543 height 17
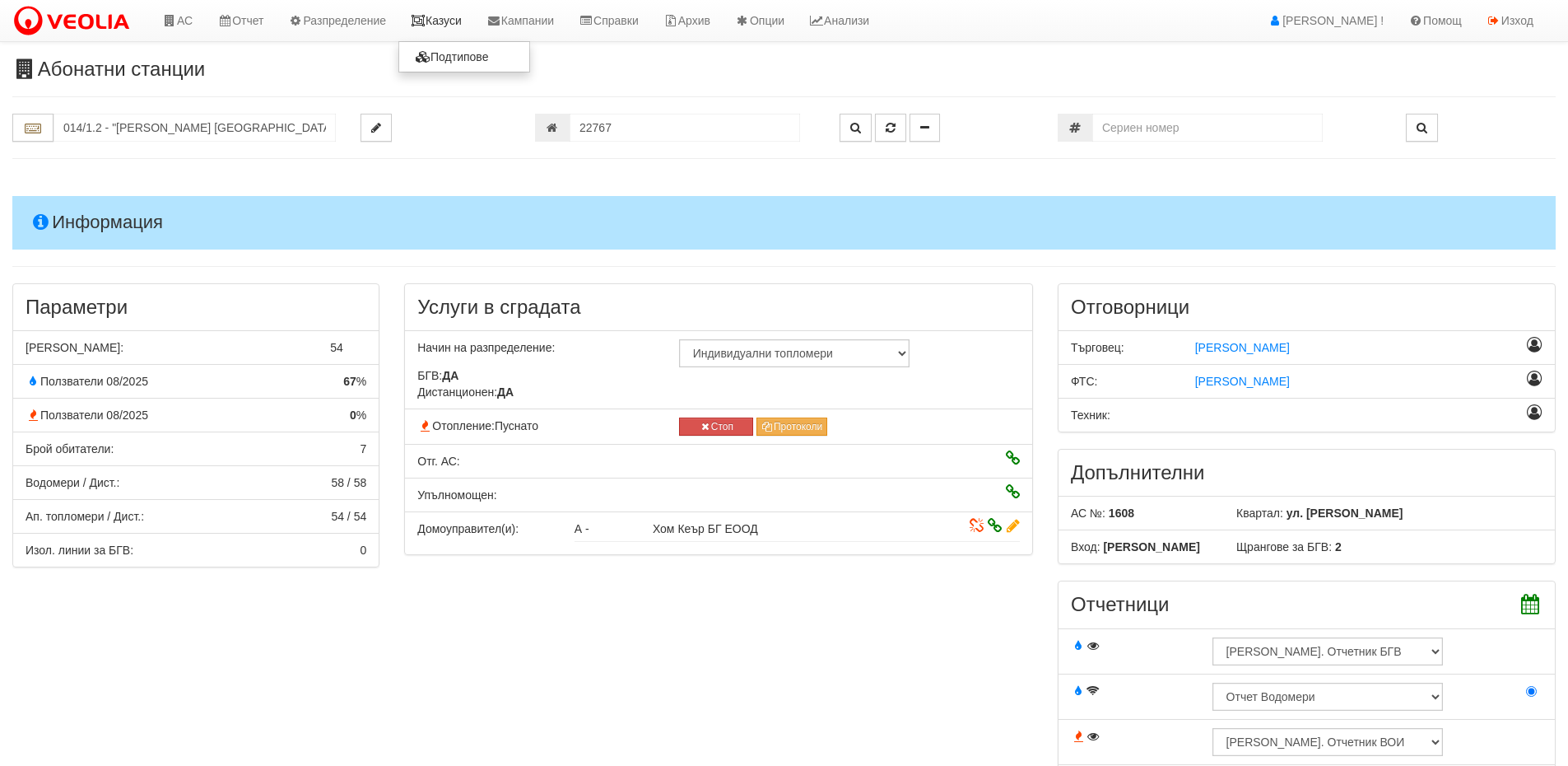
click at [459, 27] on link "Казуси" at bounding box center [436, 20] width 76 height 41
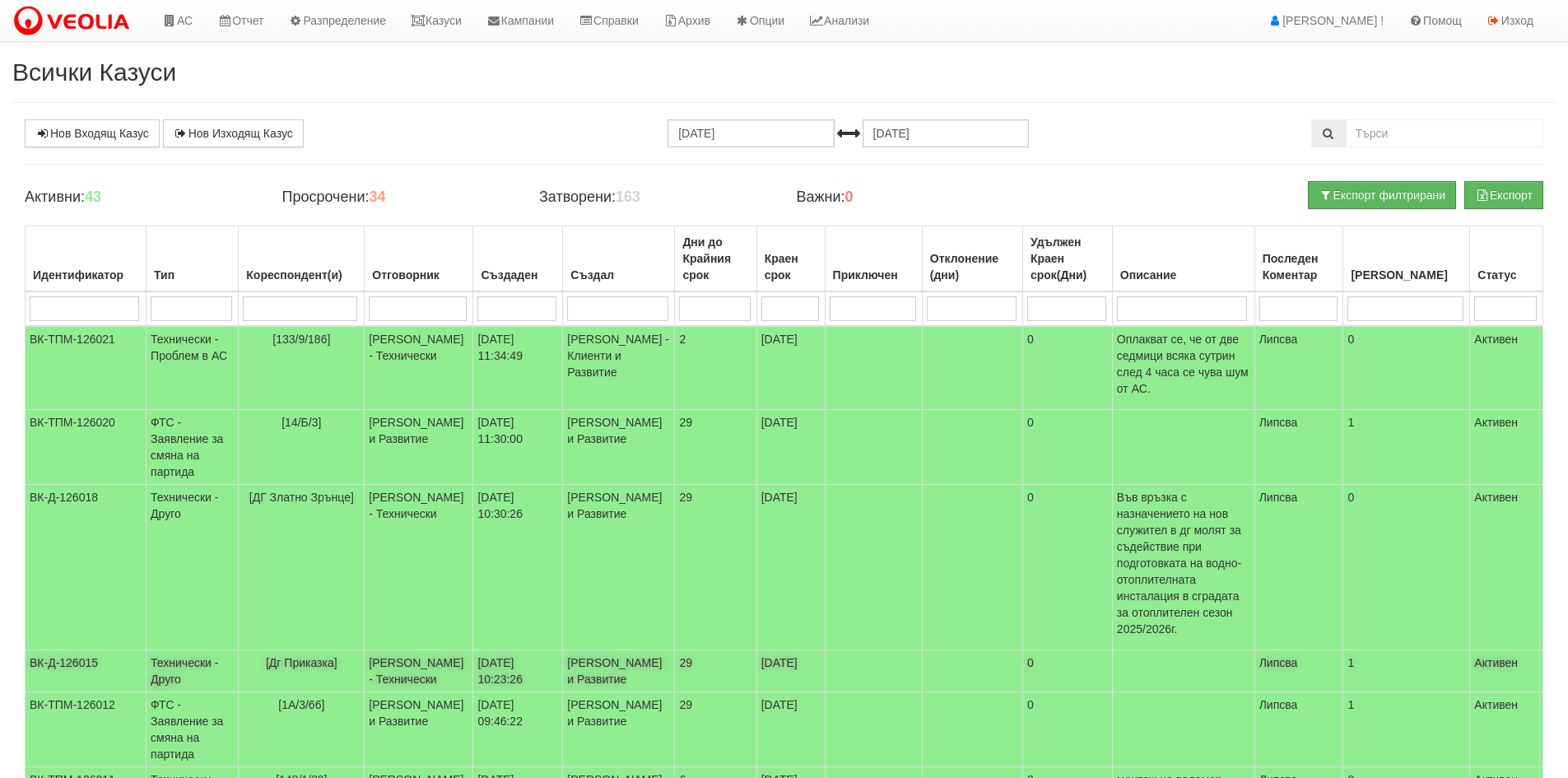
click at [335, 650] on td "[Дг Приказка]" at bounding box center [301, 671] width 126 height 42
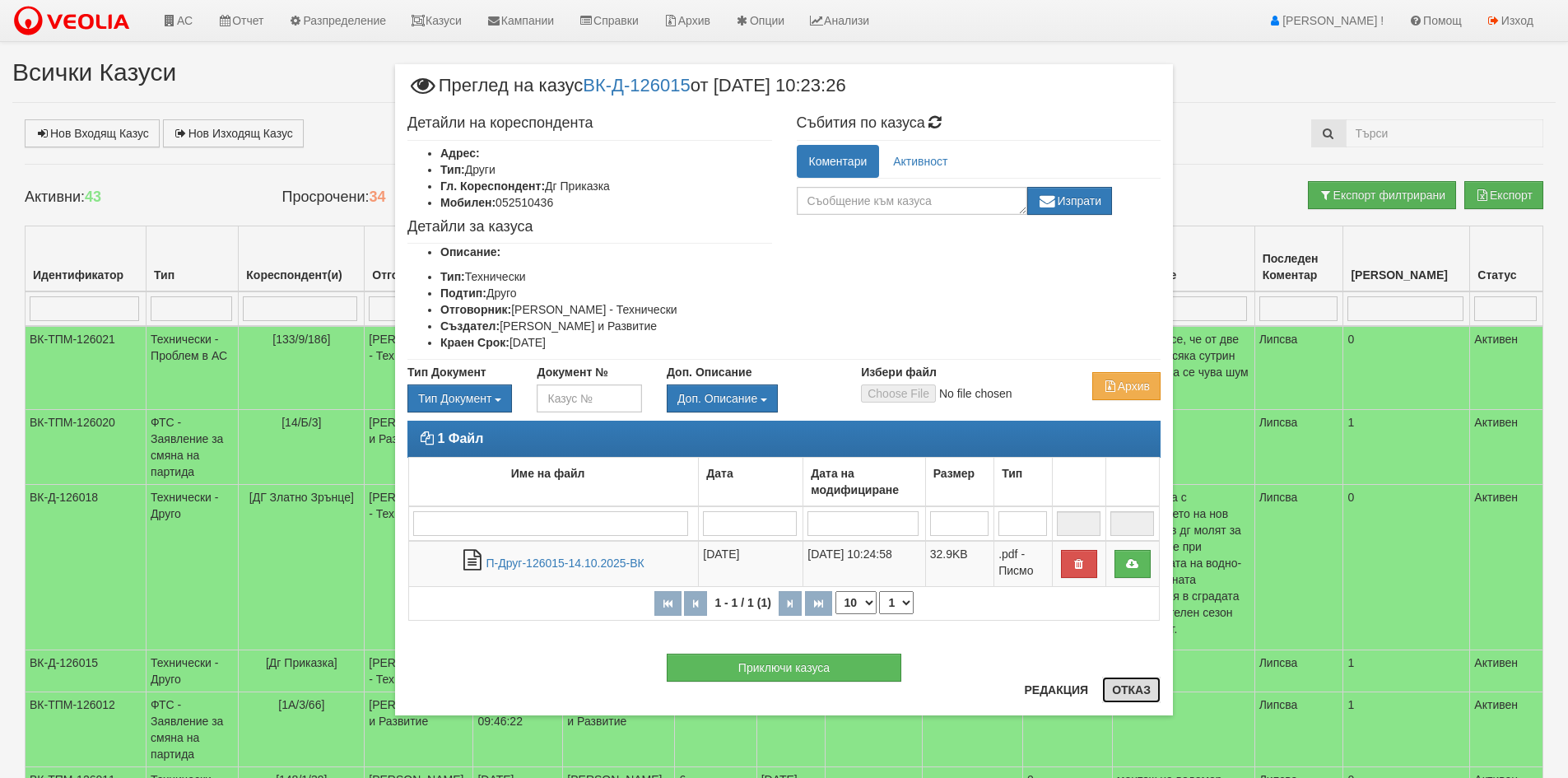
click at [1115, 683] on button "Отказ" at bounding box center [1131, 690] width 58 height 27
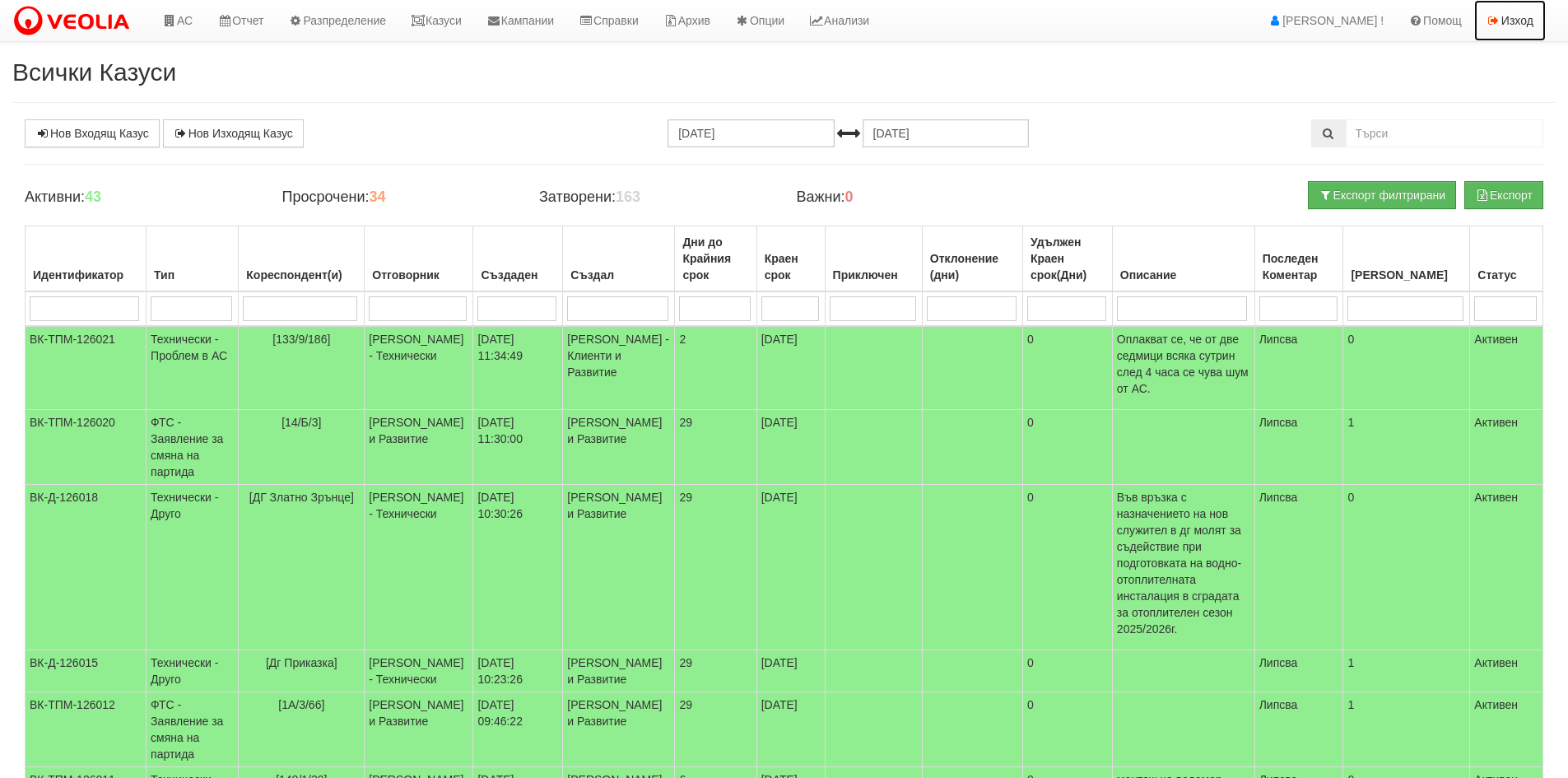
click at [1512, 23] on link "Изход" at bounding box center [1510, 20] width 72 height 41
